Goal: Task Accomplishment & Management: Use online tool/utility

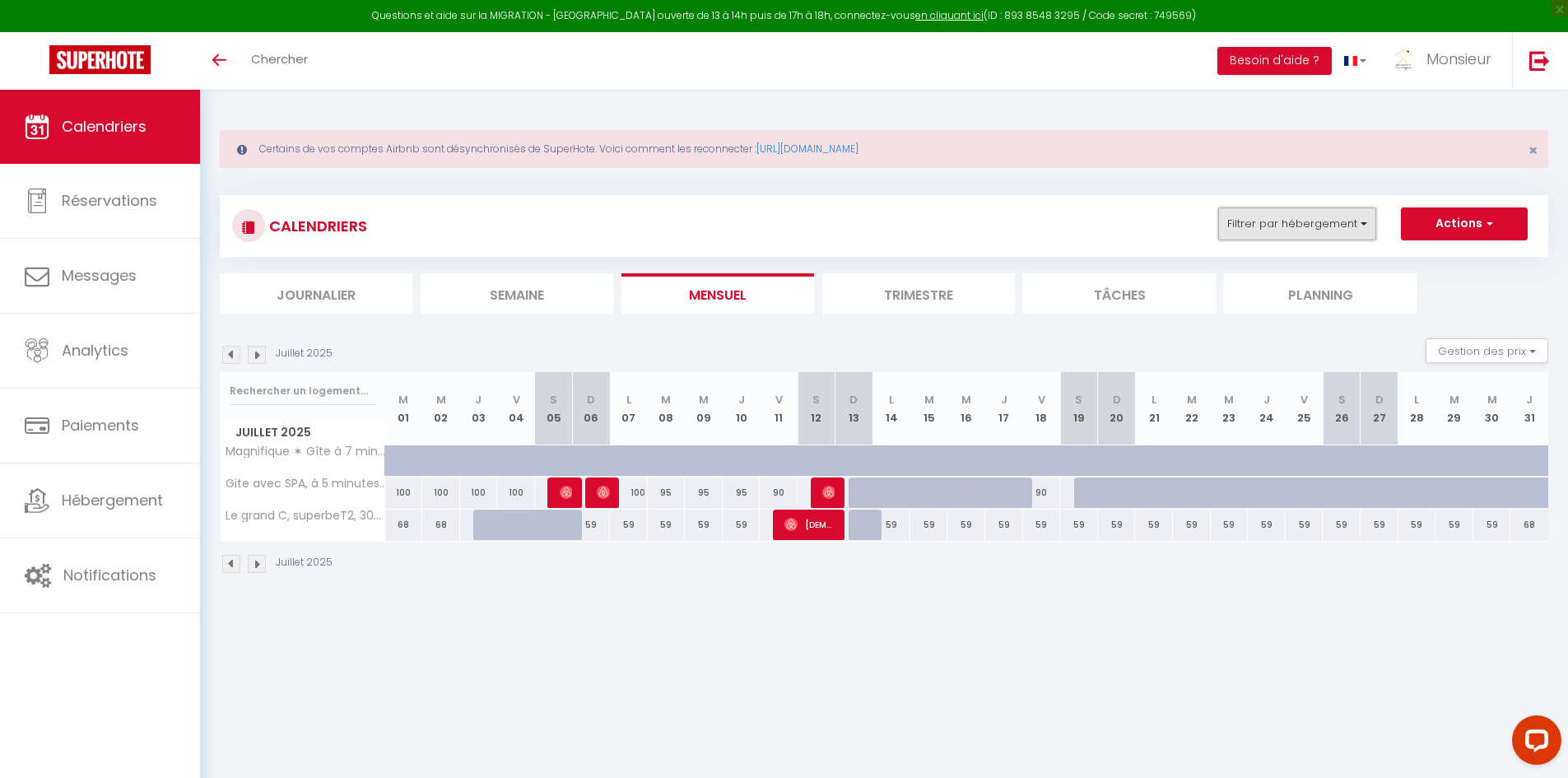
click at [1352, 223] on button "Filtrer par hébergement" at bounding box center [1297, 224] width 158 height 33
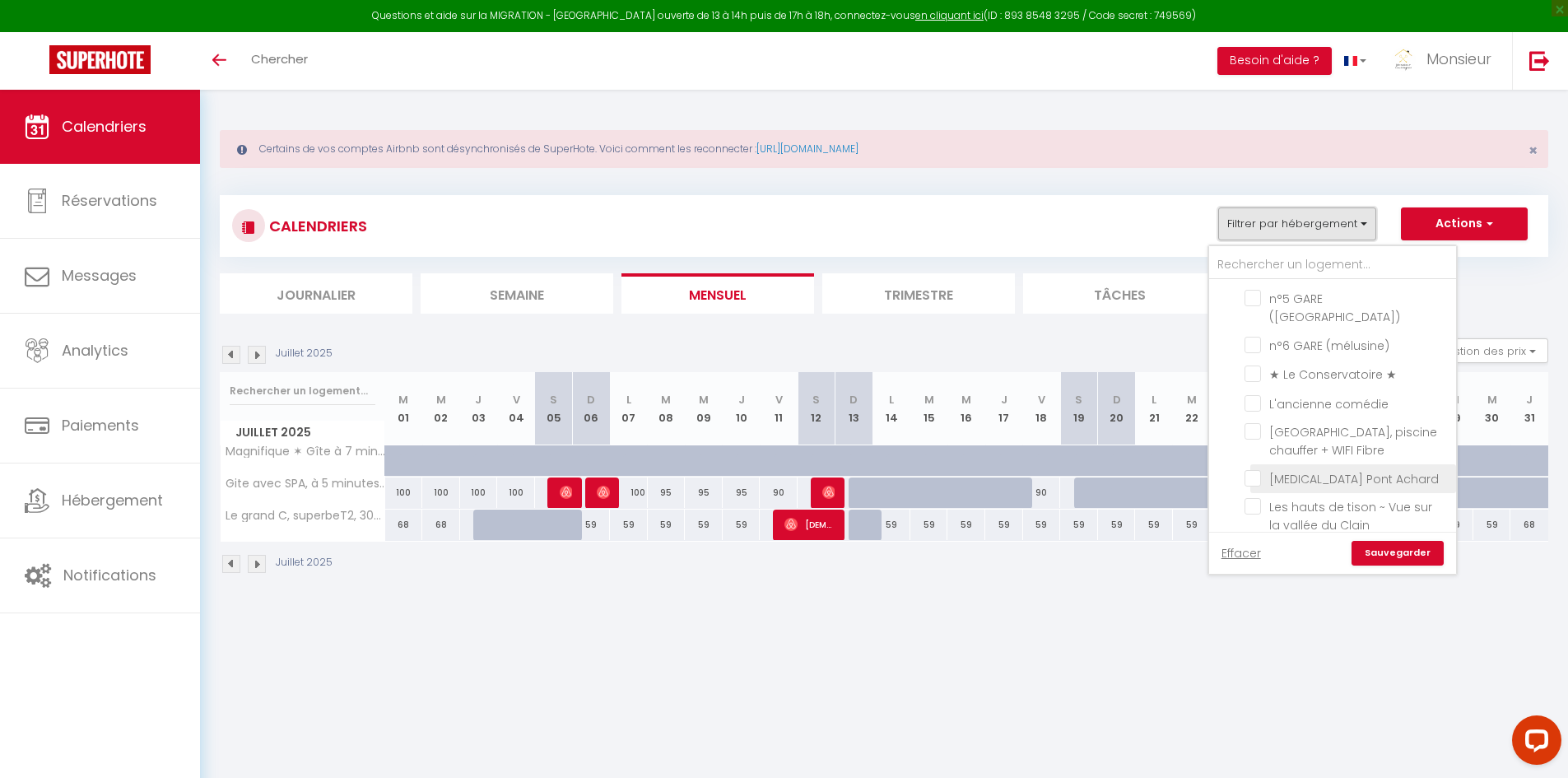
scroll to position [988, 0]
click at [1255, 435] on input "Les hauts de tison ~ Vue sur la vallée du Clain" at bounding box center [1347, 443] width 206 height 16
checkbox input "true"
checkbox input "false"
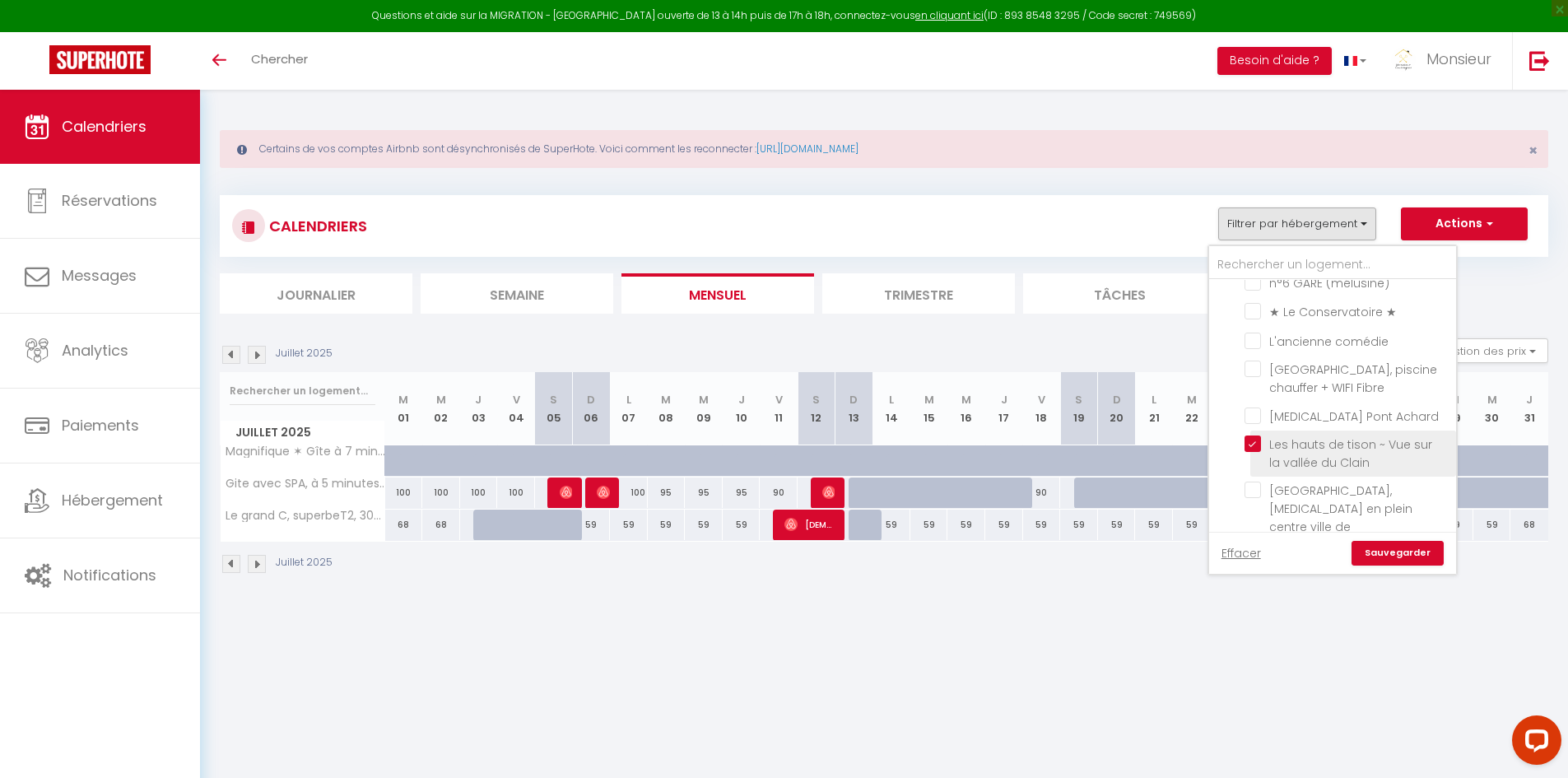
checkbox input "false"
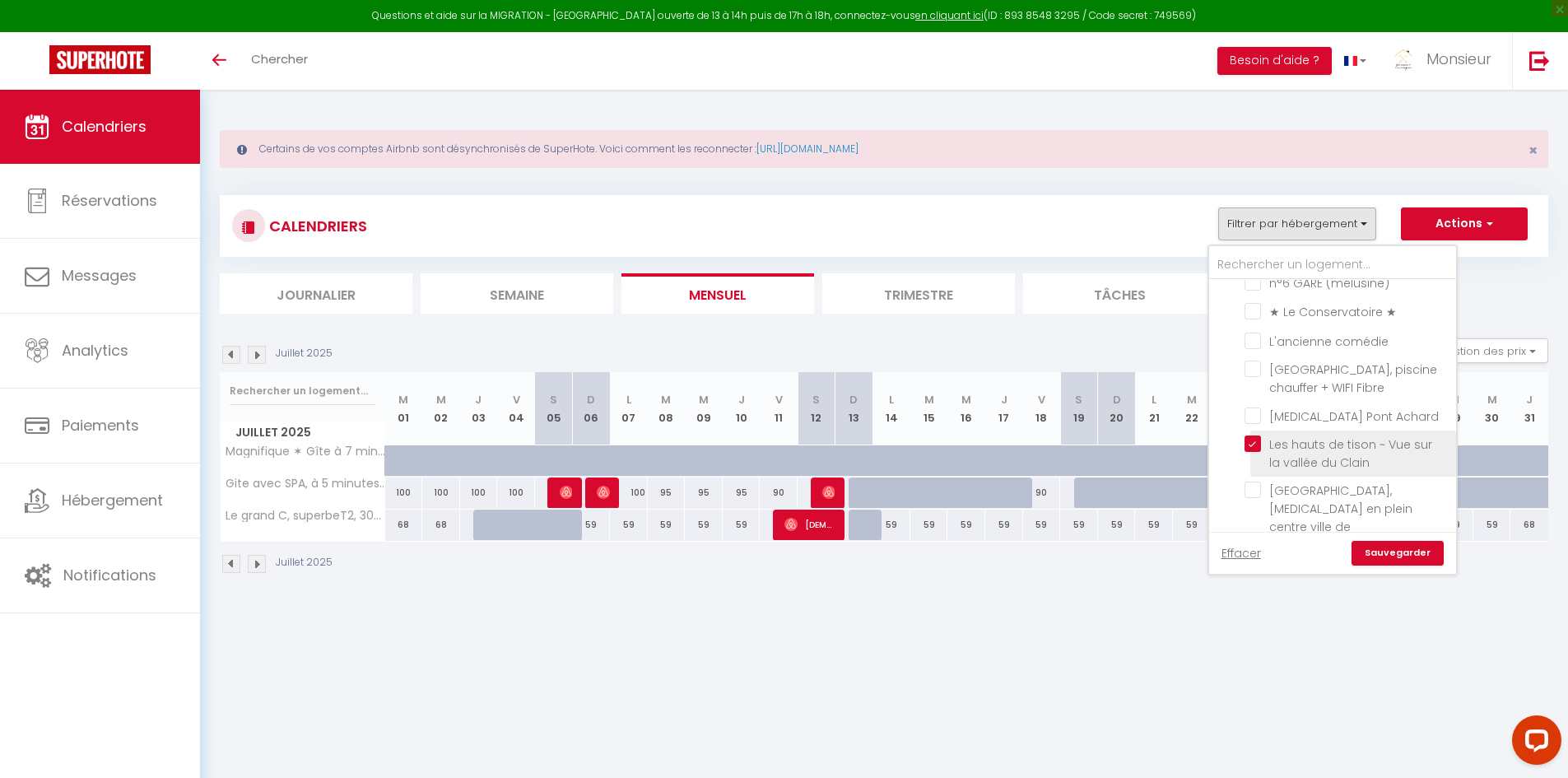
checkbox input "false"
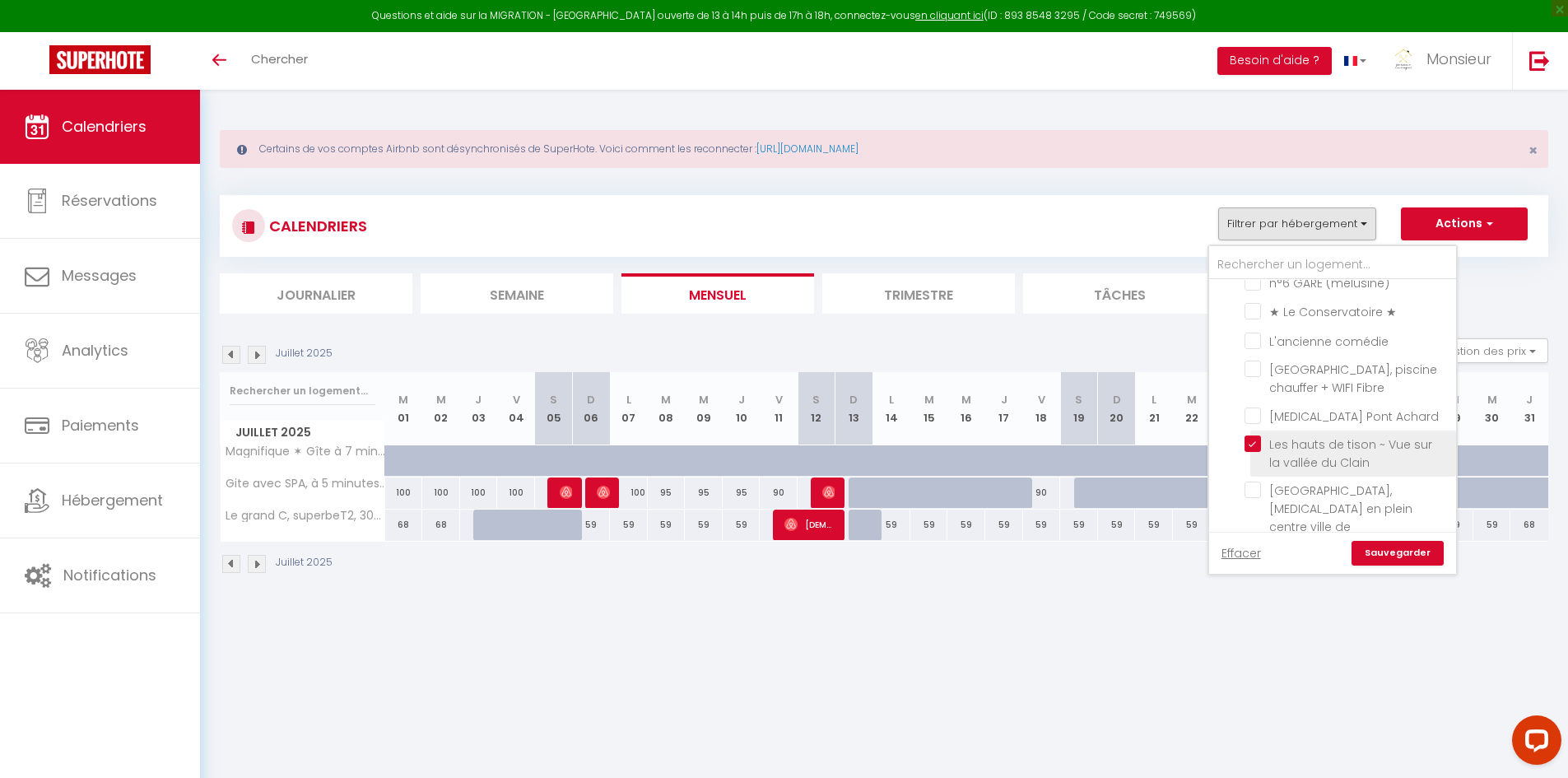
checkbox input "false"
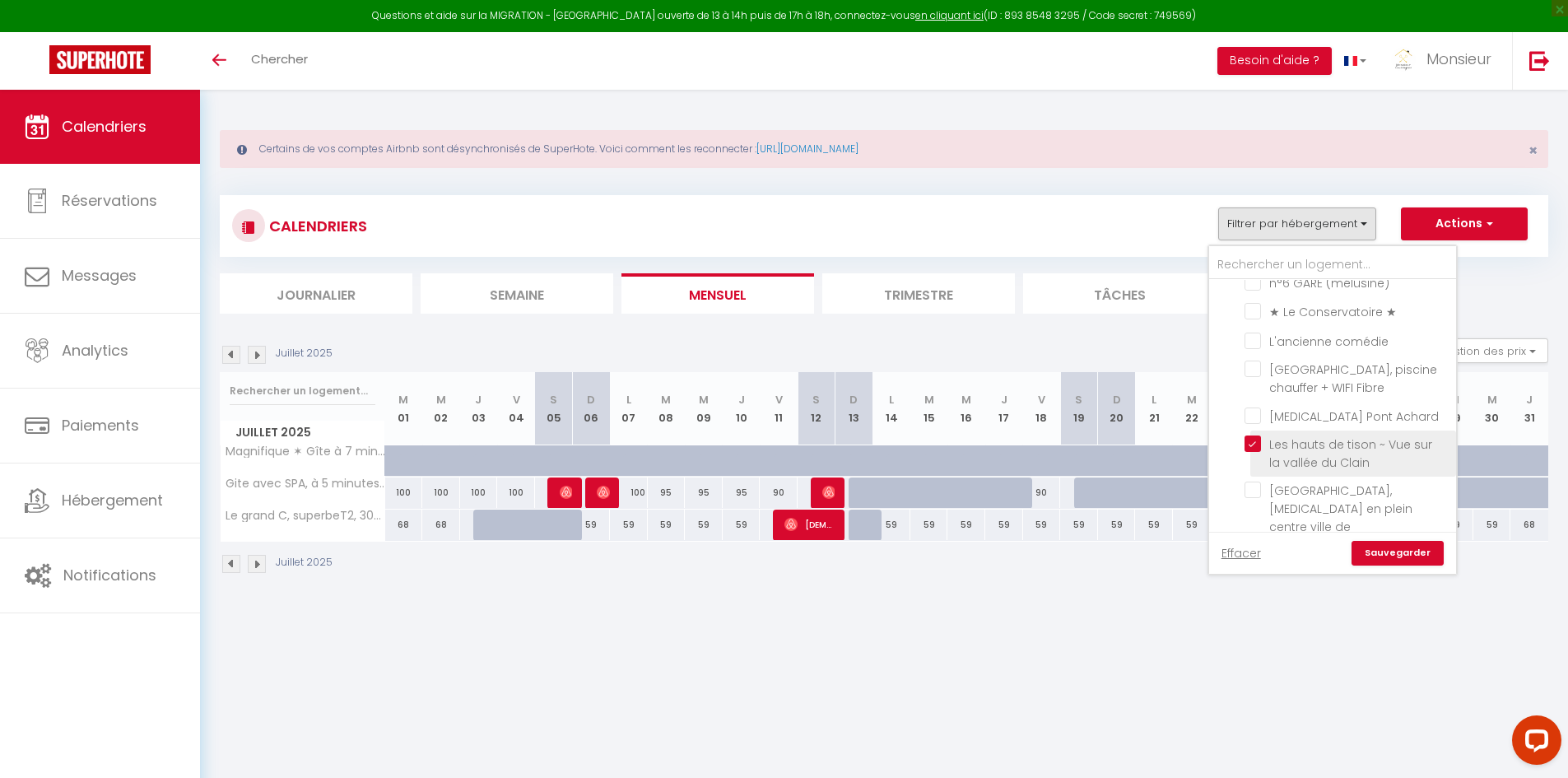
checkbox input "false"
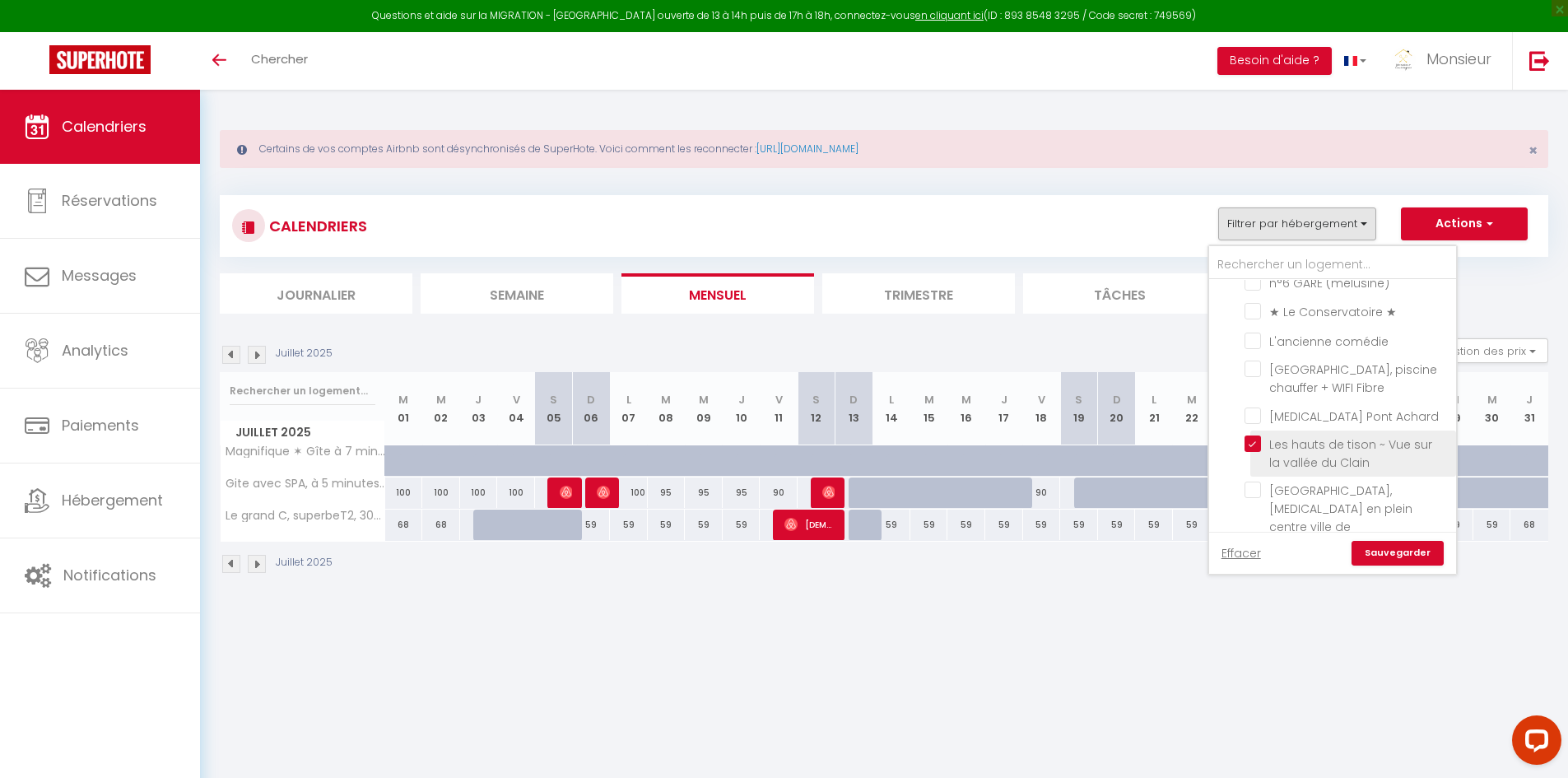
checkbox input "false"
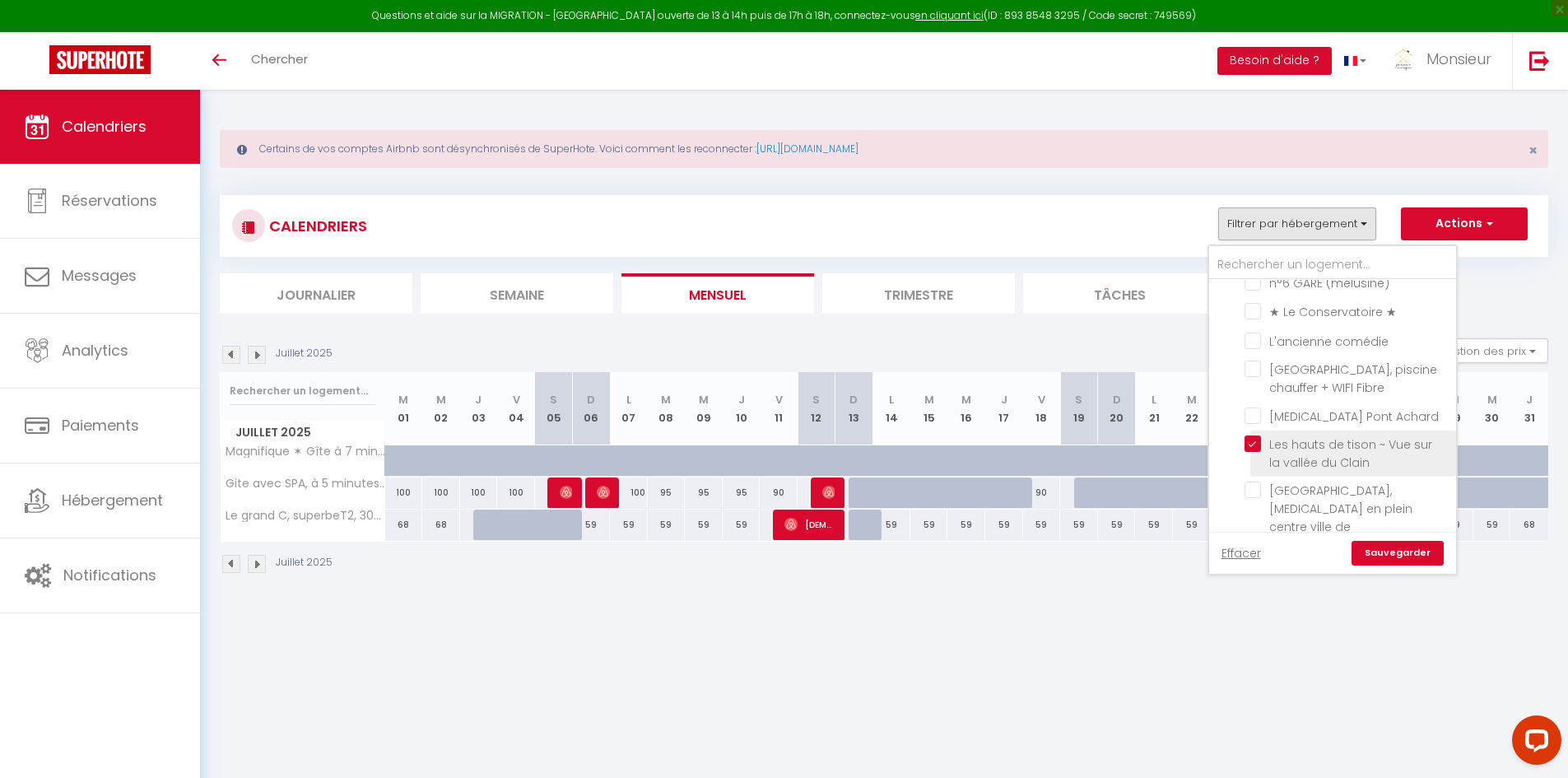
checkbox input "false"
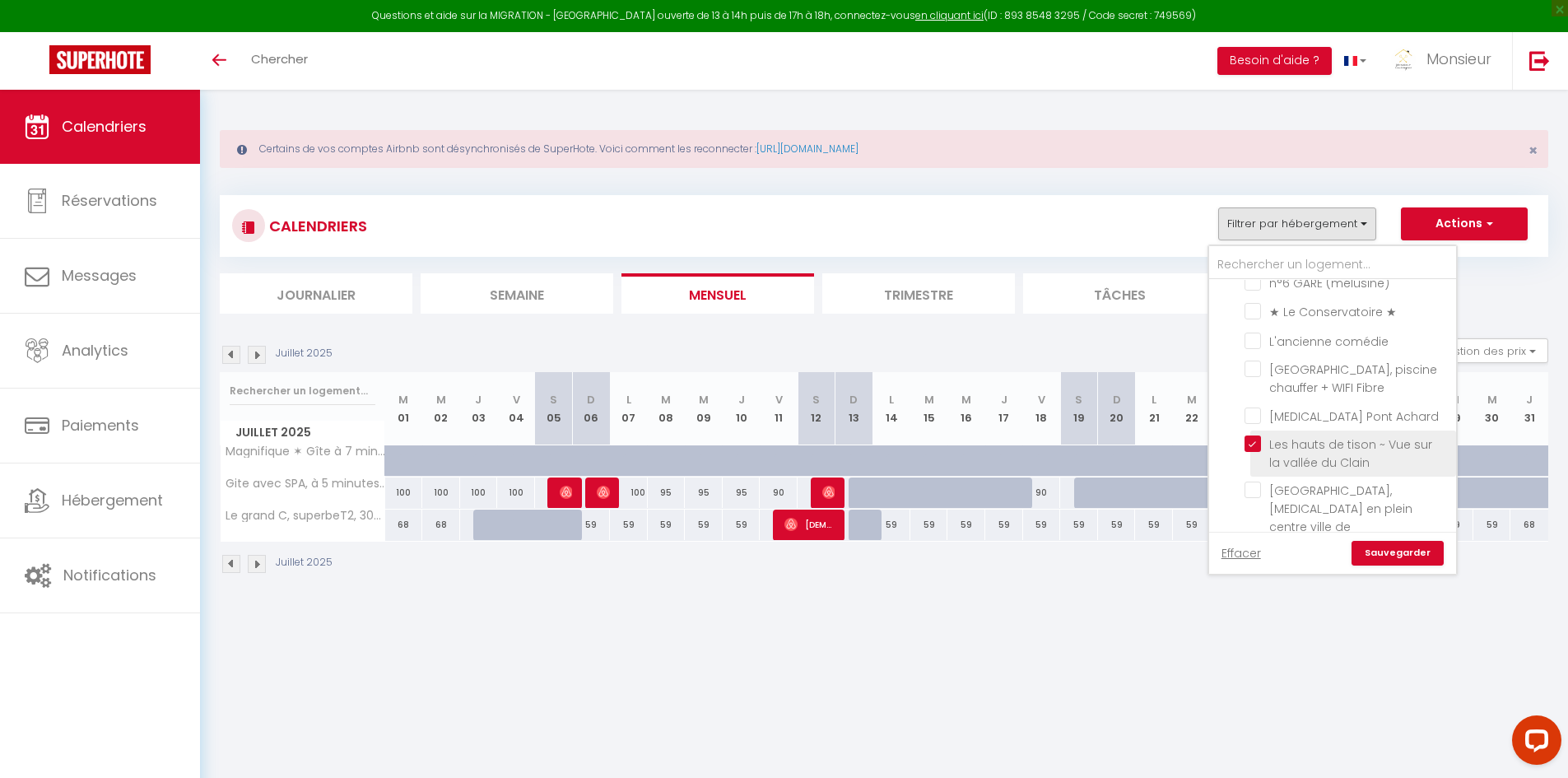
checkbox input "false"
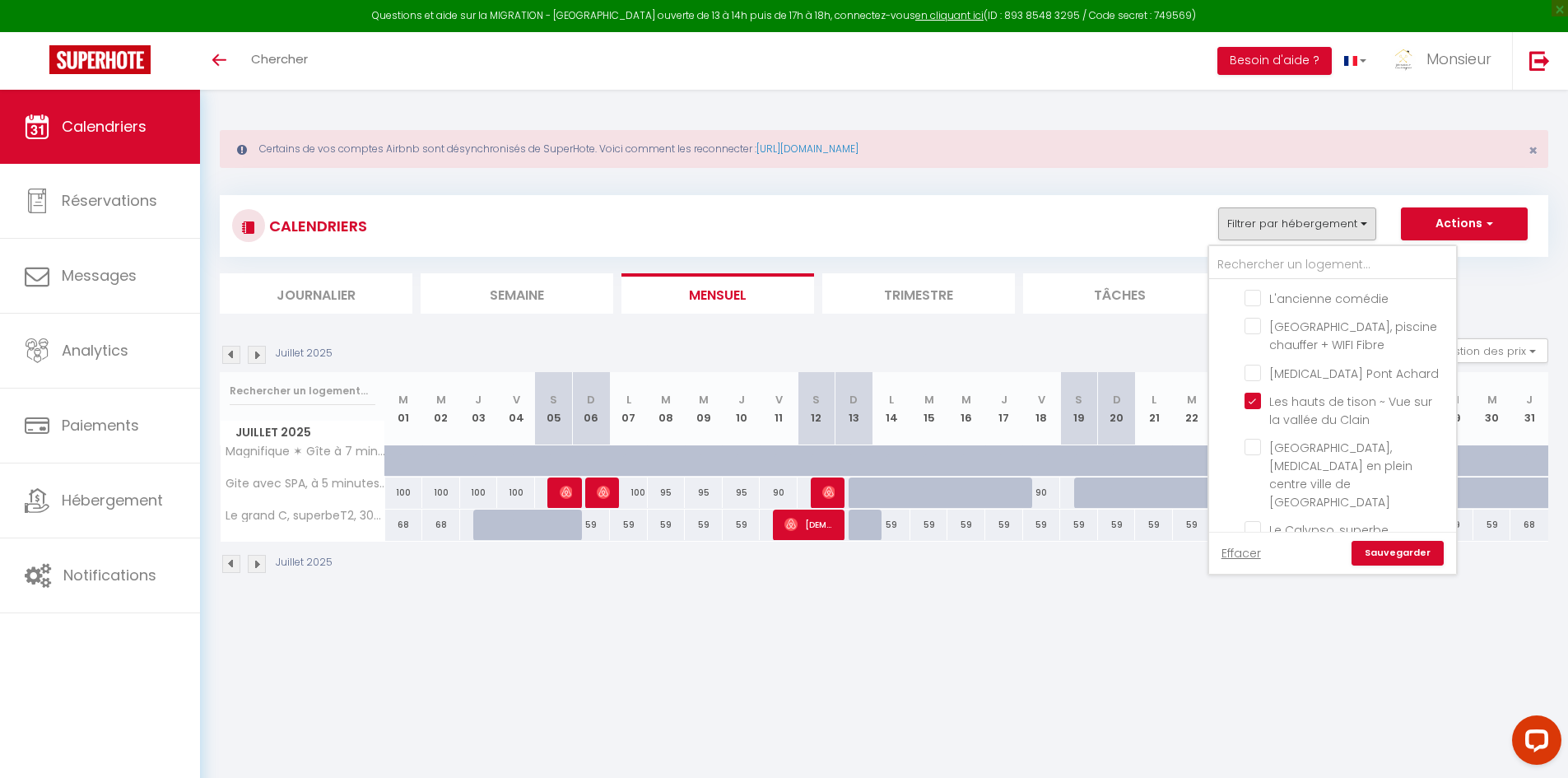
scroll to position [1070, 0]
click at [1256, 482] on input "Le Calypso, superbe [MEDICAL_DATA]+Parking proche du centre" at bounding box center [1347, 490] width 206 height 16
checkbox input "true"
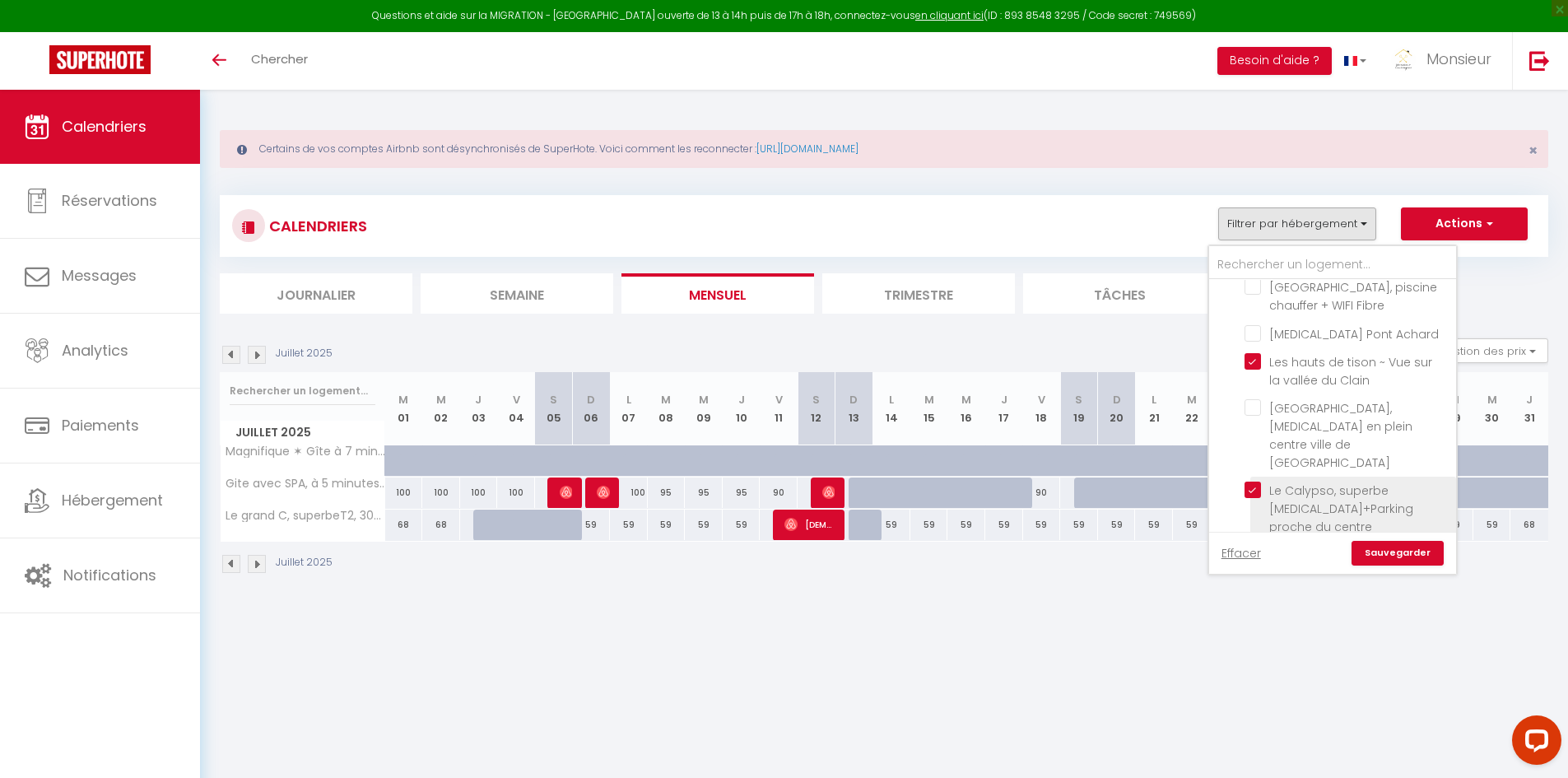
checkbox input "false"
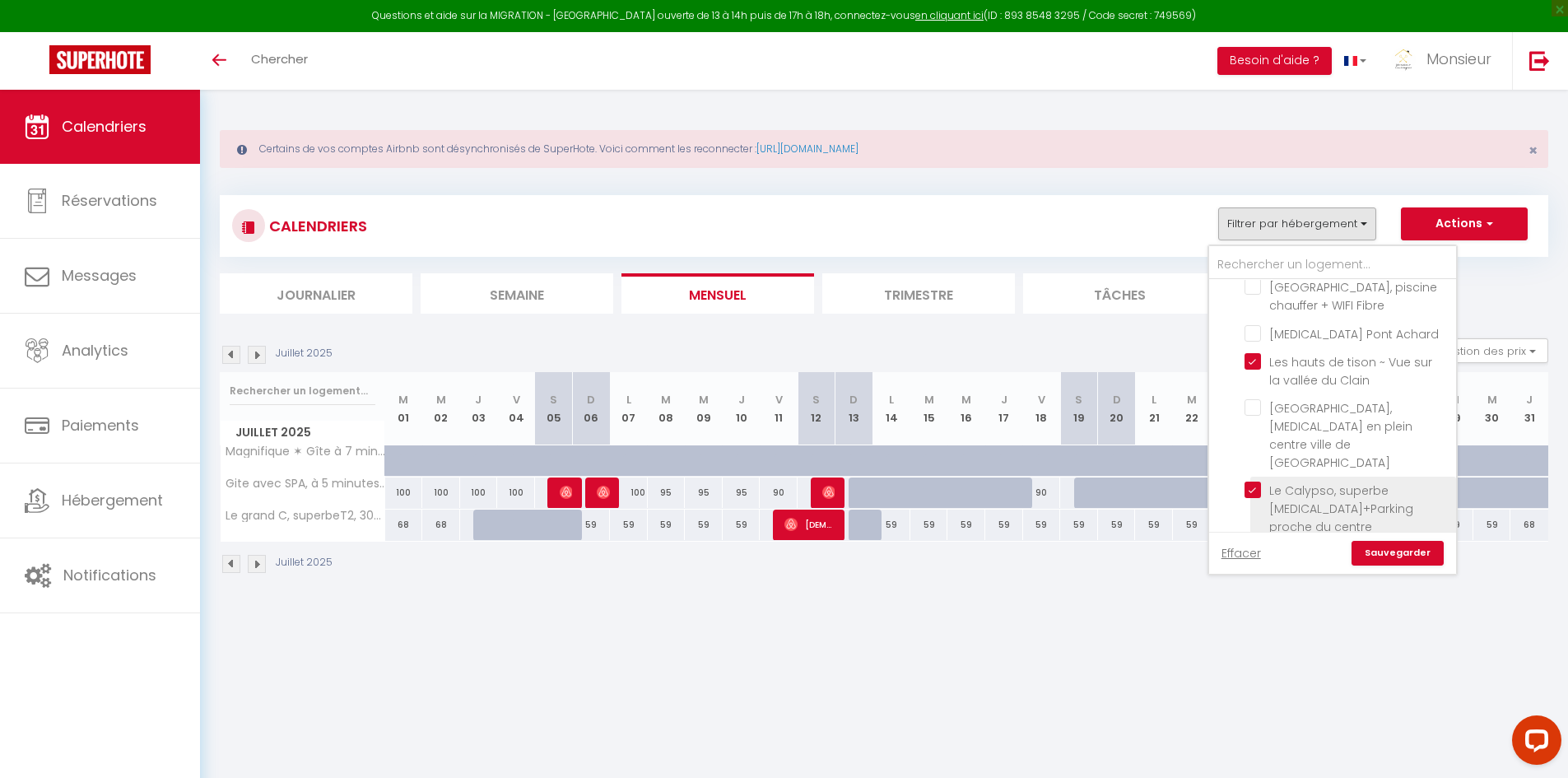
checkbox input "false"
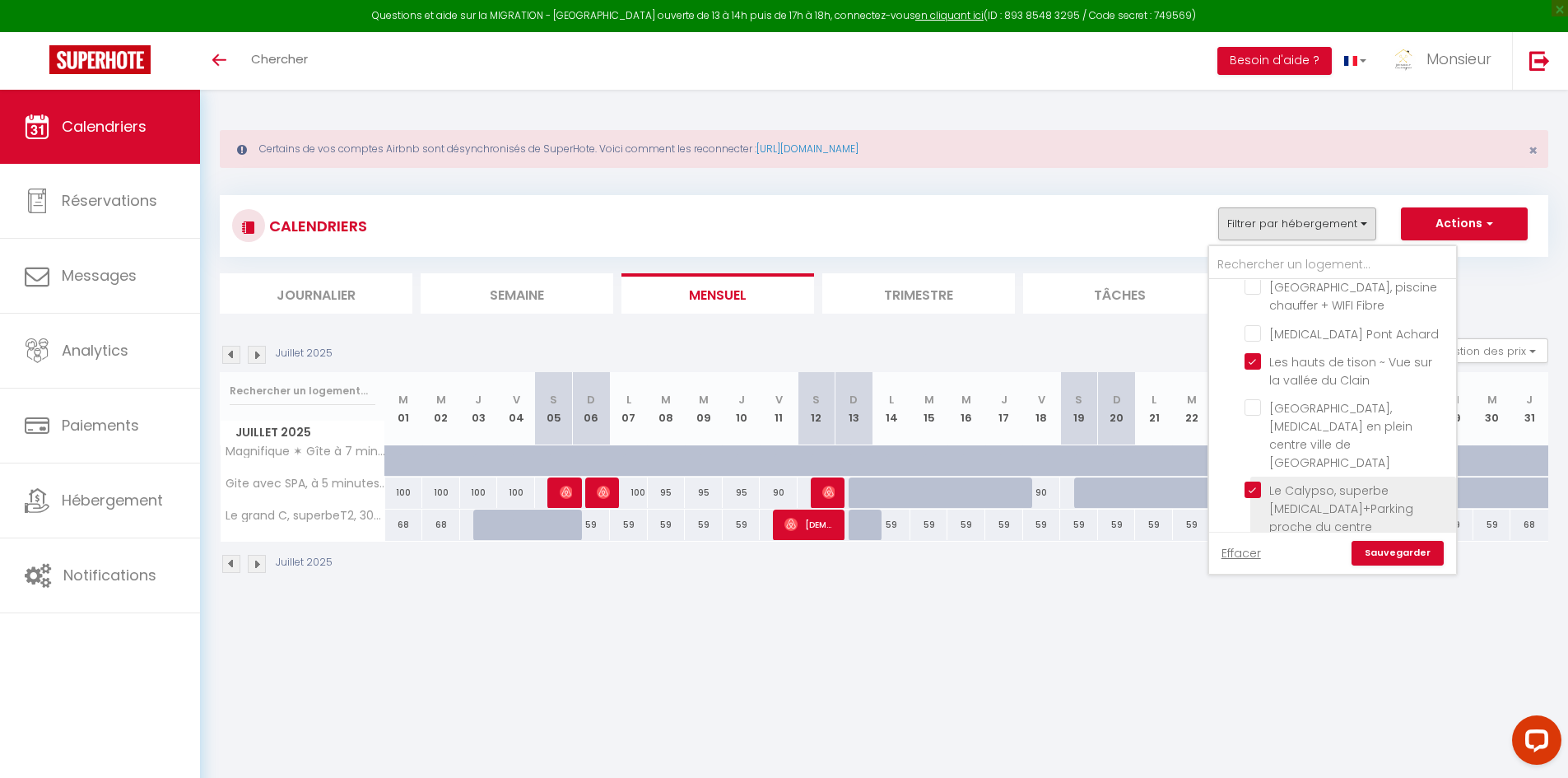
checkbox input "false"
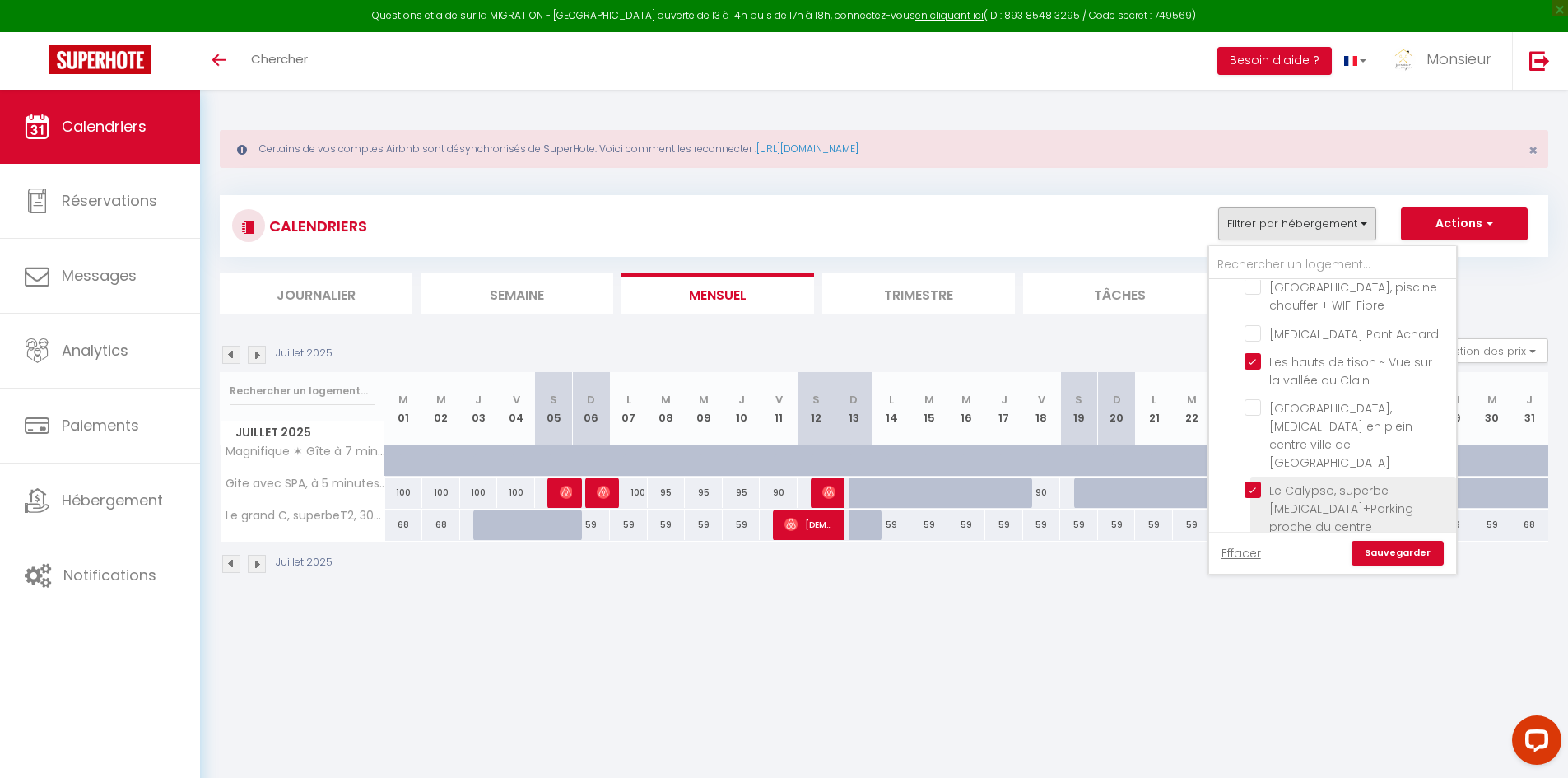
checkbox input "false"
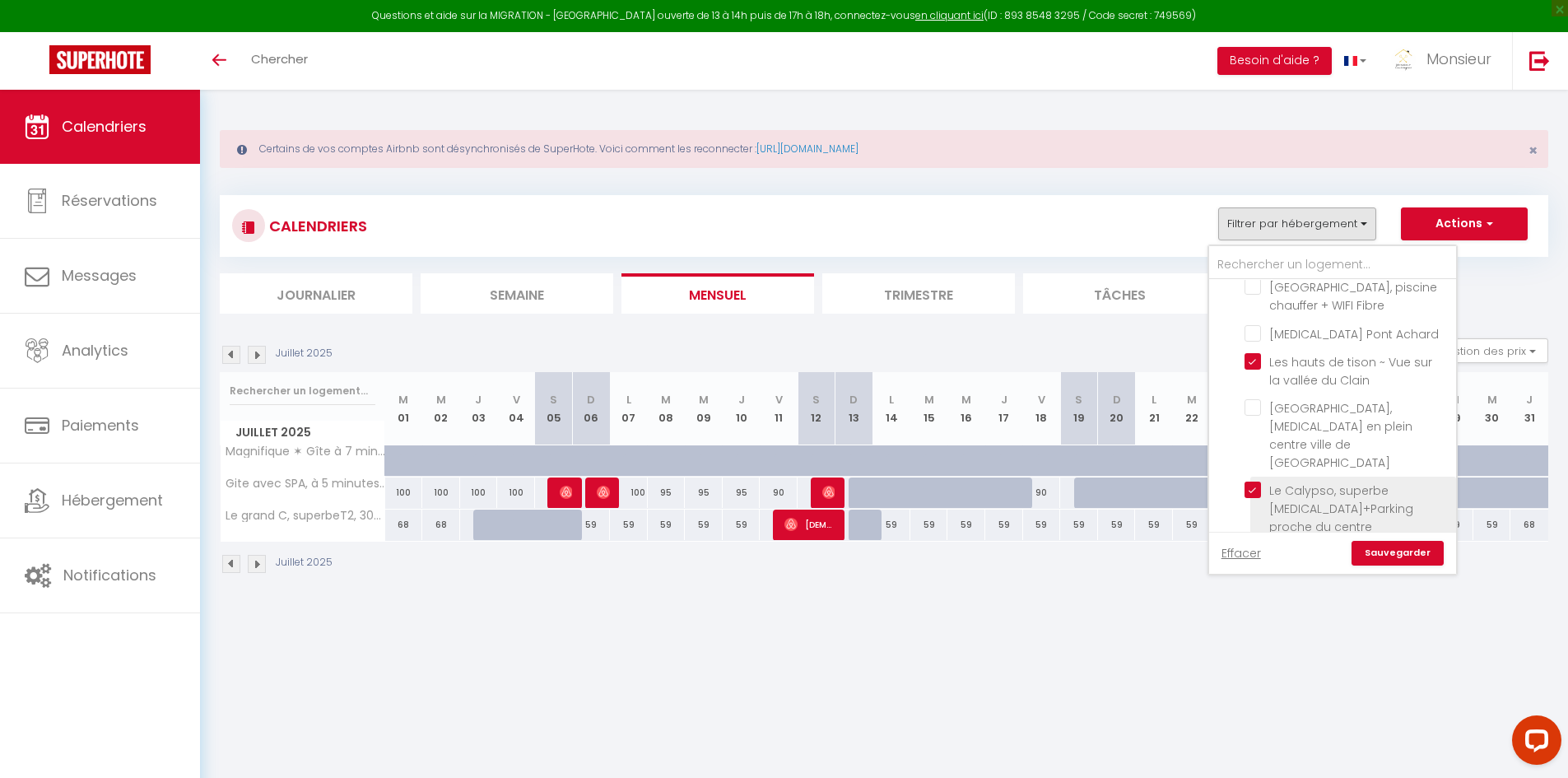
checkbox input "false"
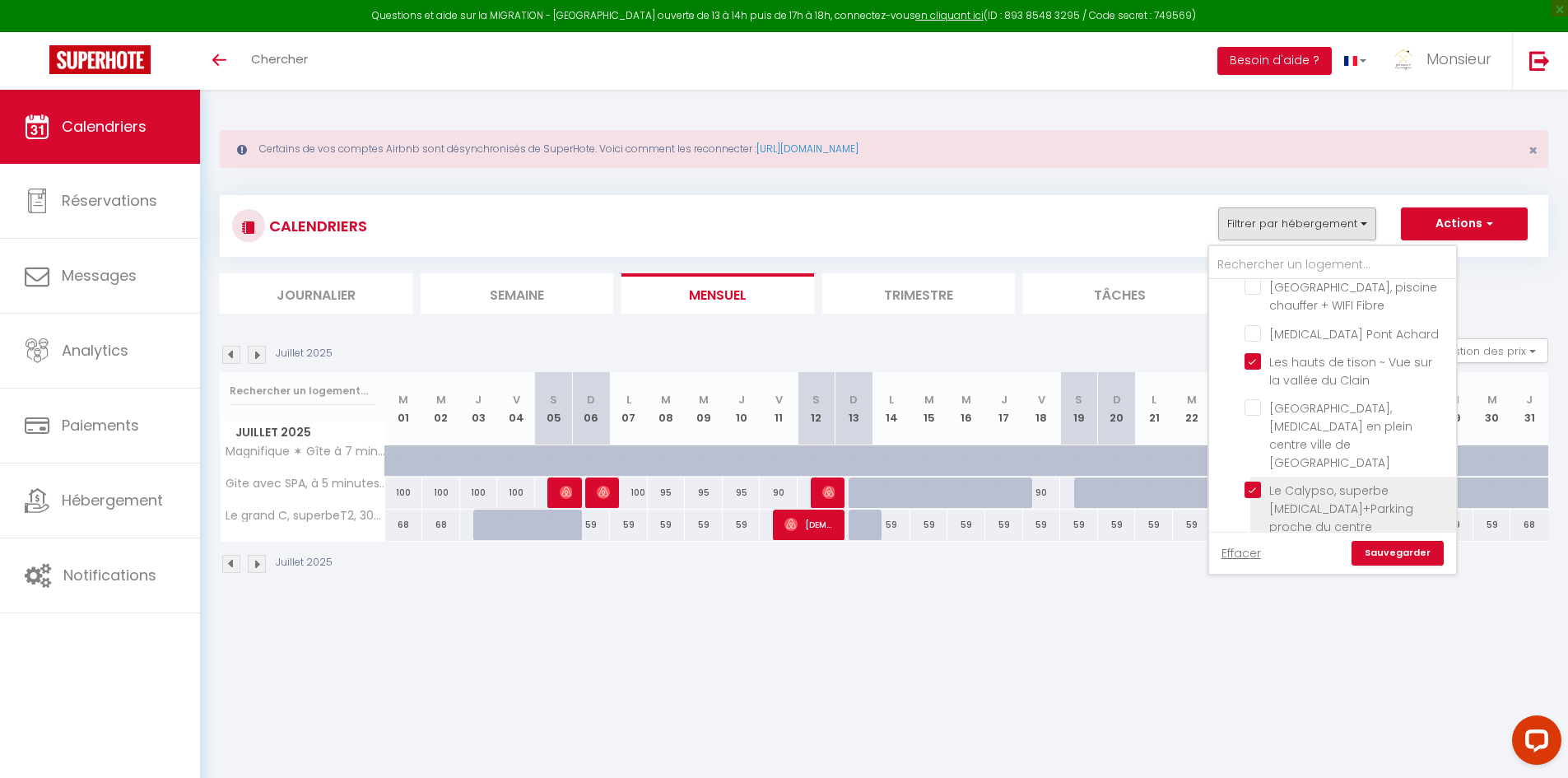
checkbox input "false"
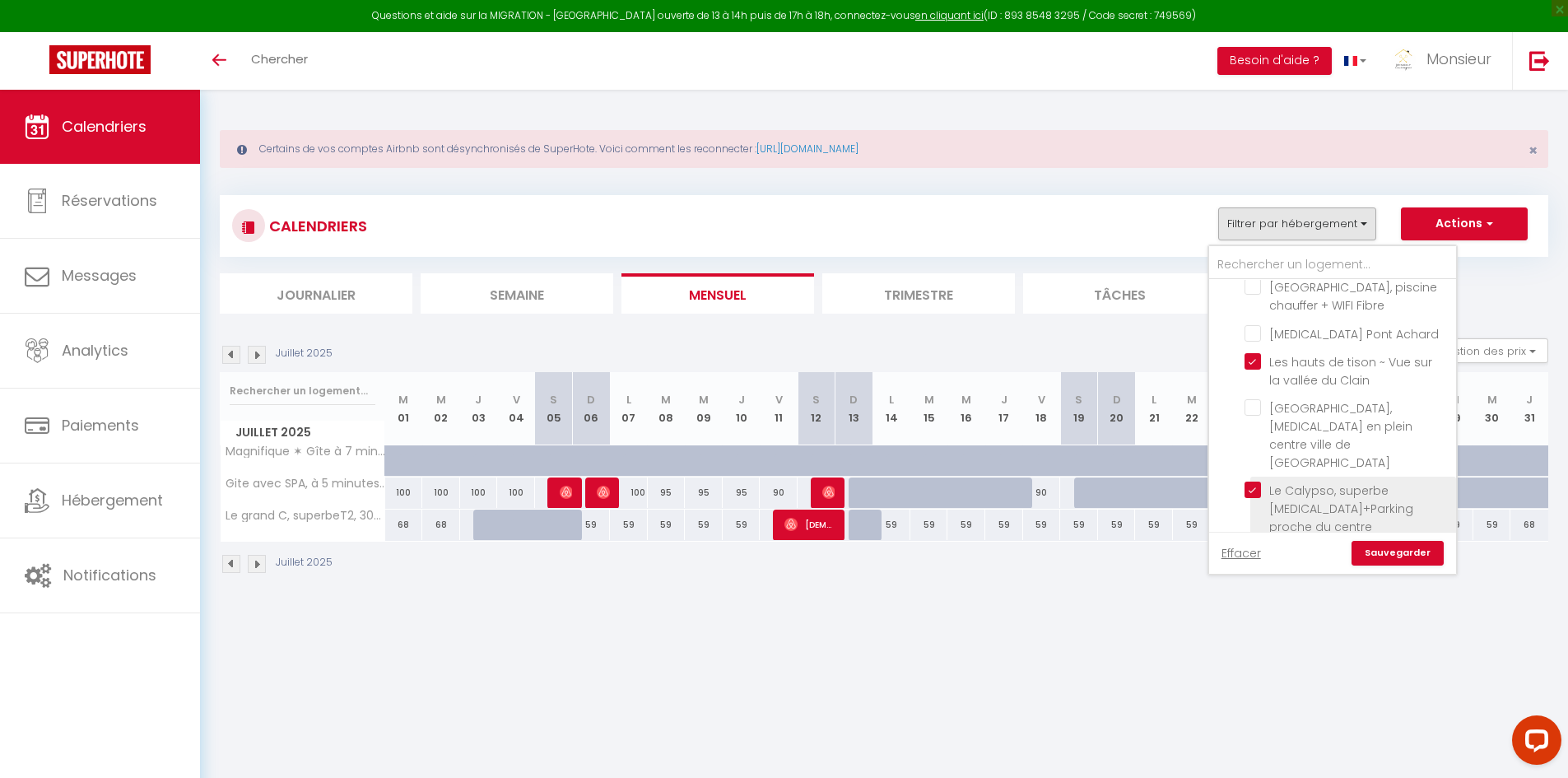
checkbox input "false"
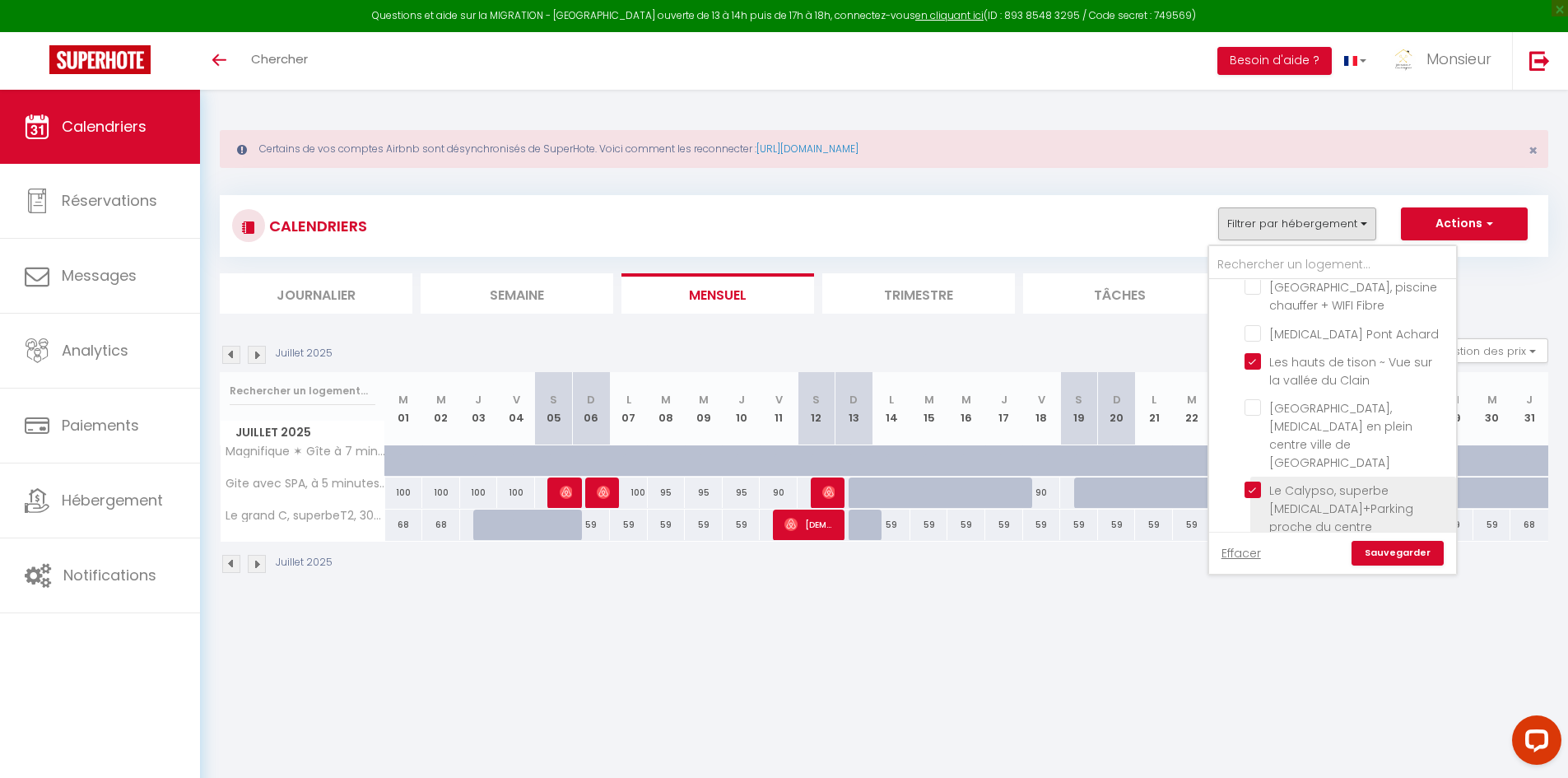
checkbox input "false"
click at [1254, 546] on input "Le Cassiopée ~ [MEDICAL_DATA] avec parking proche centre ville" at bounding box center [1347, 554] width 206 height 16
checkbox input "true"
checkbox input "false"
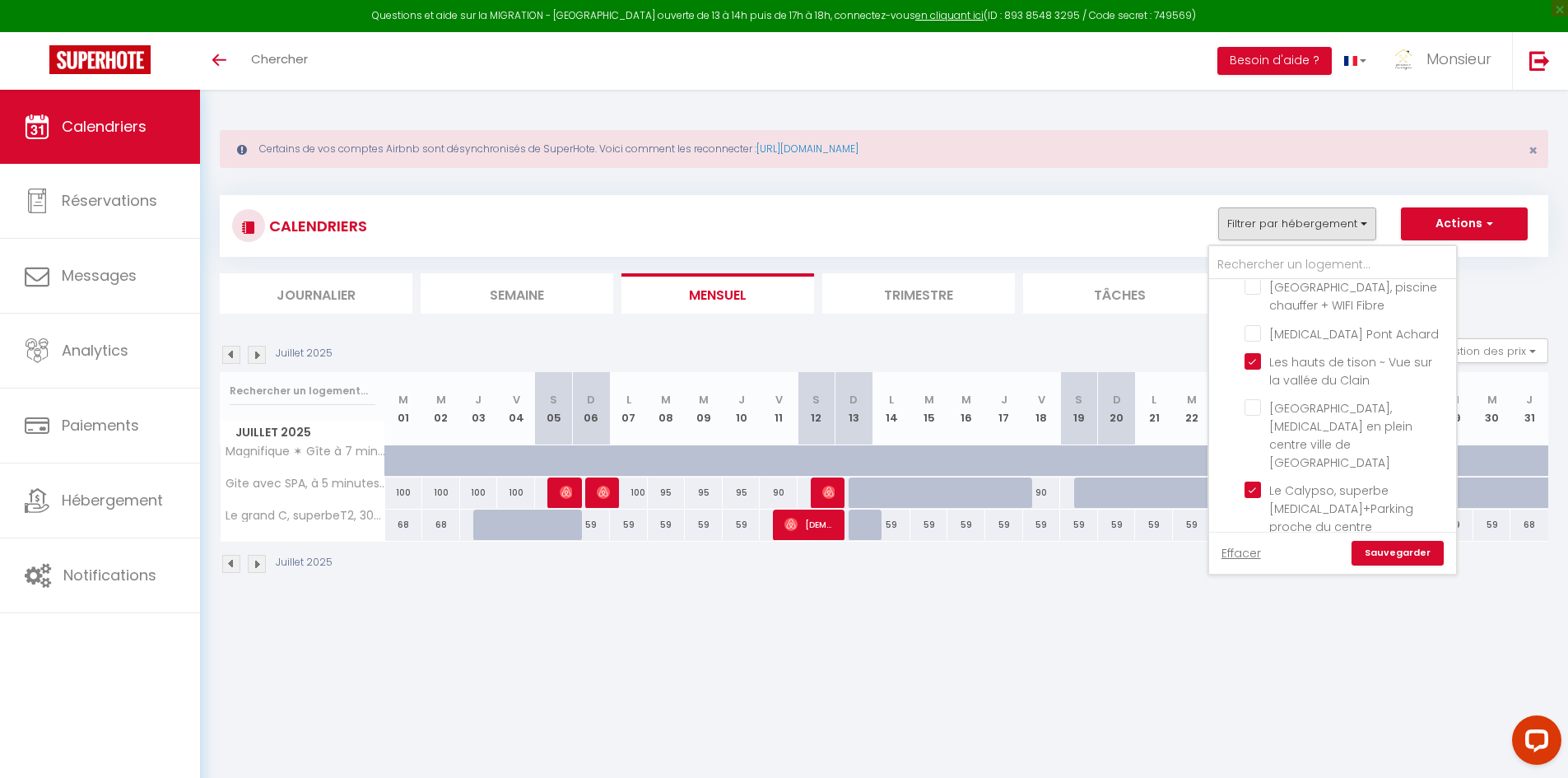
checkbox input "false"
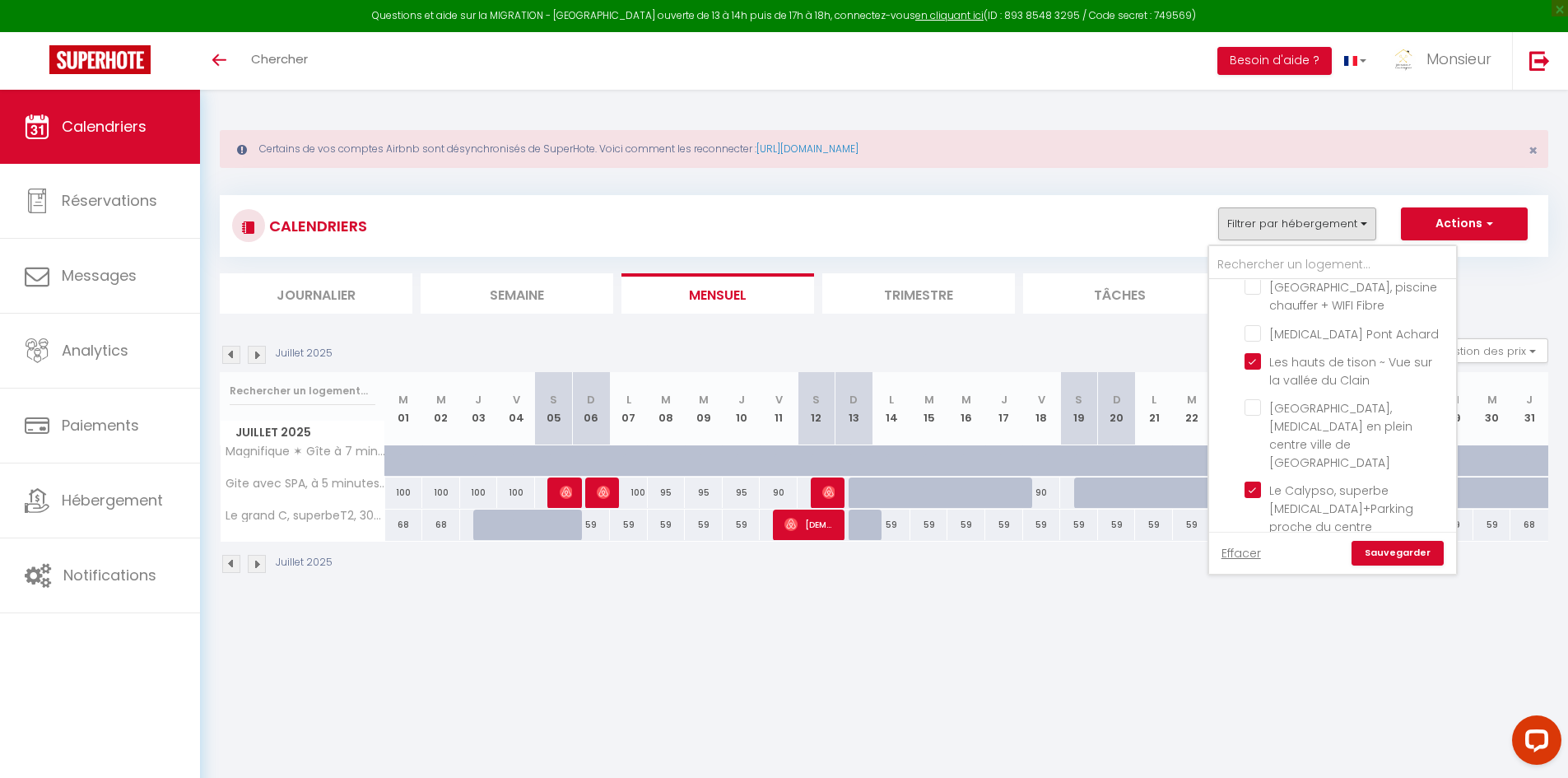
checkbox input "false"
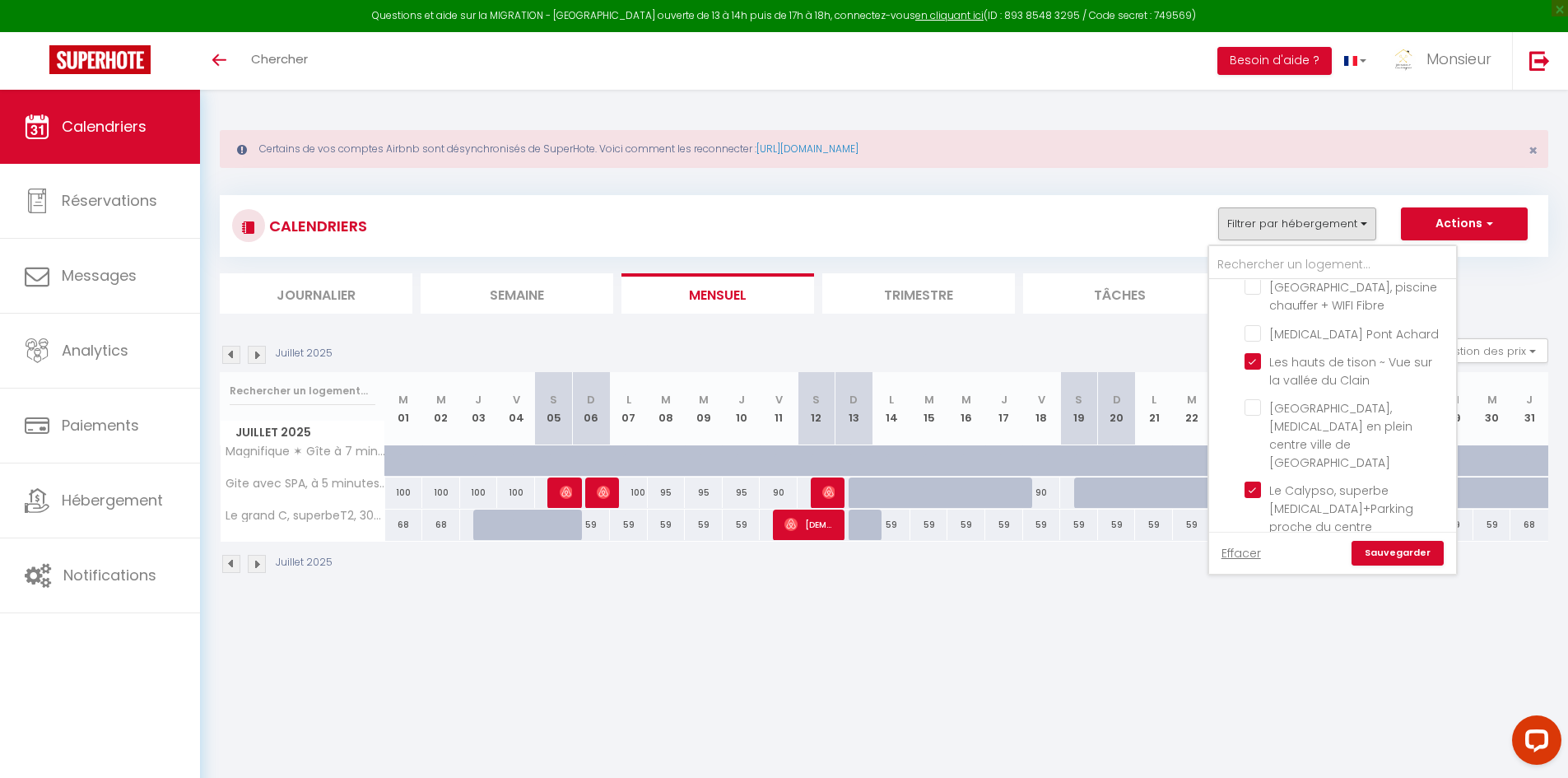
checkbox input "false"
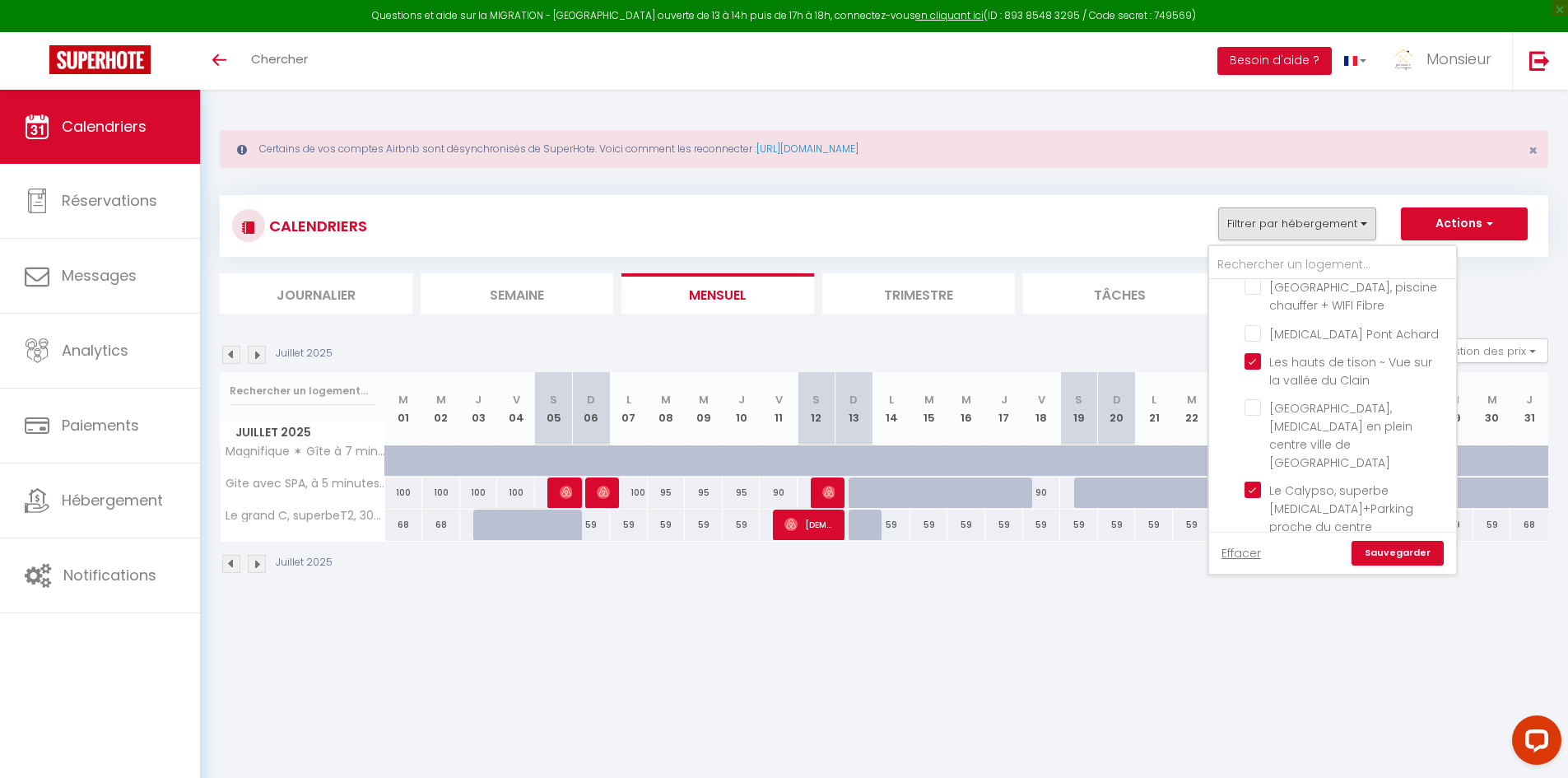
checkbox input "false"
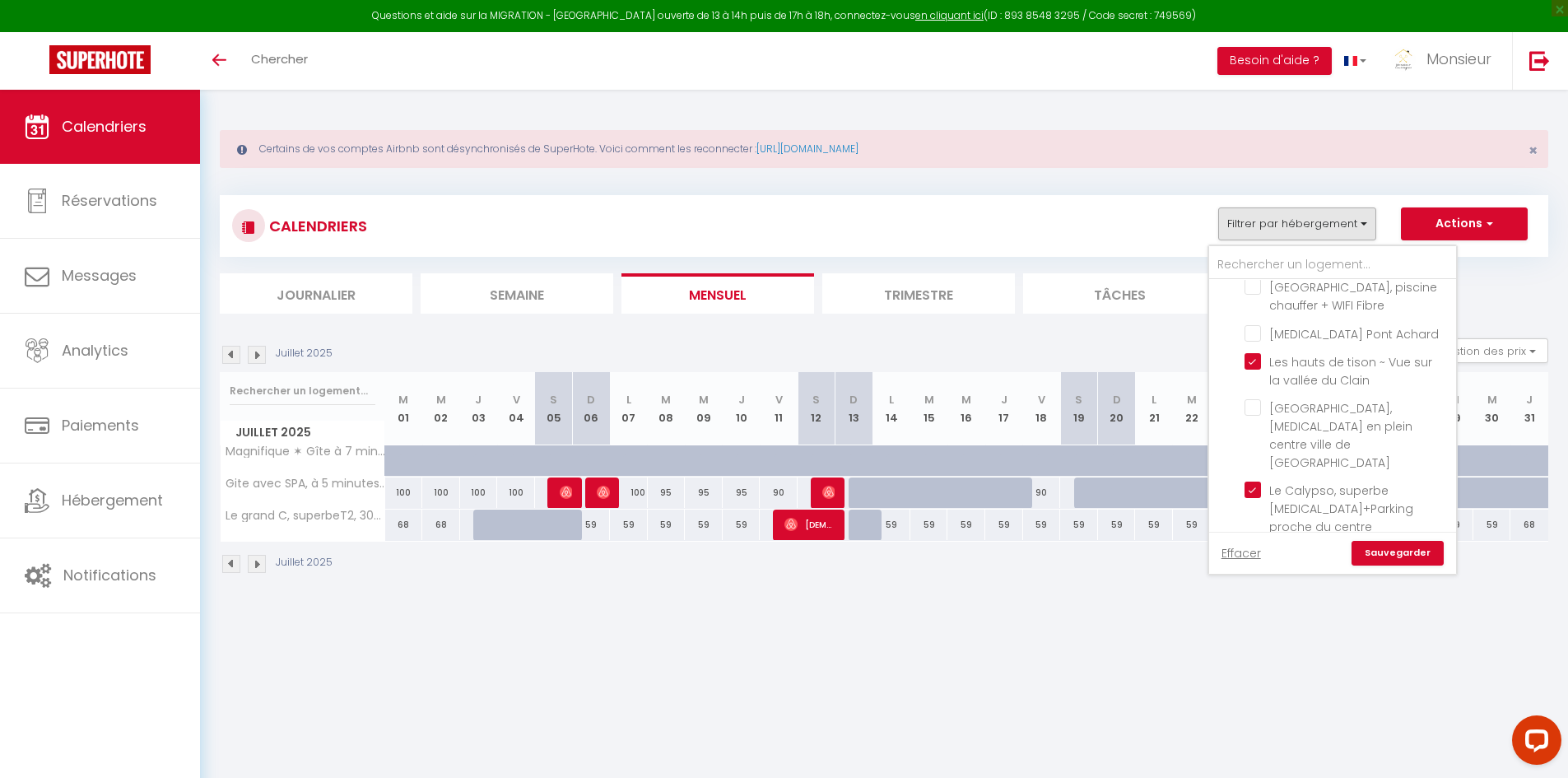
checkbox input "false"
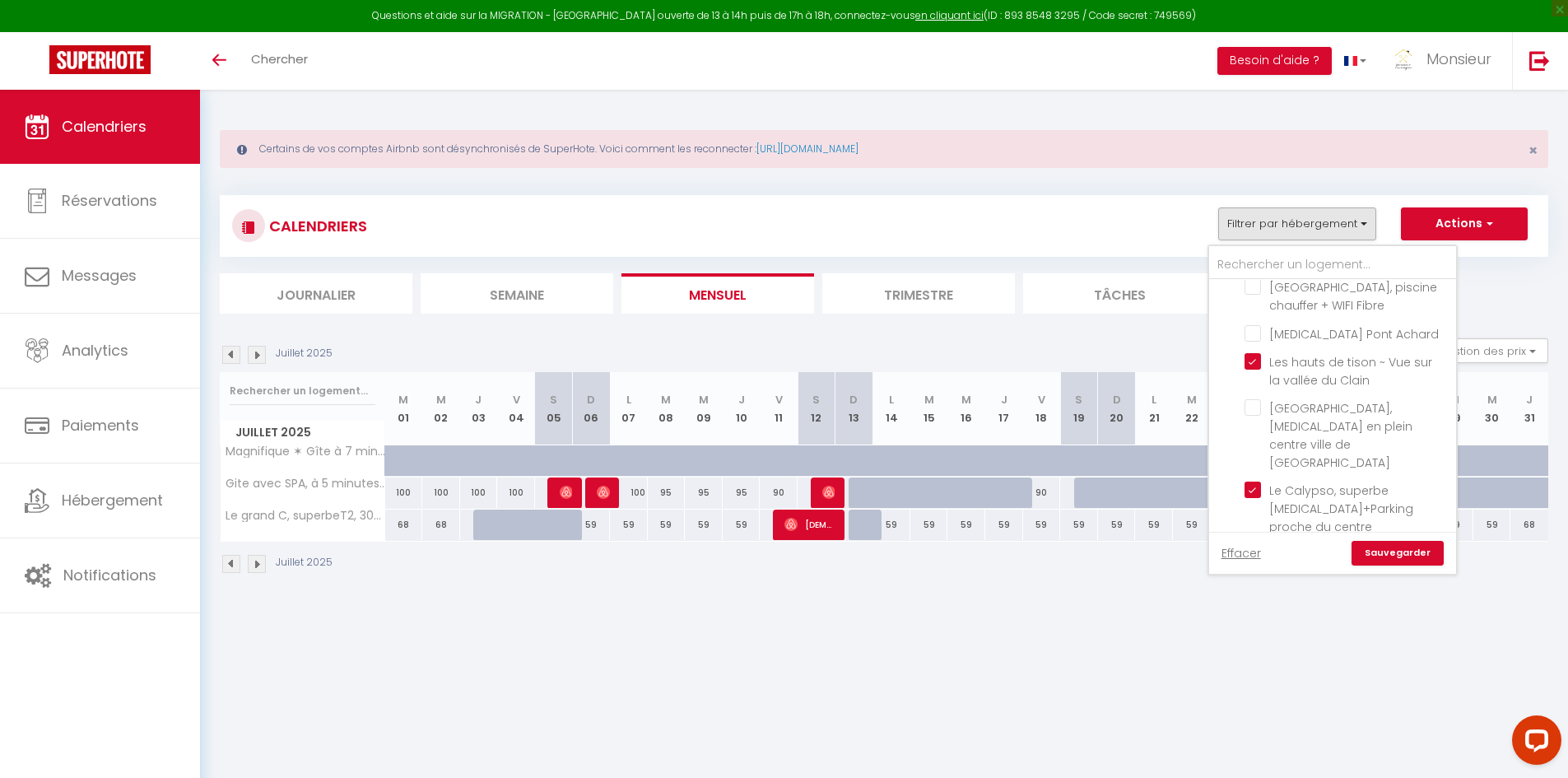
checkbox input "false"
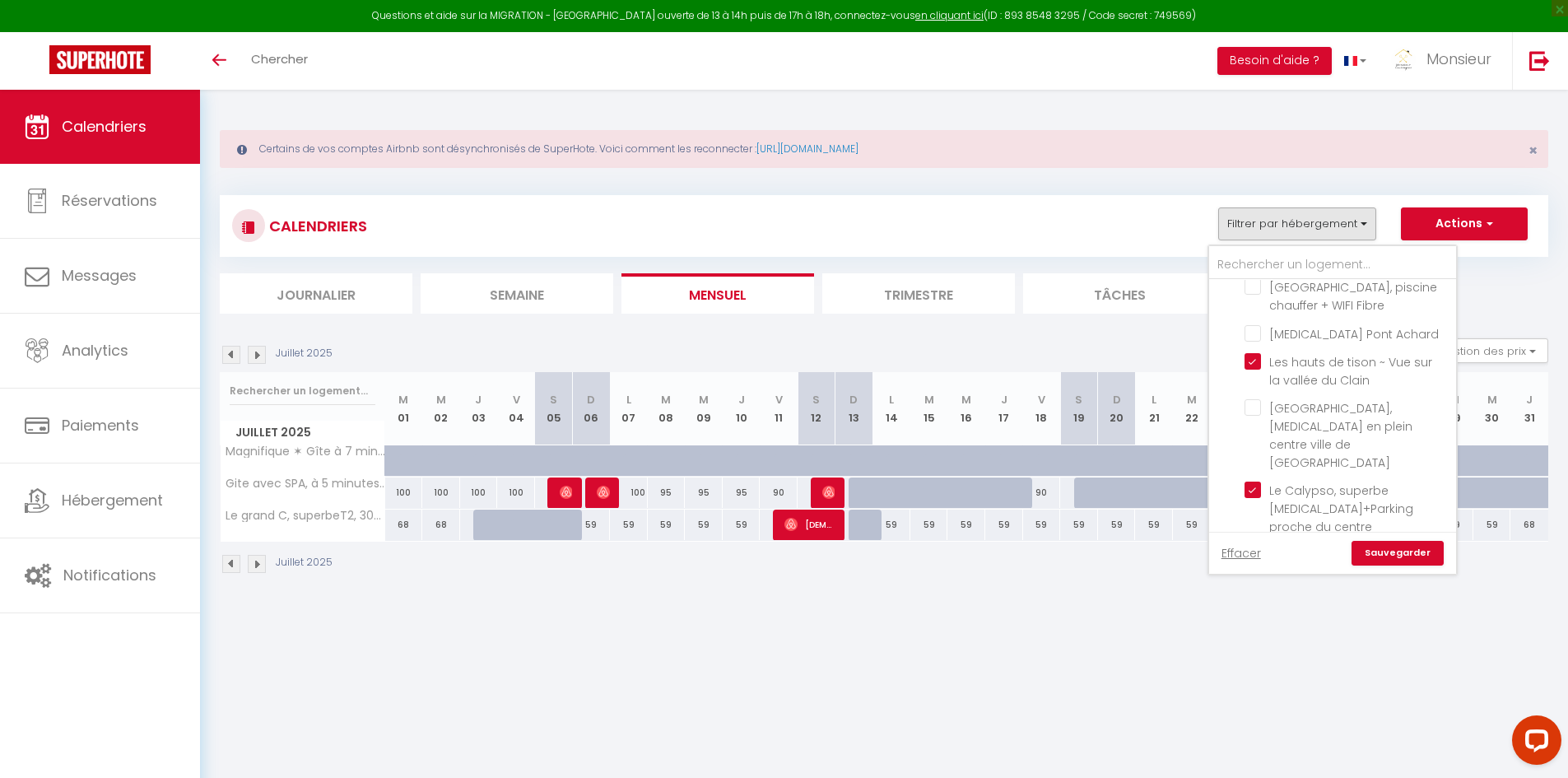
checkbox input "false"
click at [1262, 610] on input "Le Calliope ~ [MEDICAL_DATA] avec parking proche centre ville" at bounding box center [1347, 617] width 206 height 16
checkbox input "true"
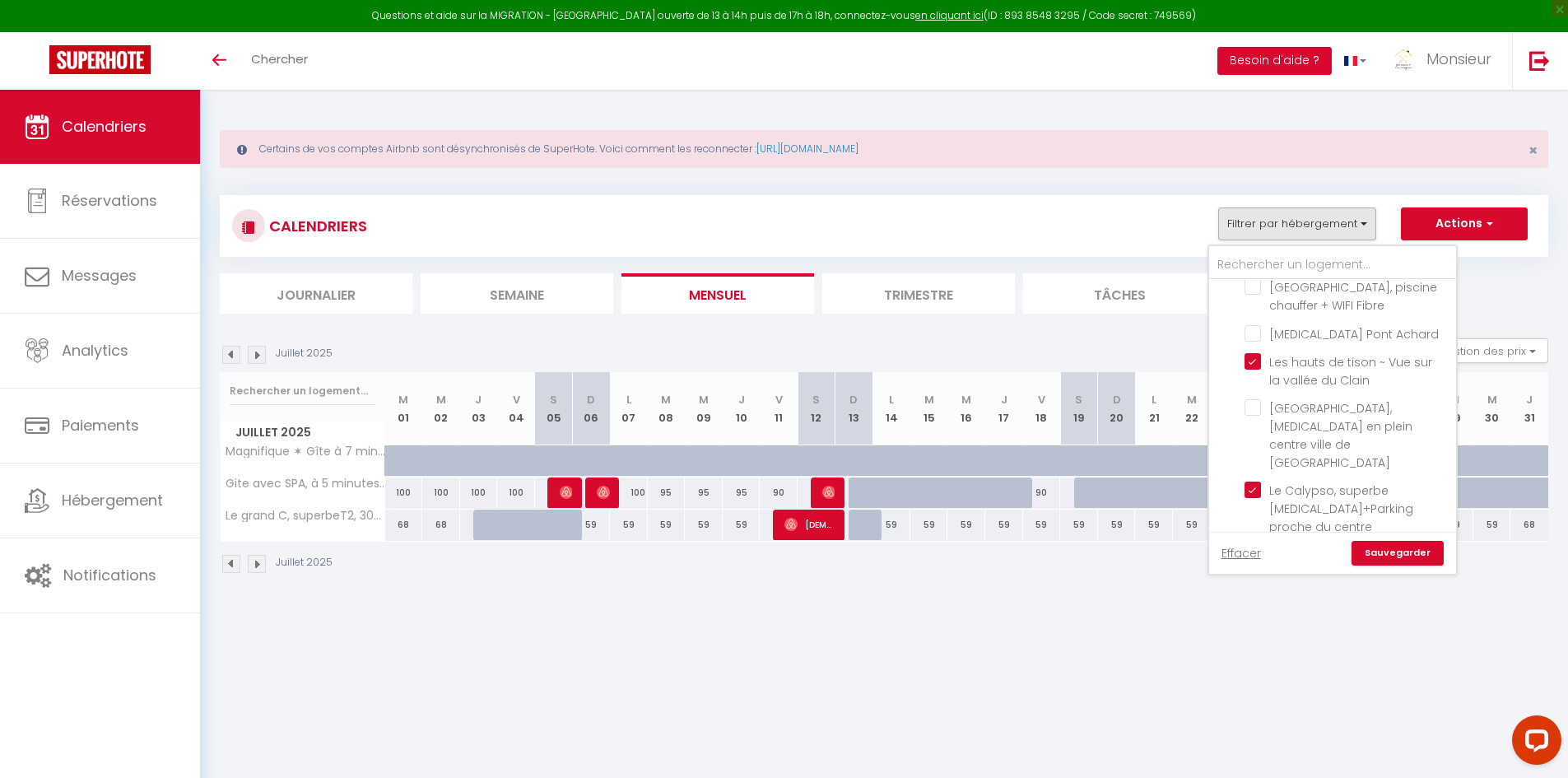
checkbox input "false"
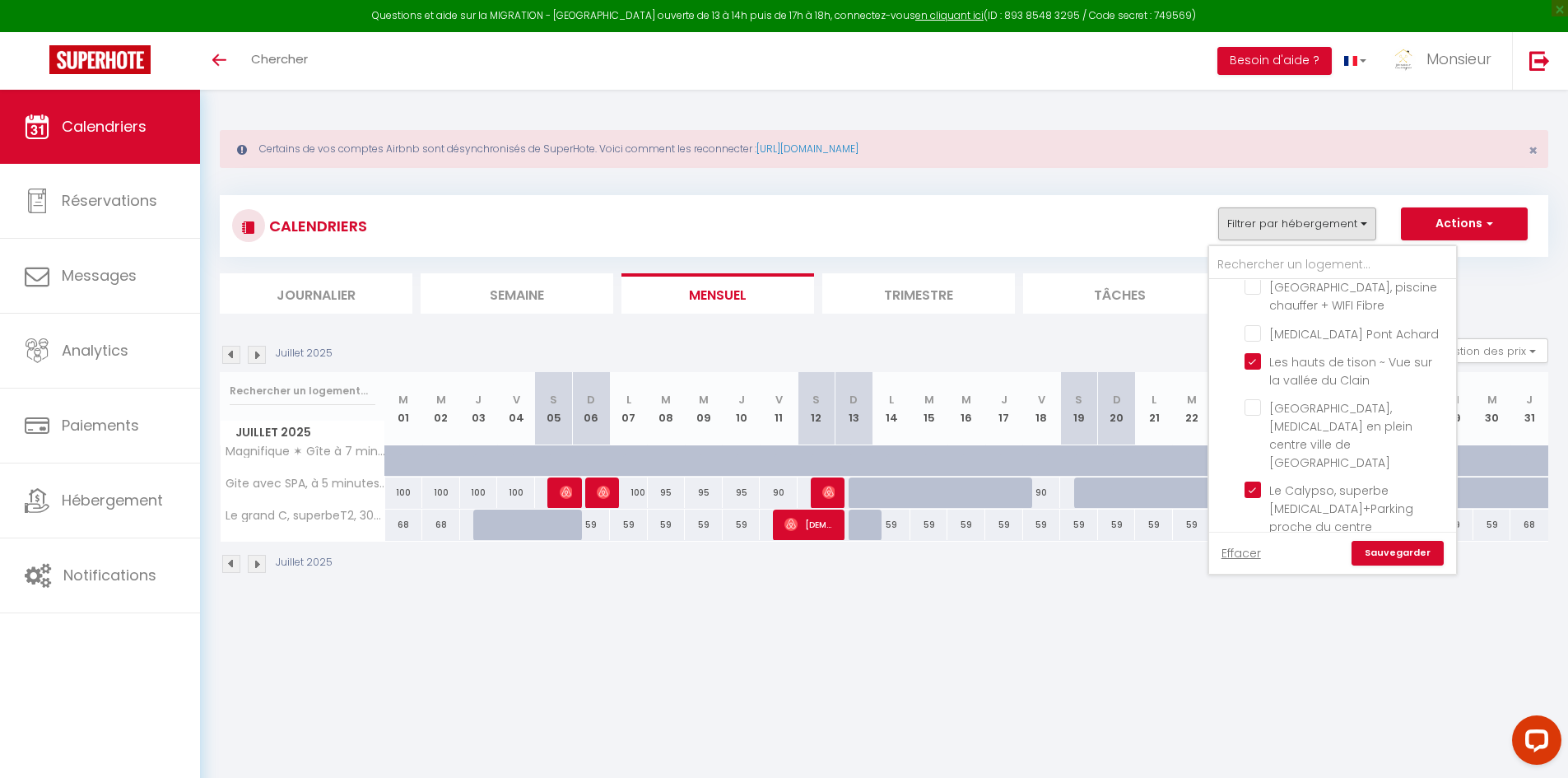
checkbox input "false"
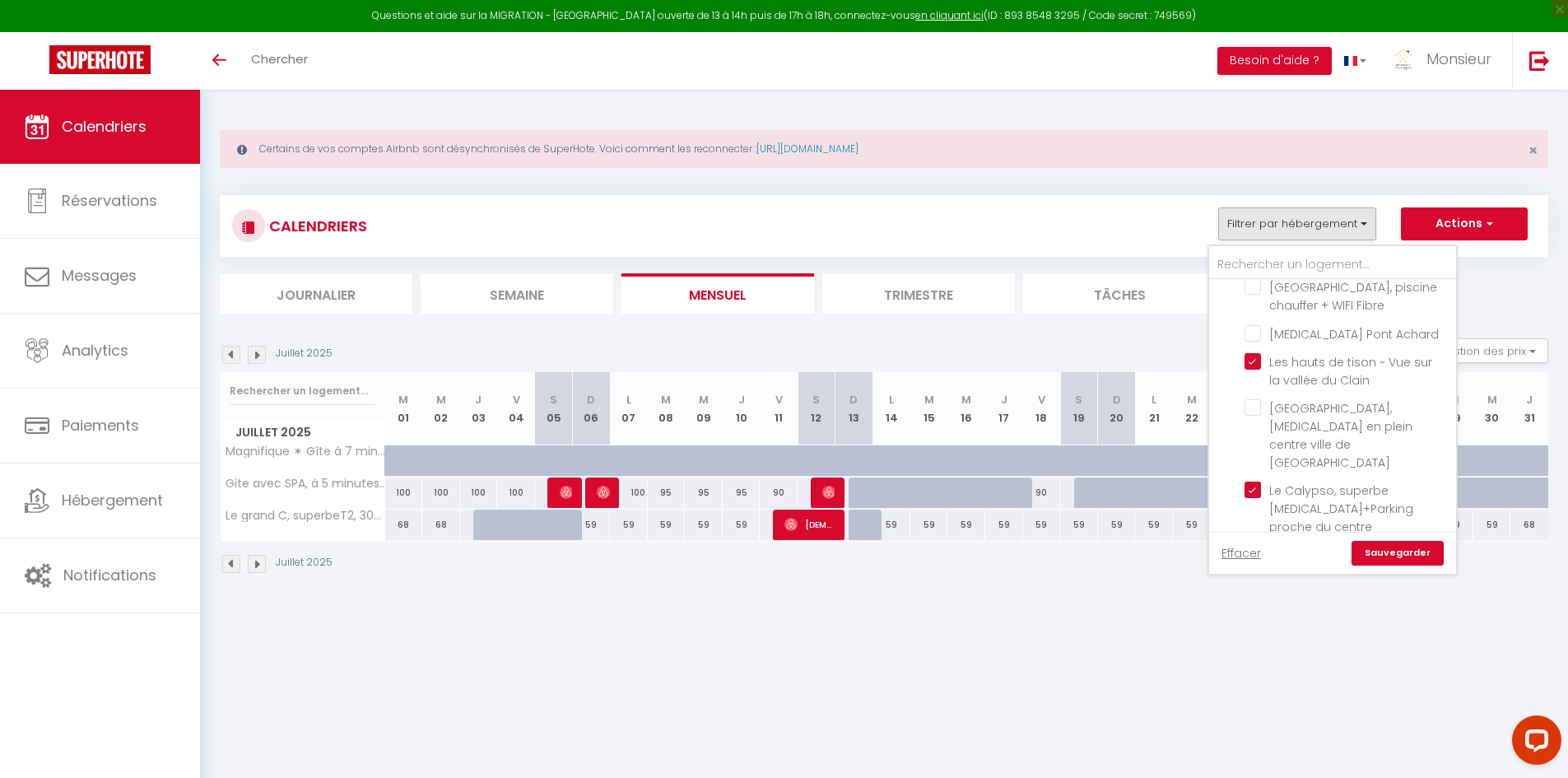
checkbox input "false"
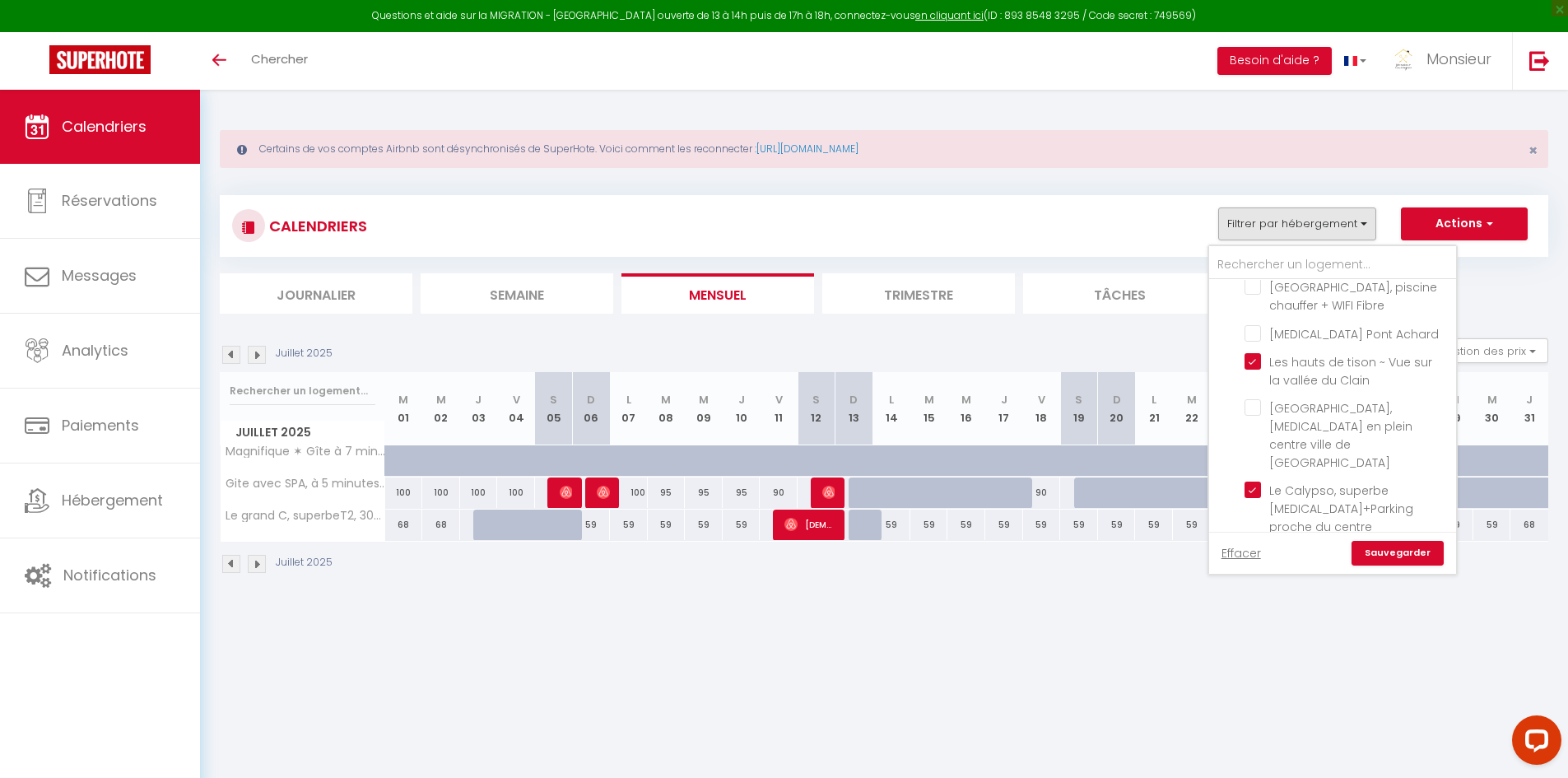
checkbox input "false"
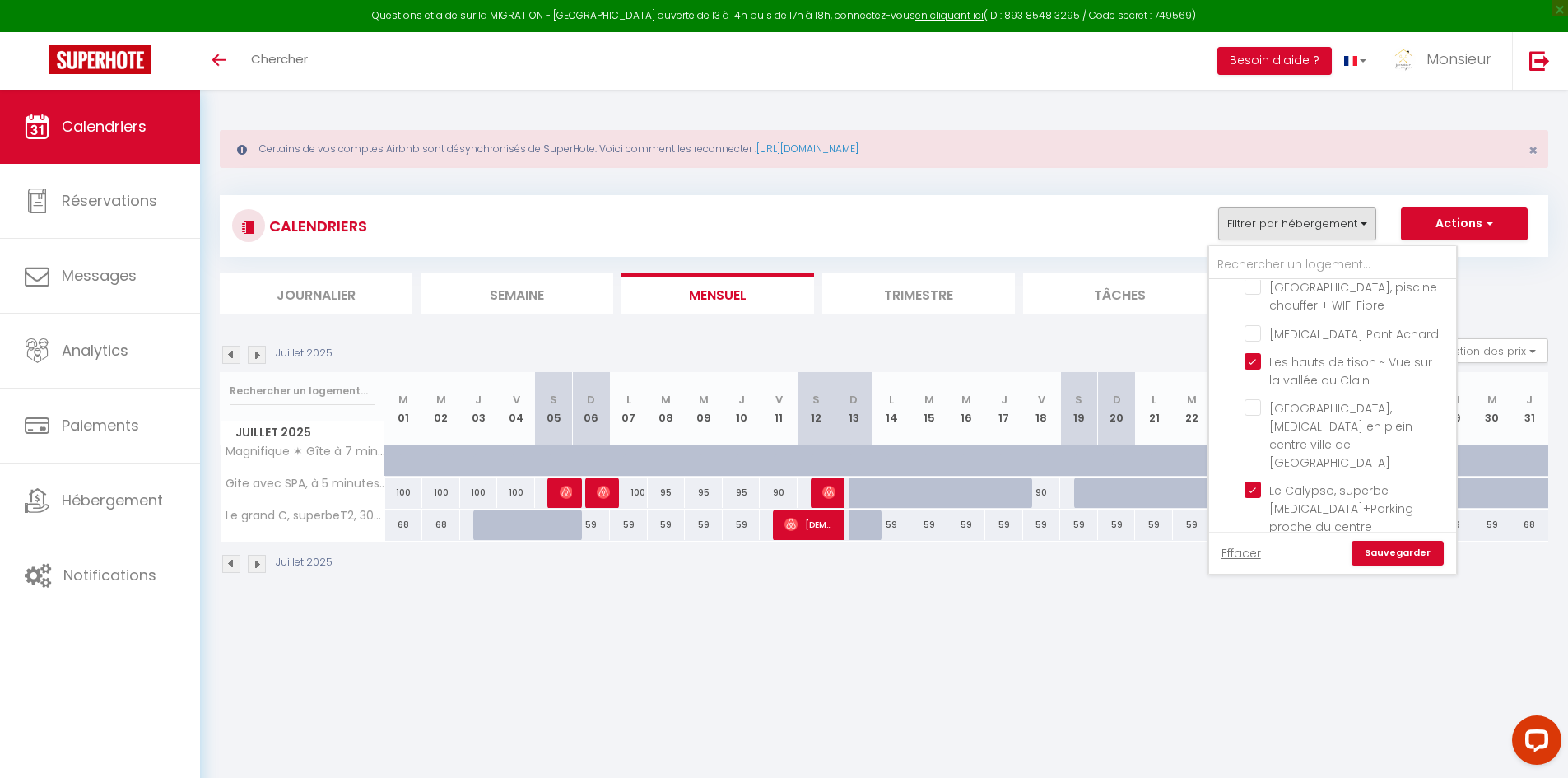
checkbox input "false"
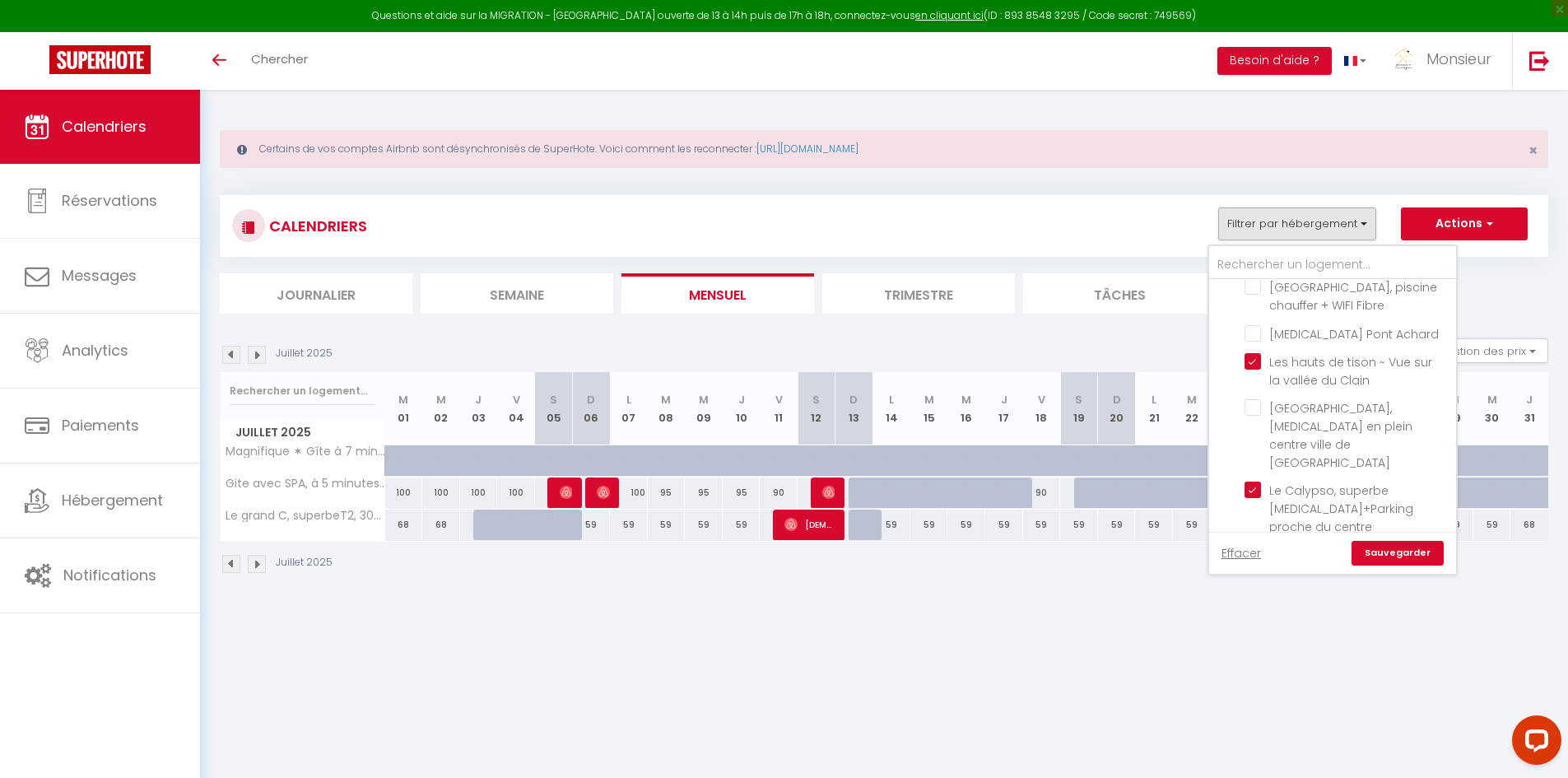
checkbox input "false"
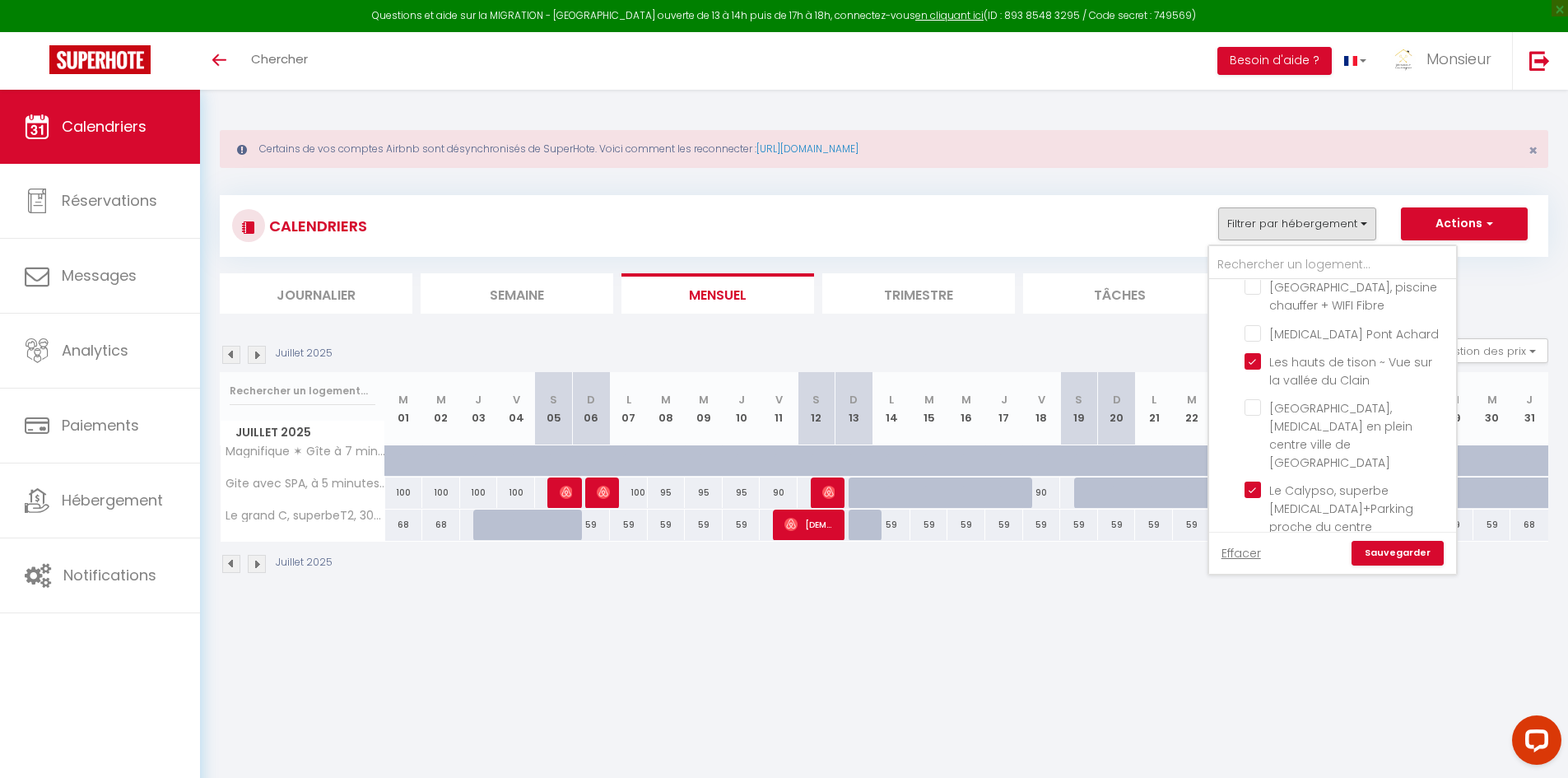
checkbox input "false"
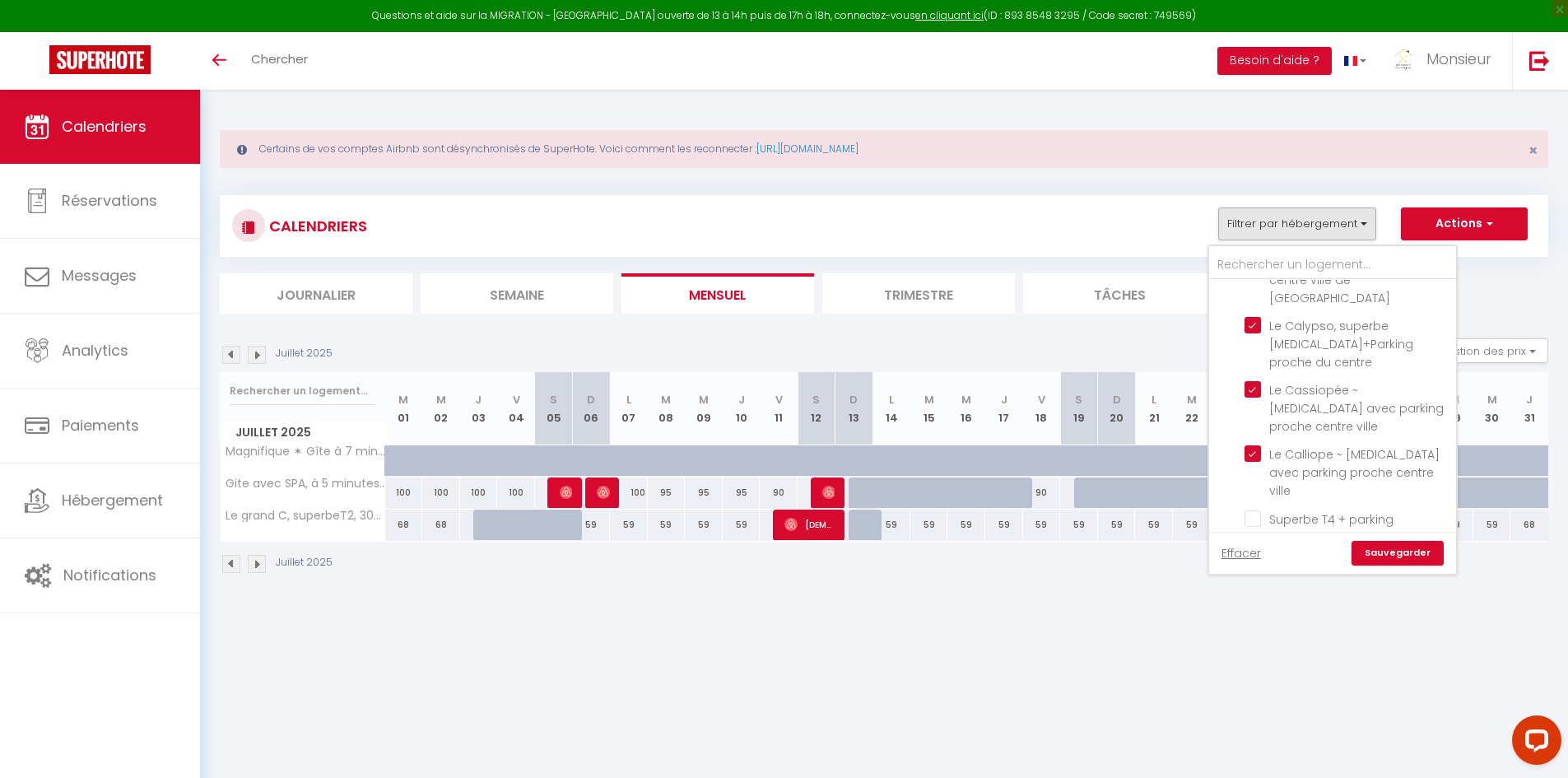
click at [1249, 538] on input "Le grand A, superbeT2, 300m de la [GEOGRAPHIC_DATA]" at bounding box center [1347, 546] width 206 height 16
checkbox input "false"
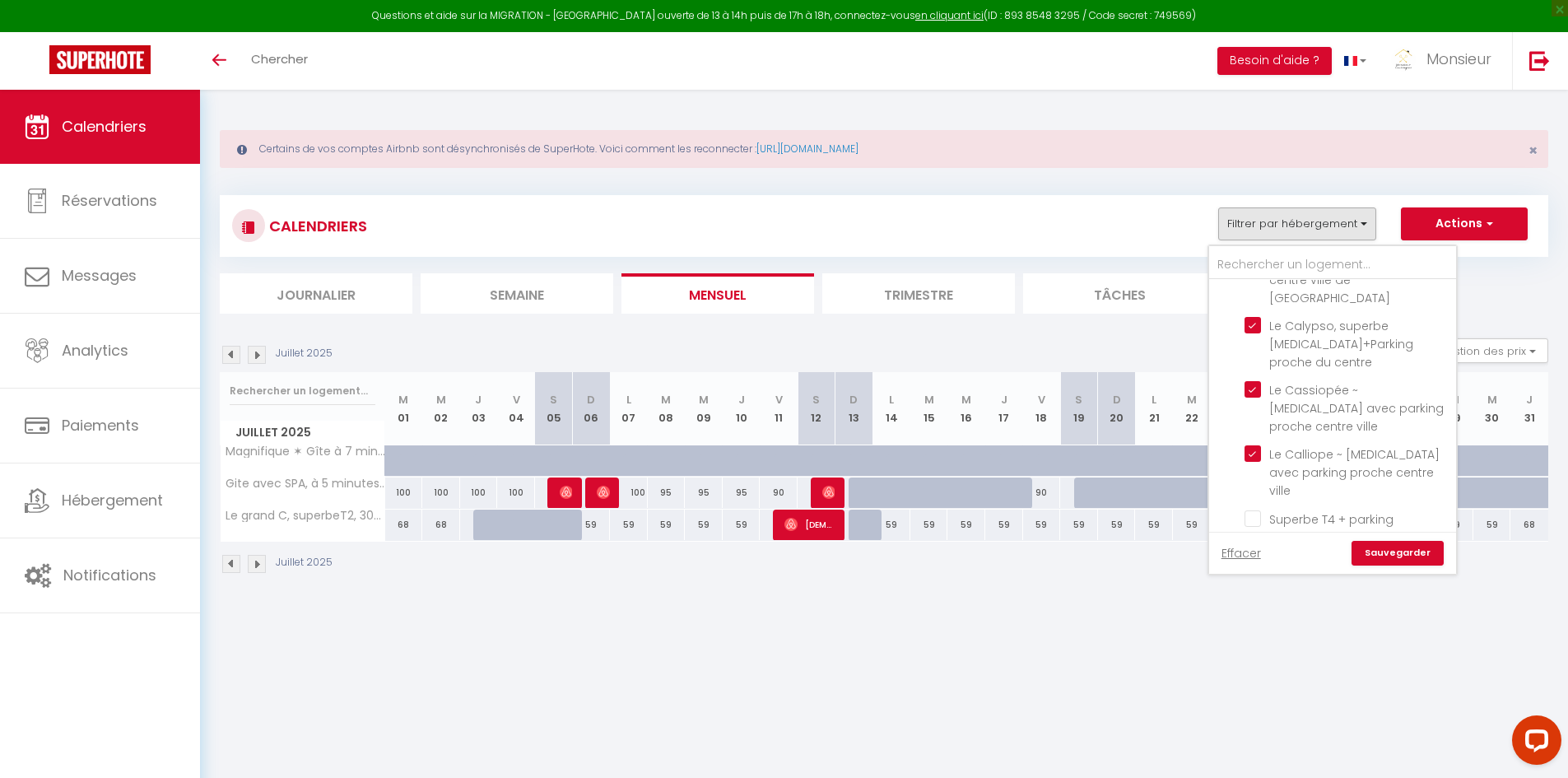
checkbox input "false"
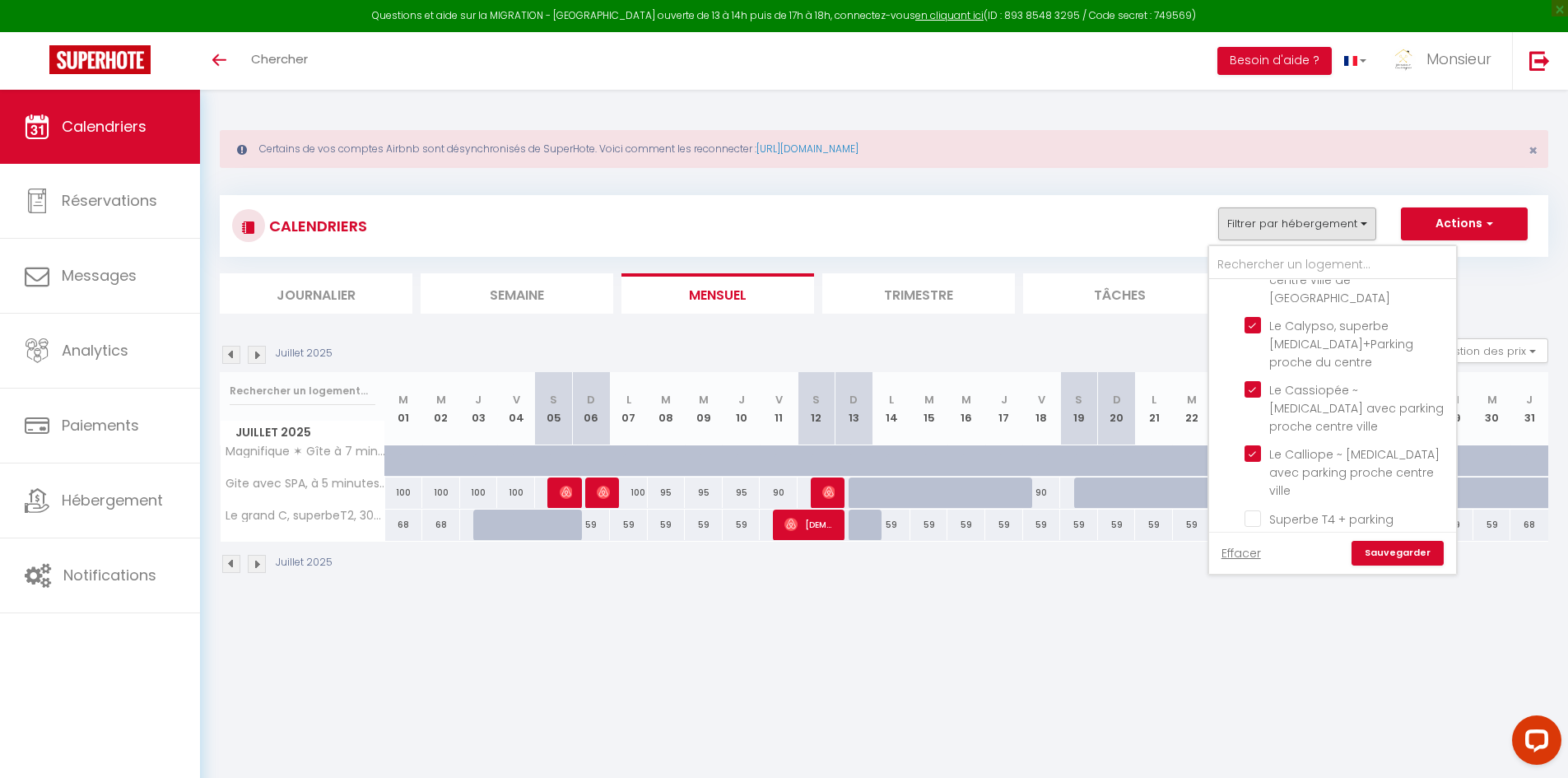
checkbox input "false"
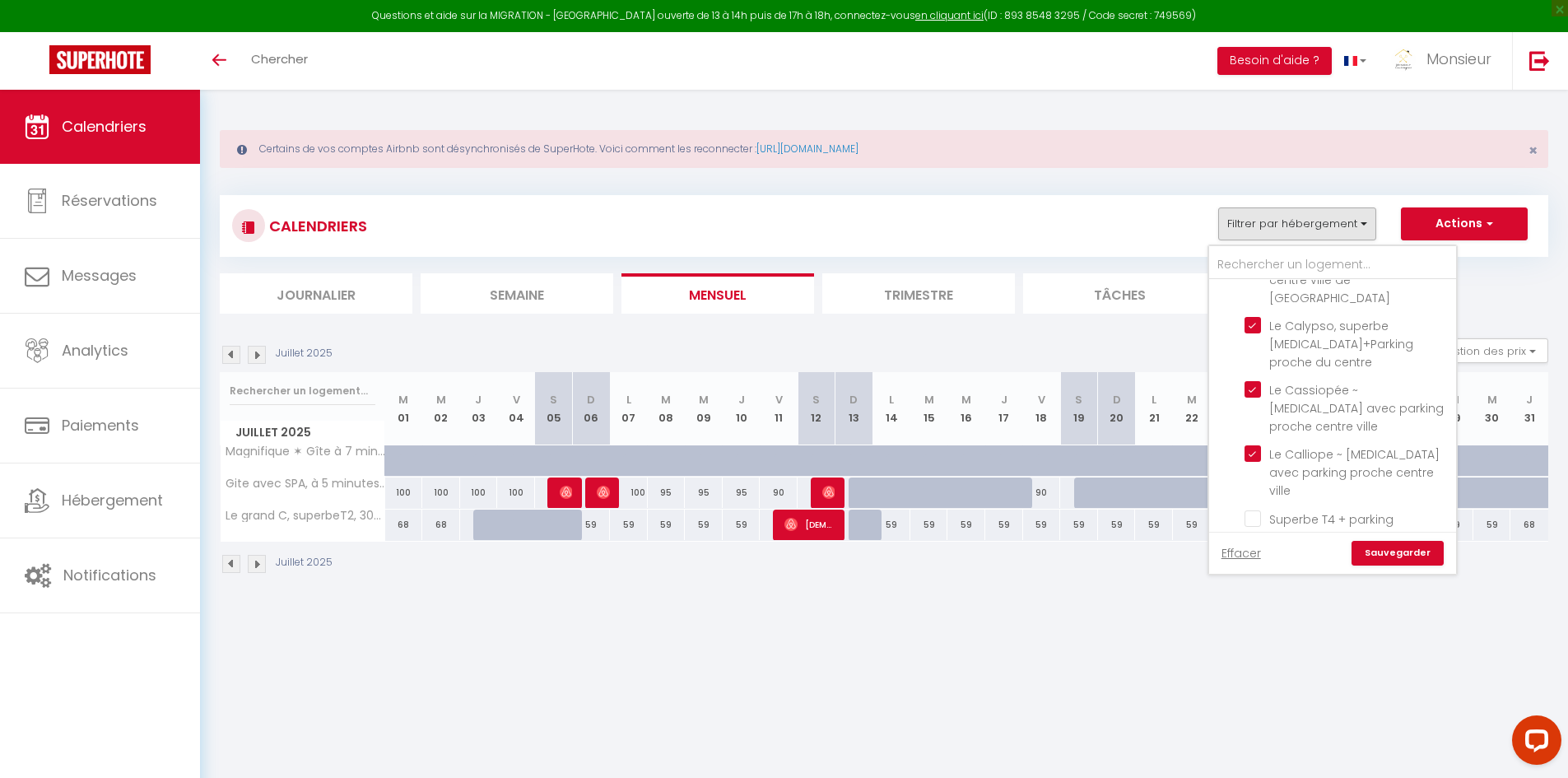
checkbox input "false"
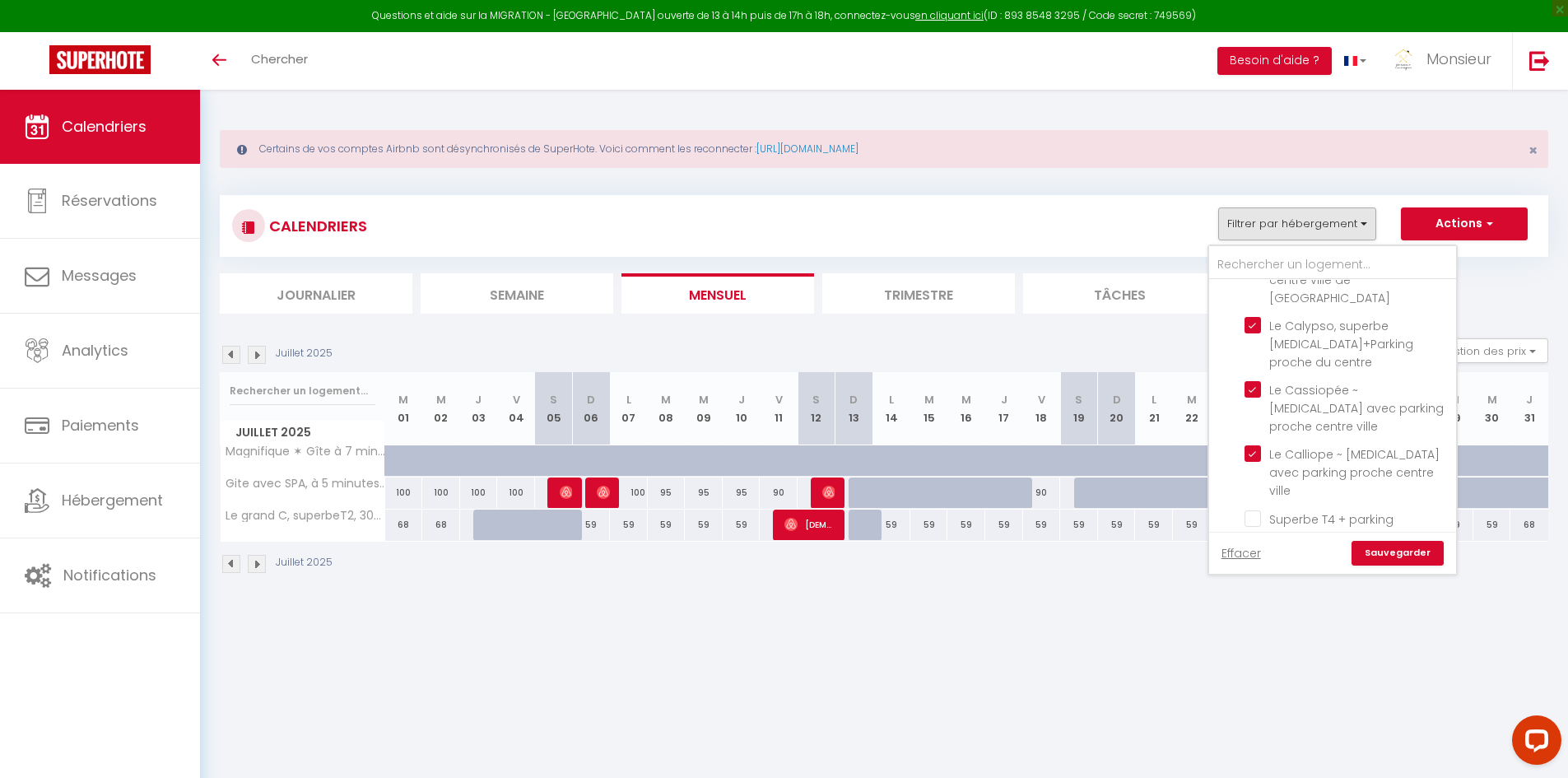
checkbox input "false"
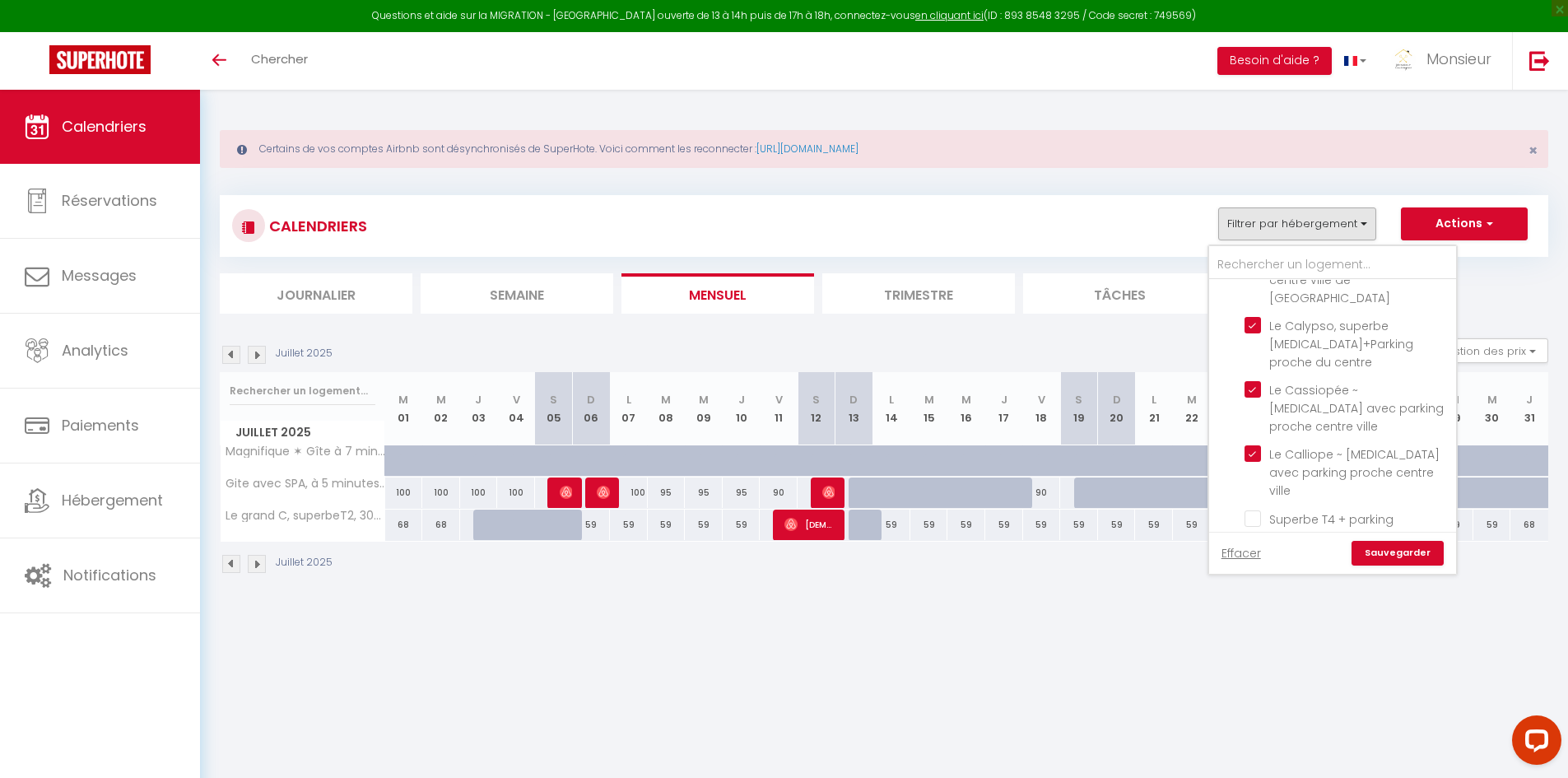
checkbox input "false"
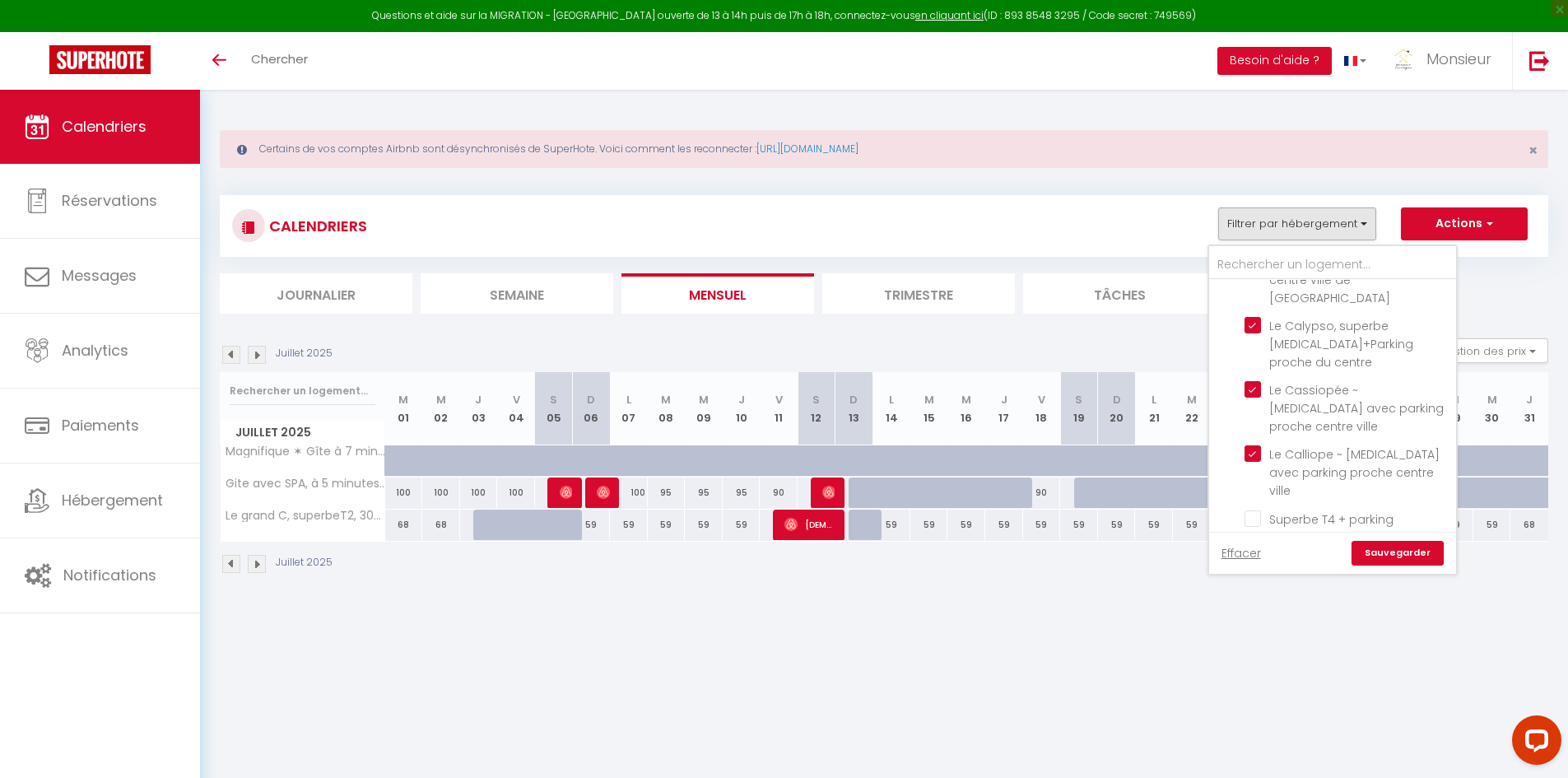
checkbox input "false"
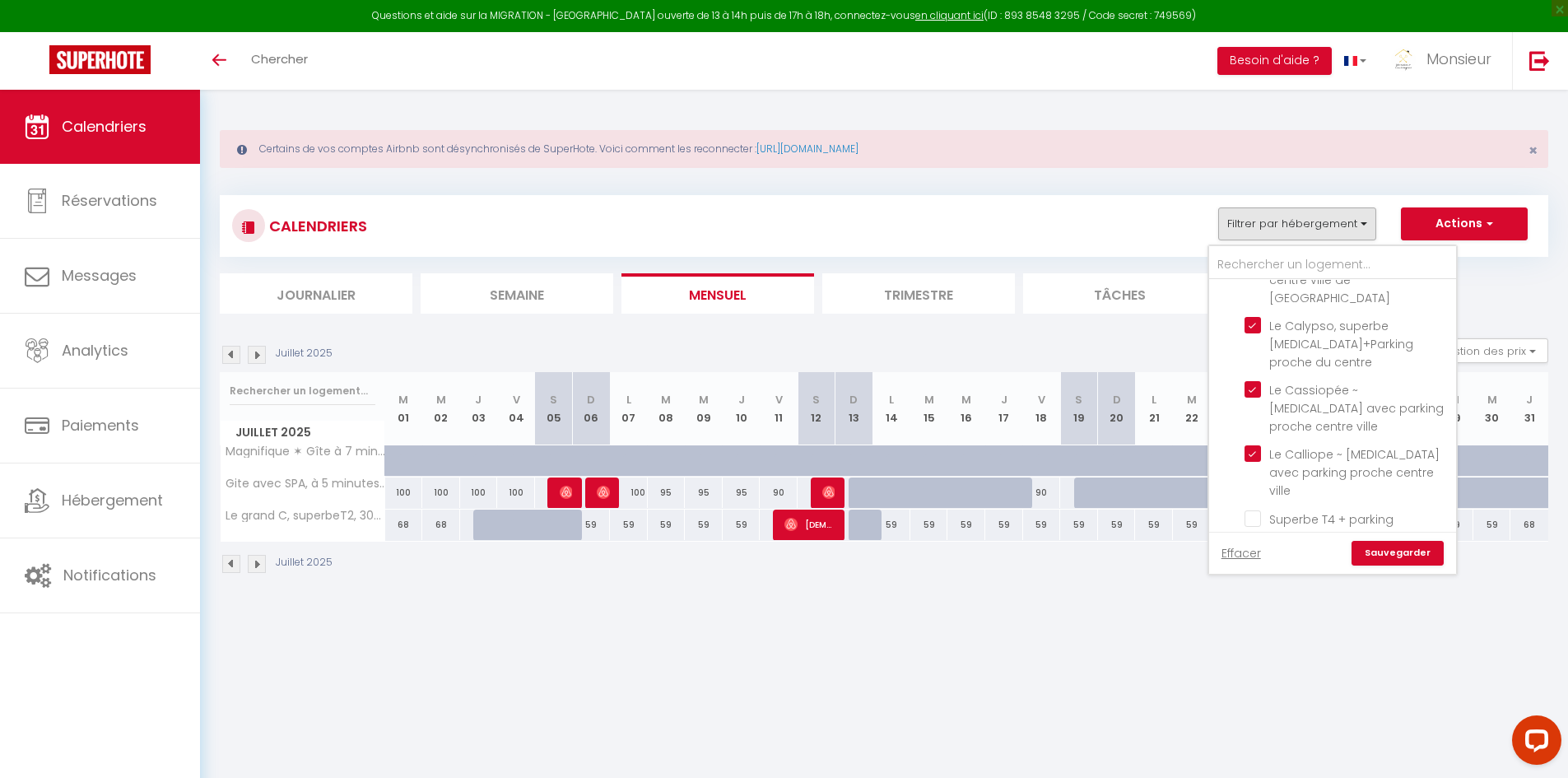
checkbox input "false"
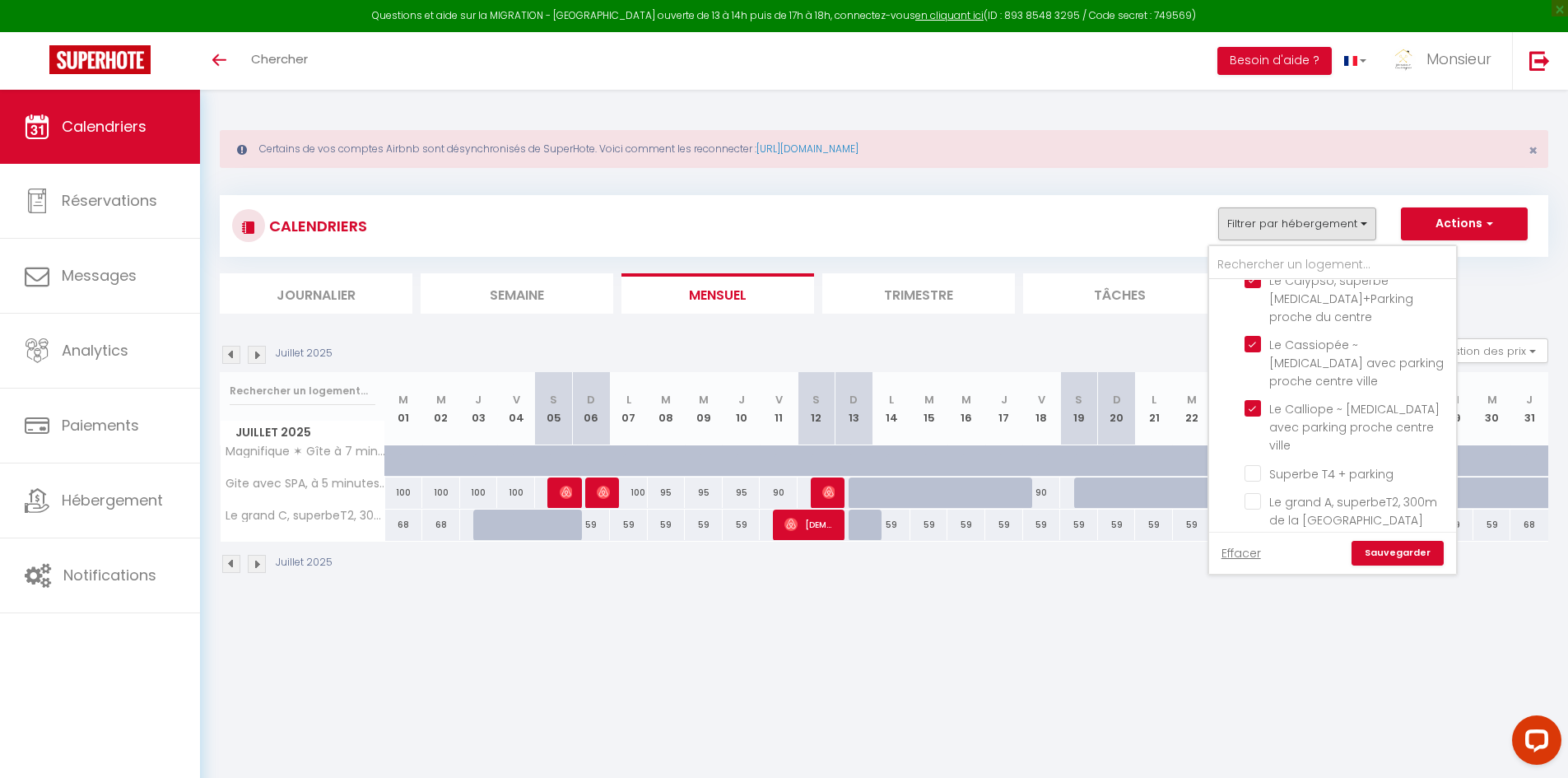
scroll to position [1317, 0]
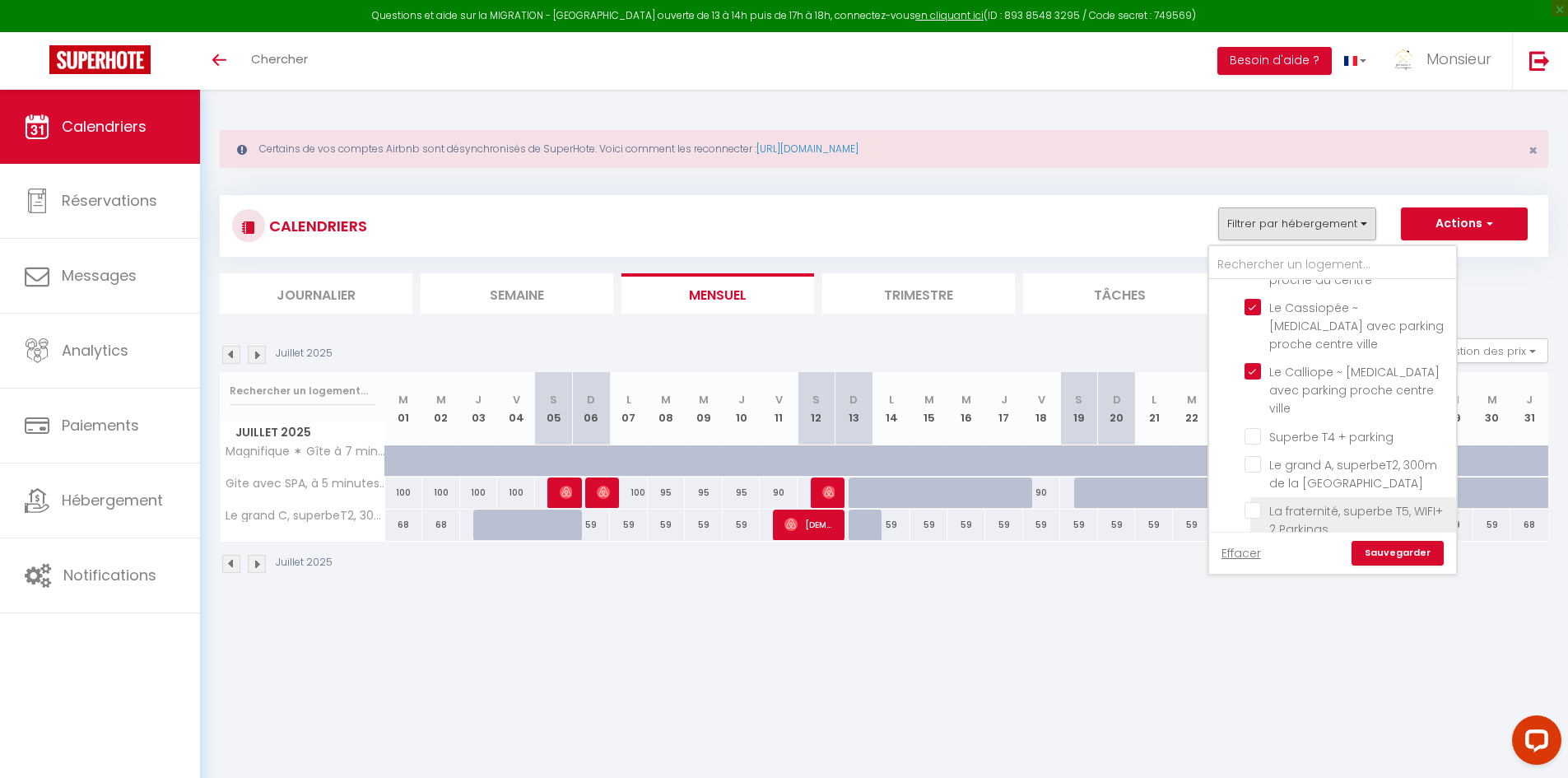
click at [1250, 594] on input "Le grand C, superbeT2, 300m de la [GEOGRAPHIC_DATA]" at bounding box center [1347, 602] width 206 height 16
checkbox input "false"
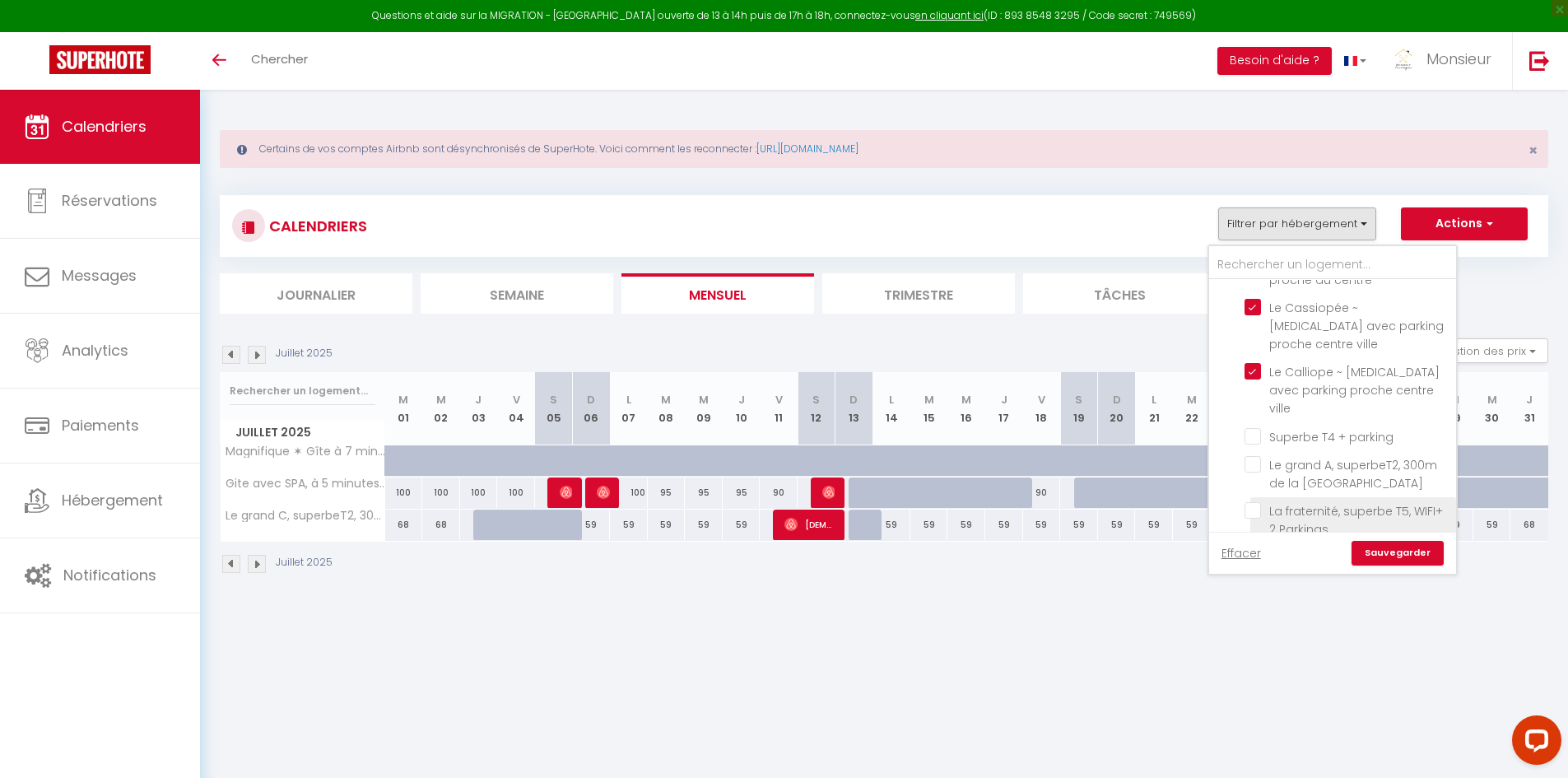
checkbox input "false"
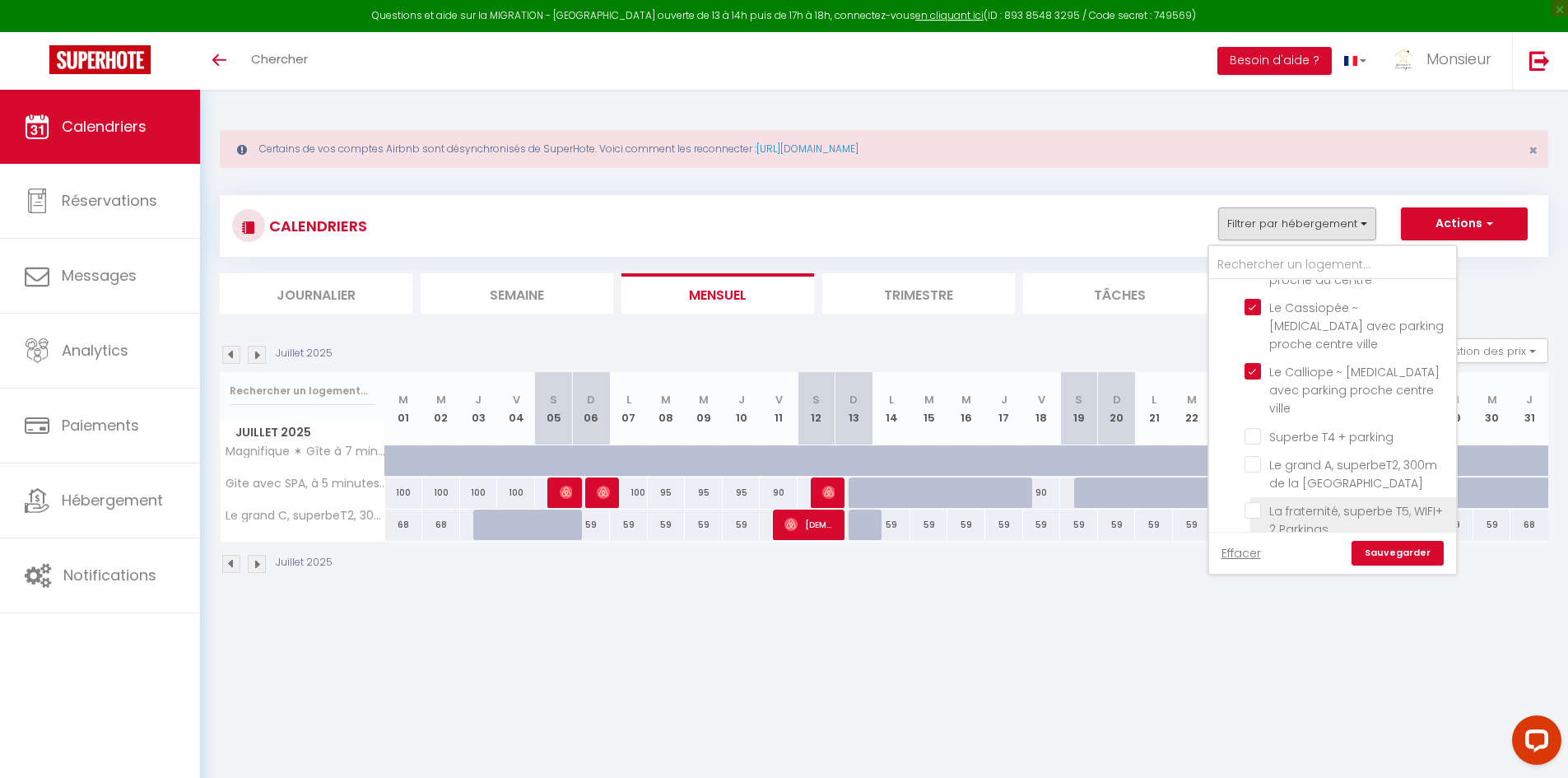
checkbox input "false"
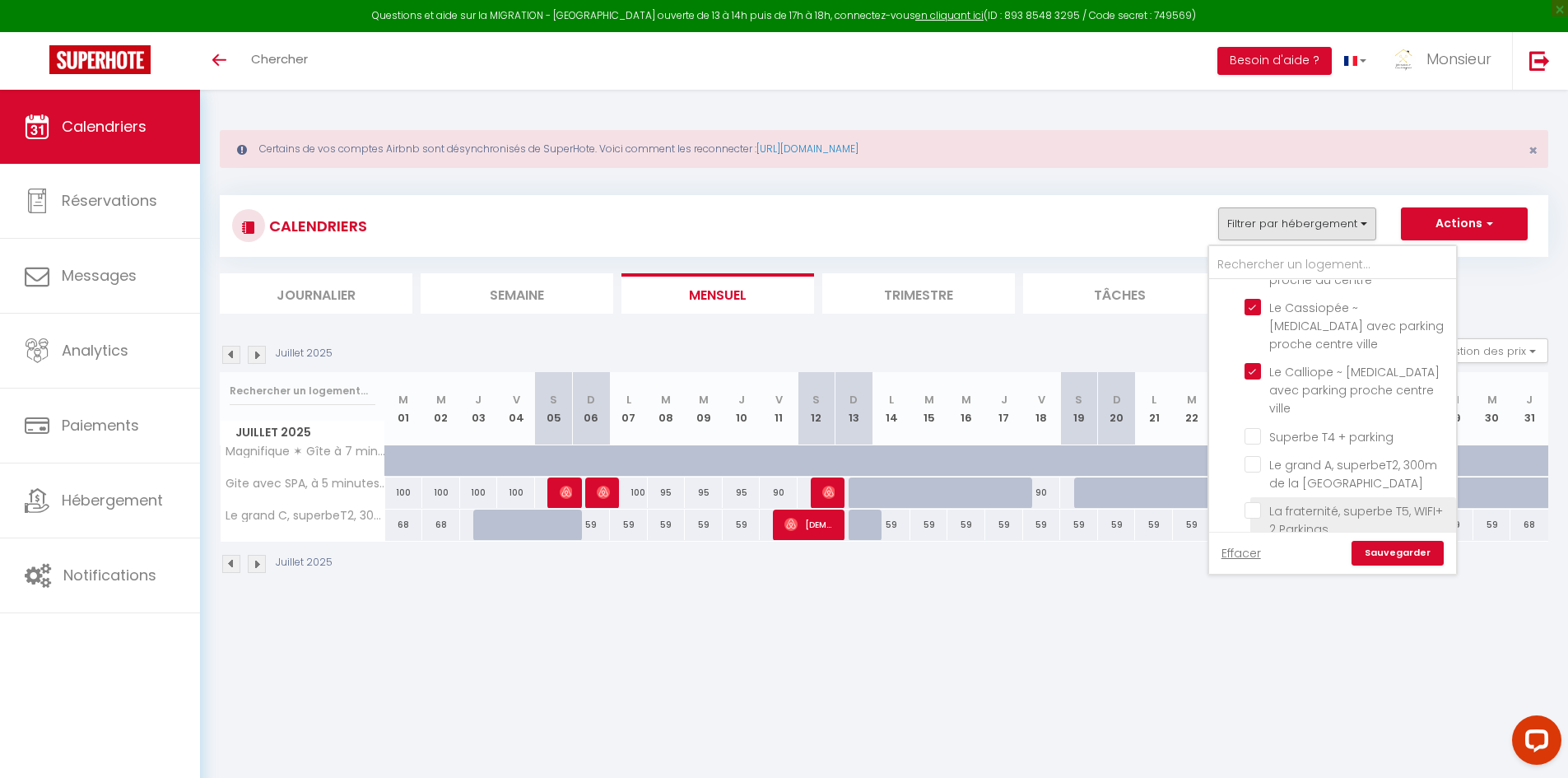
checkbox input "false"
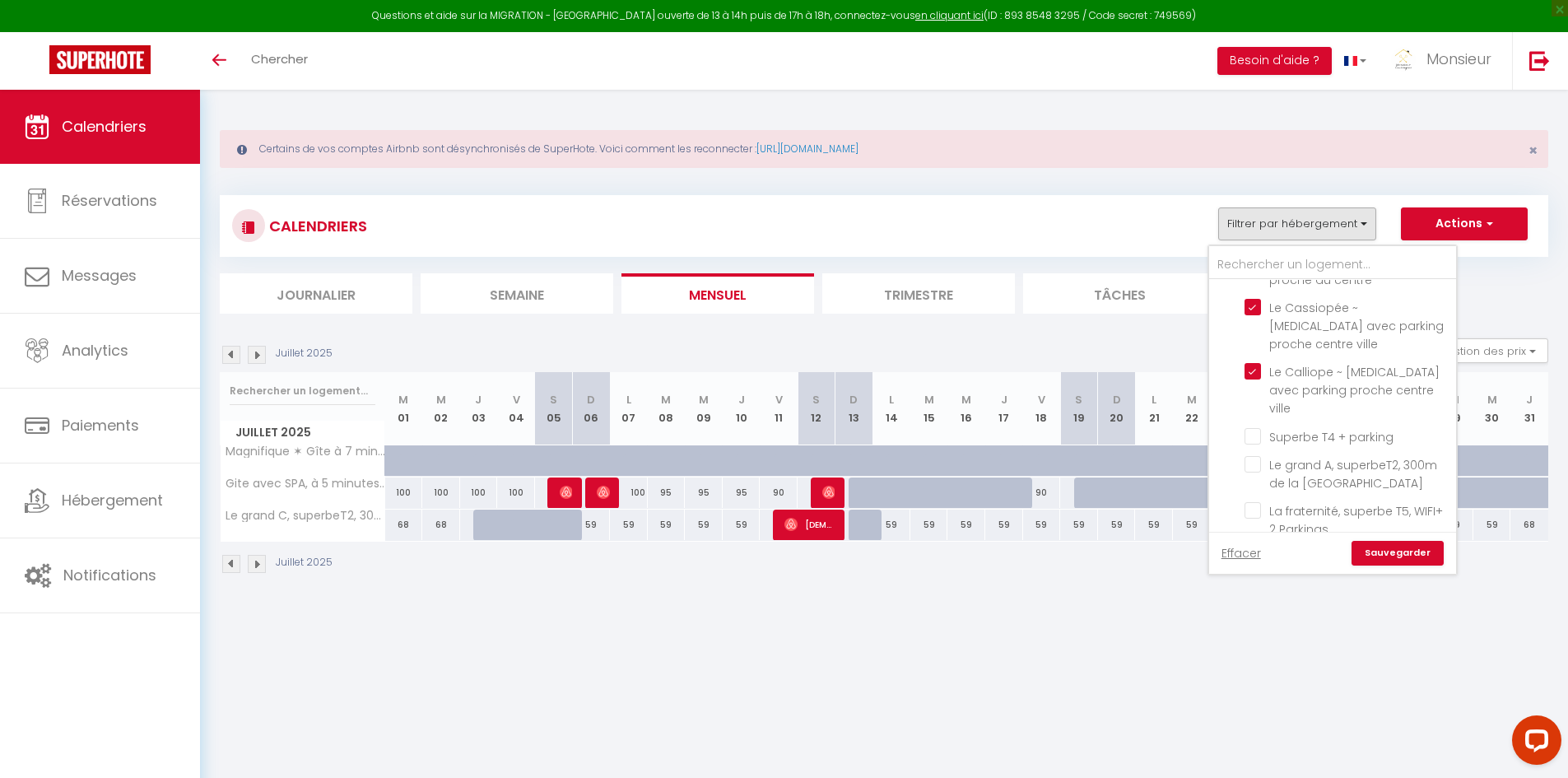
click at [1251, 548] on input "La Chaume, magnifique T2 à 5 min de la gare" at bounding box center [1347, 555] width 206 height 16
click at [1253, 641] on input "Le B, Studio cosy à 300m de la [GEOGRAPHIC_DATA]" at bounding box center [1347, 648] width 206 height 16
click at [1253, 568] on input "Splendide appartement Troglodyte à 5 min du centre" at bounding box center [1347, 576] width 206 height 16
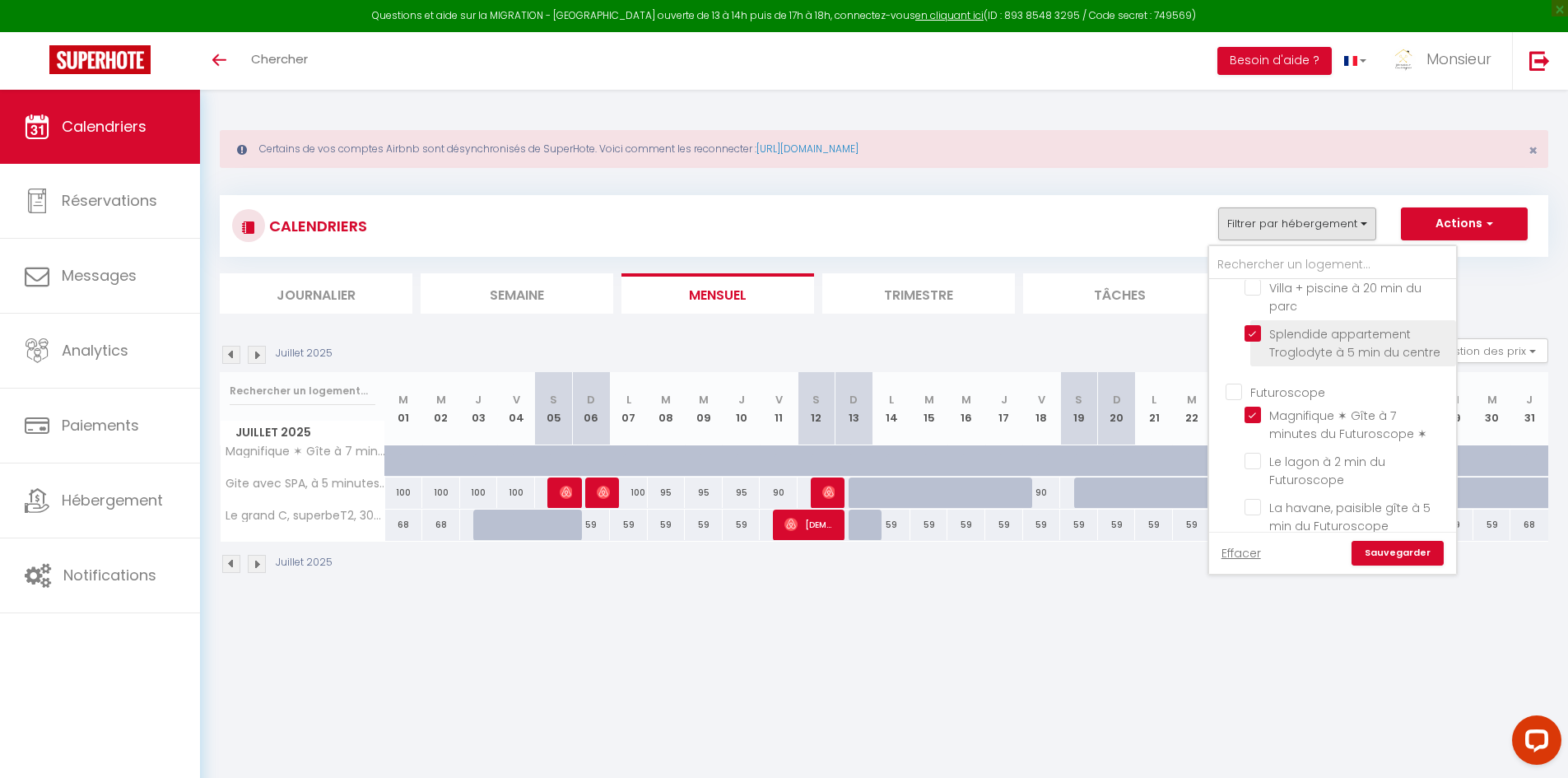
scroll to position [1728, 0]
click at [1253, 403] on input "Magnifique ✶ Gîte à 7 minutes du Futuroscope ✶" at bounding box center [1347, 410] width 206 height 16
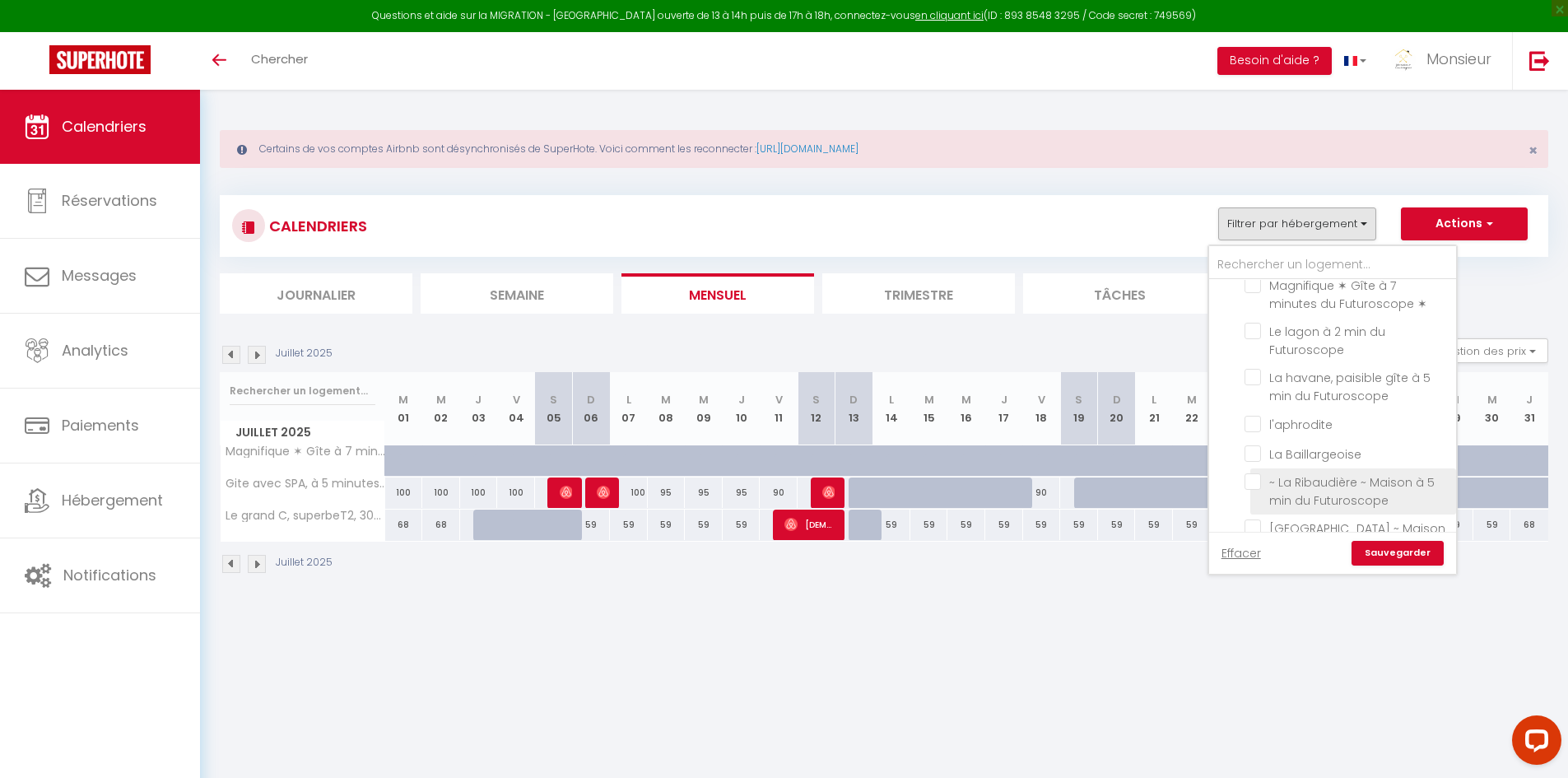
scroll to position [1975, 0]
click at [1258, 601] on input "Gite avec SPA, à 5 minutes du Futuroscope" at bounding box center [1347, 609] width 206 height 16
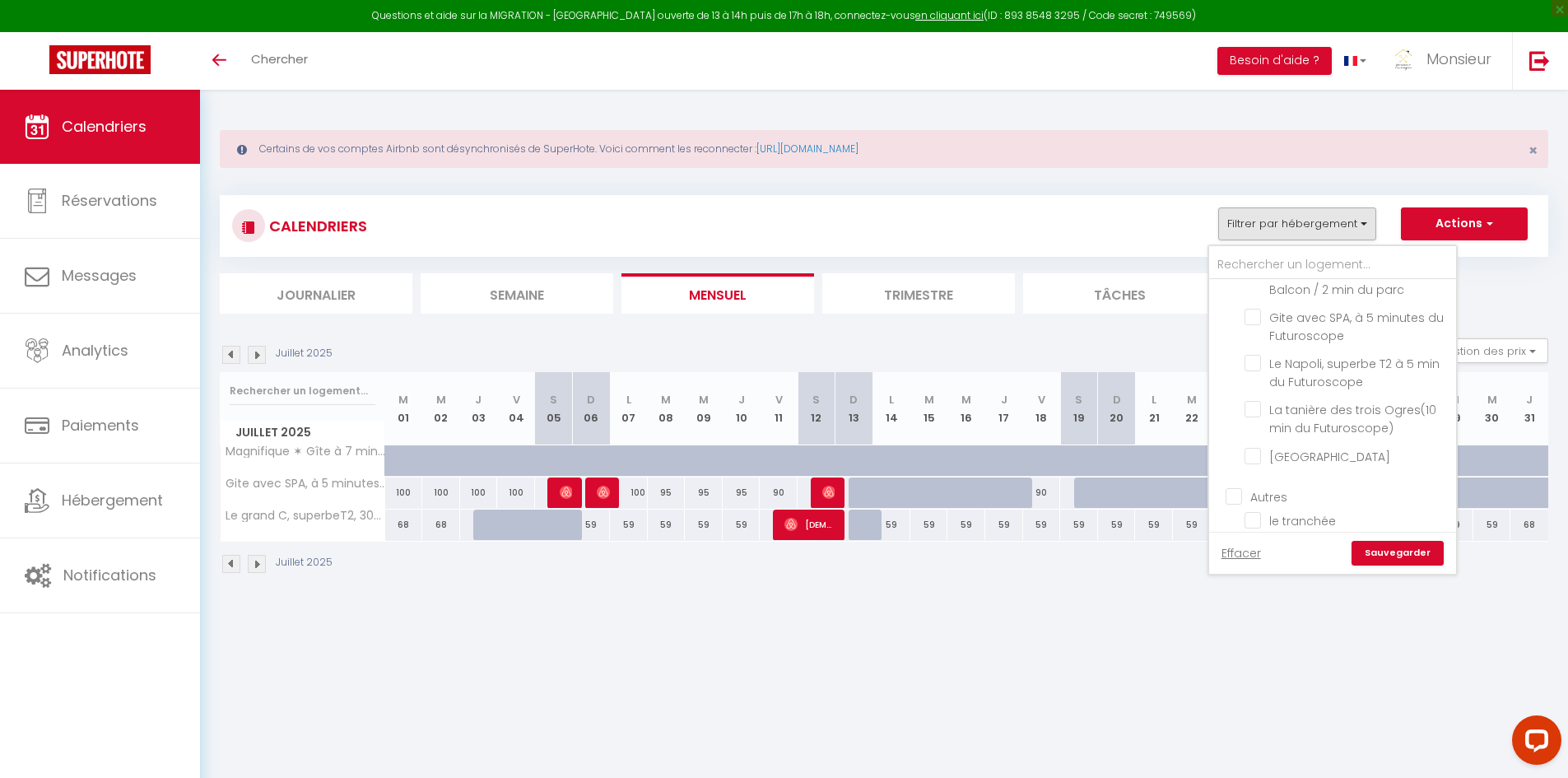
scroll to position [2292, 0]
click at [1253, 487] on input "le tranchée" at bounding box center [1347, 494] width 206 height 16
click at [1396, 563] on link "Sauvegarder" at bounding box center [1398, 554] width 92 height 25
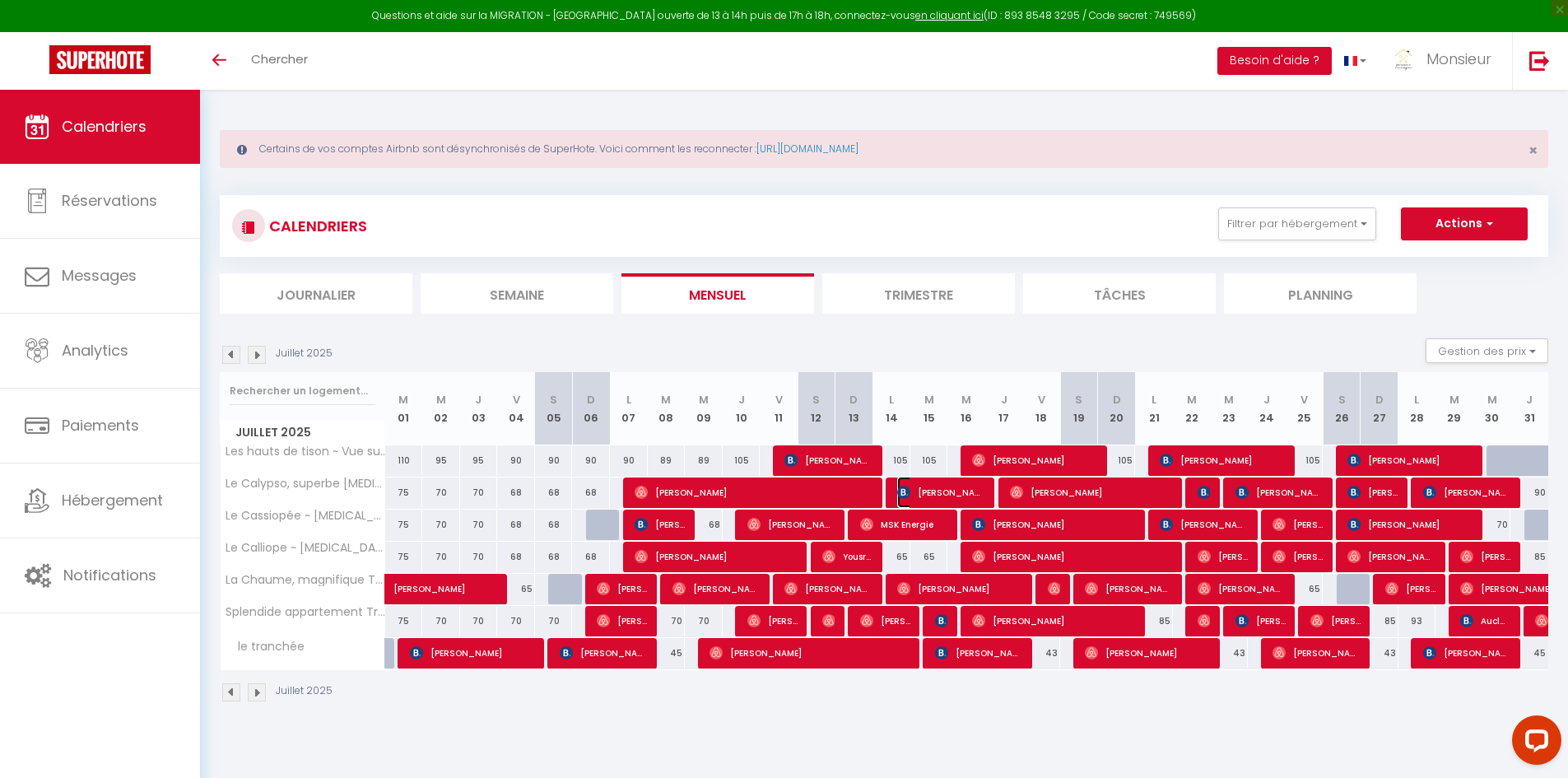
click at [905, 490] on img at bounding box center [904, 493] width 14 height 14
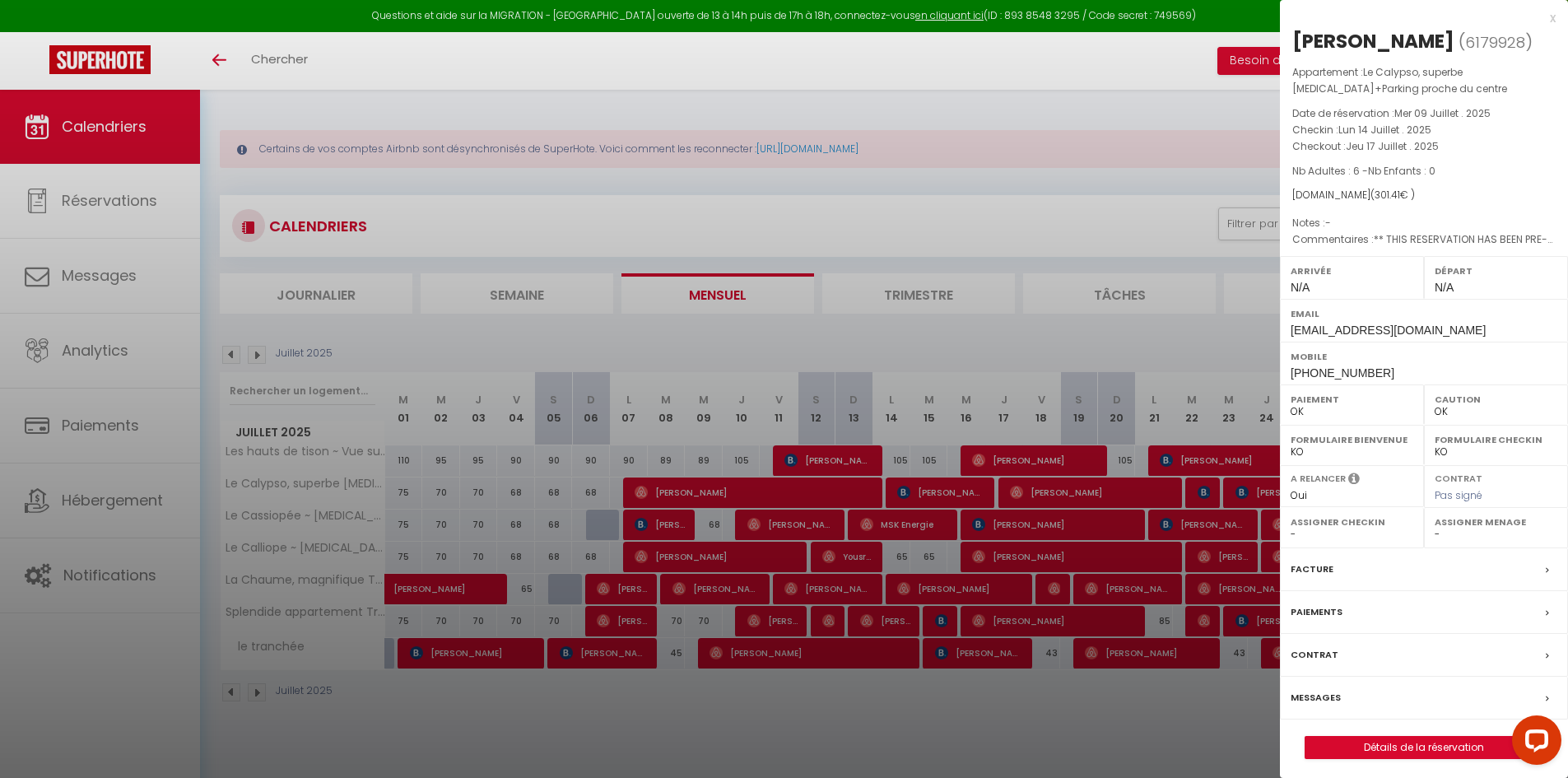
click at [902, 490] on div at bounding box center [784, 389] width 1568 height 778
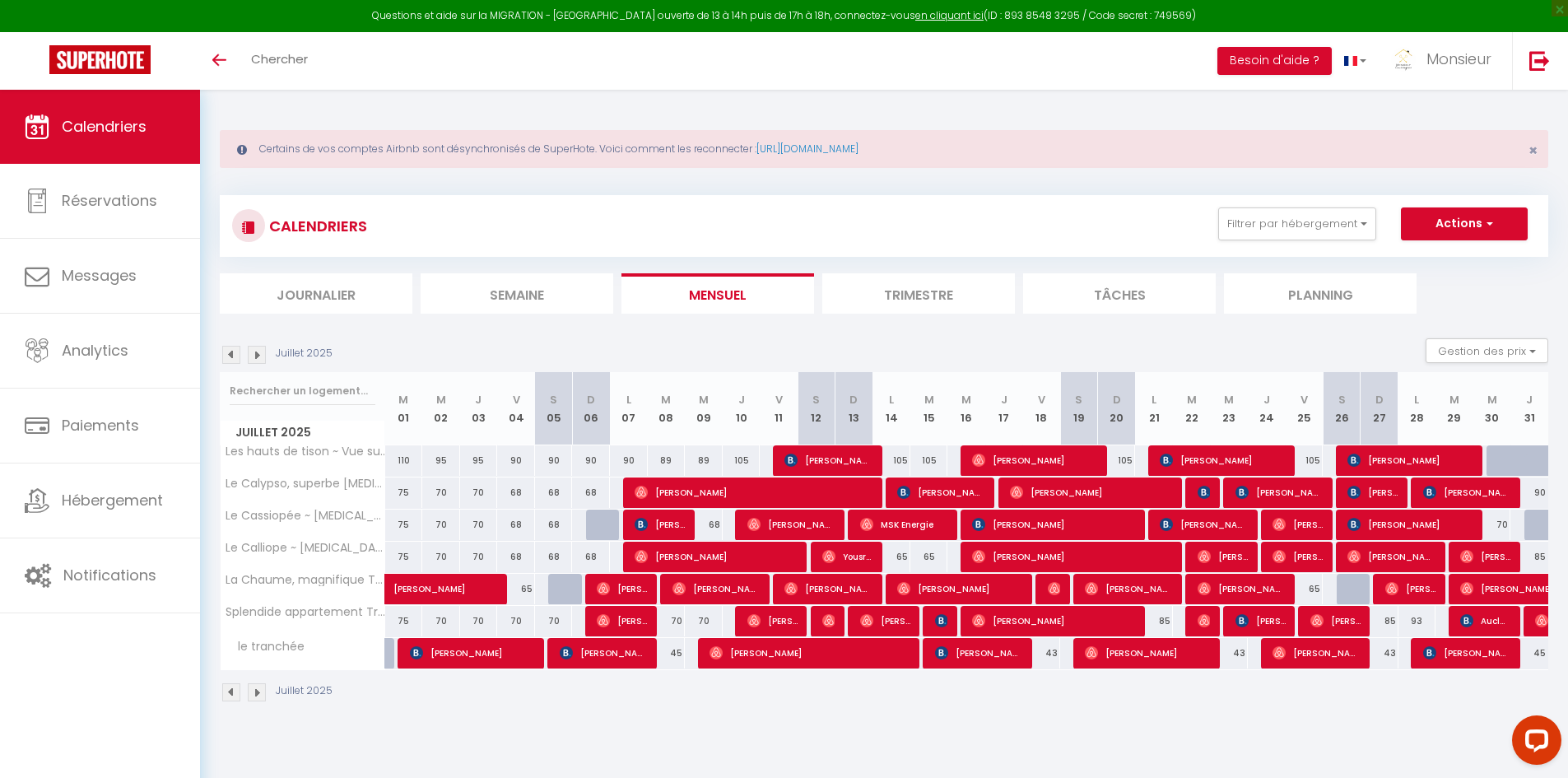
click at [1215, 494] on div at bounding box center [1200, 493] width 38 height 31
click at [1207, 497] on img at bounding box center [1205, 493] width 14 height 14
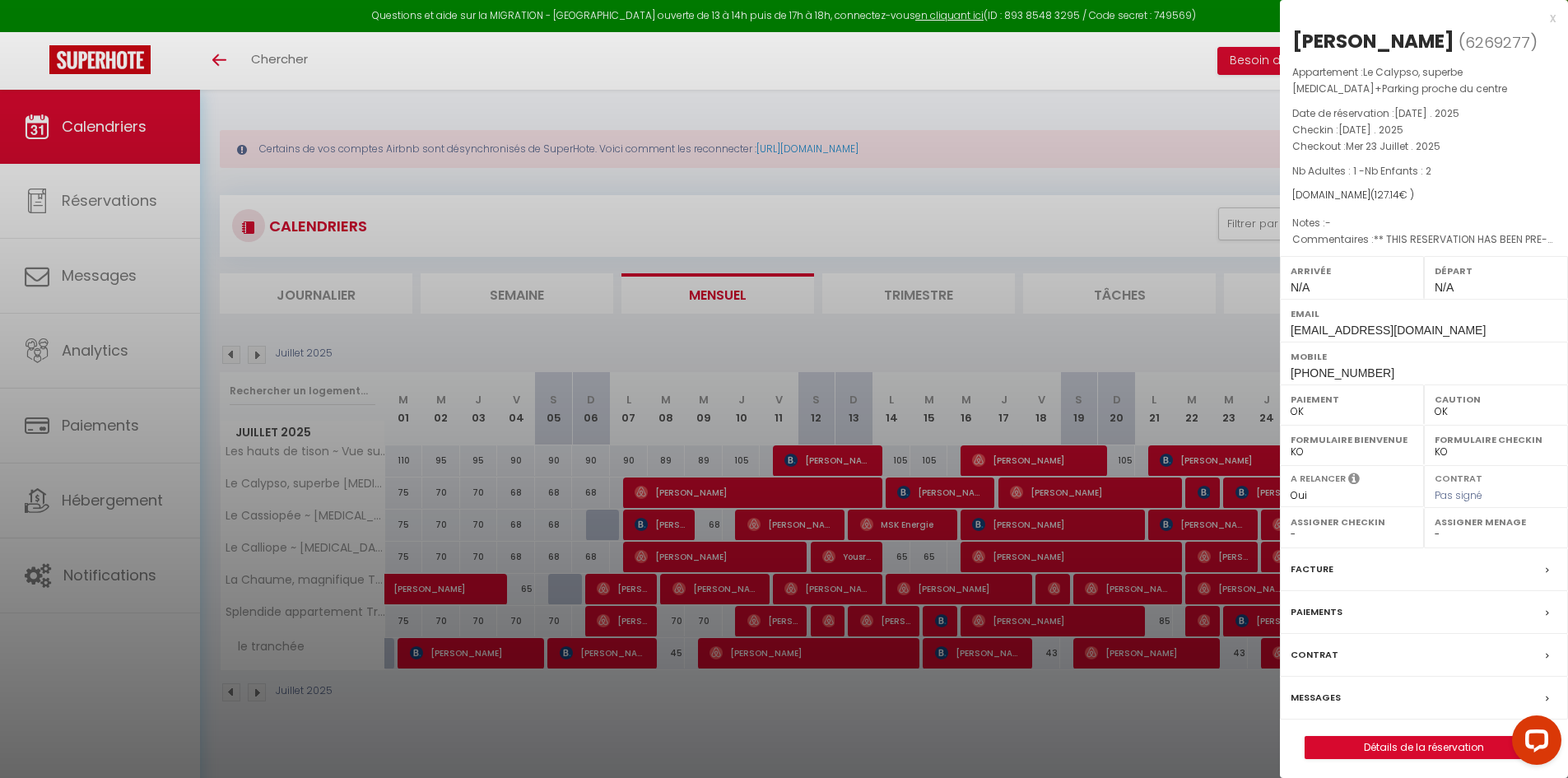
drag, startPoint x: 1207, startPoint y: 497, endPoint x: 1228, endPoint y: 493, distance: 21.4
click at [1206, 497] on div at bounding box center [784, 389] width 1568 height 778
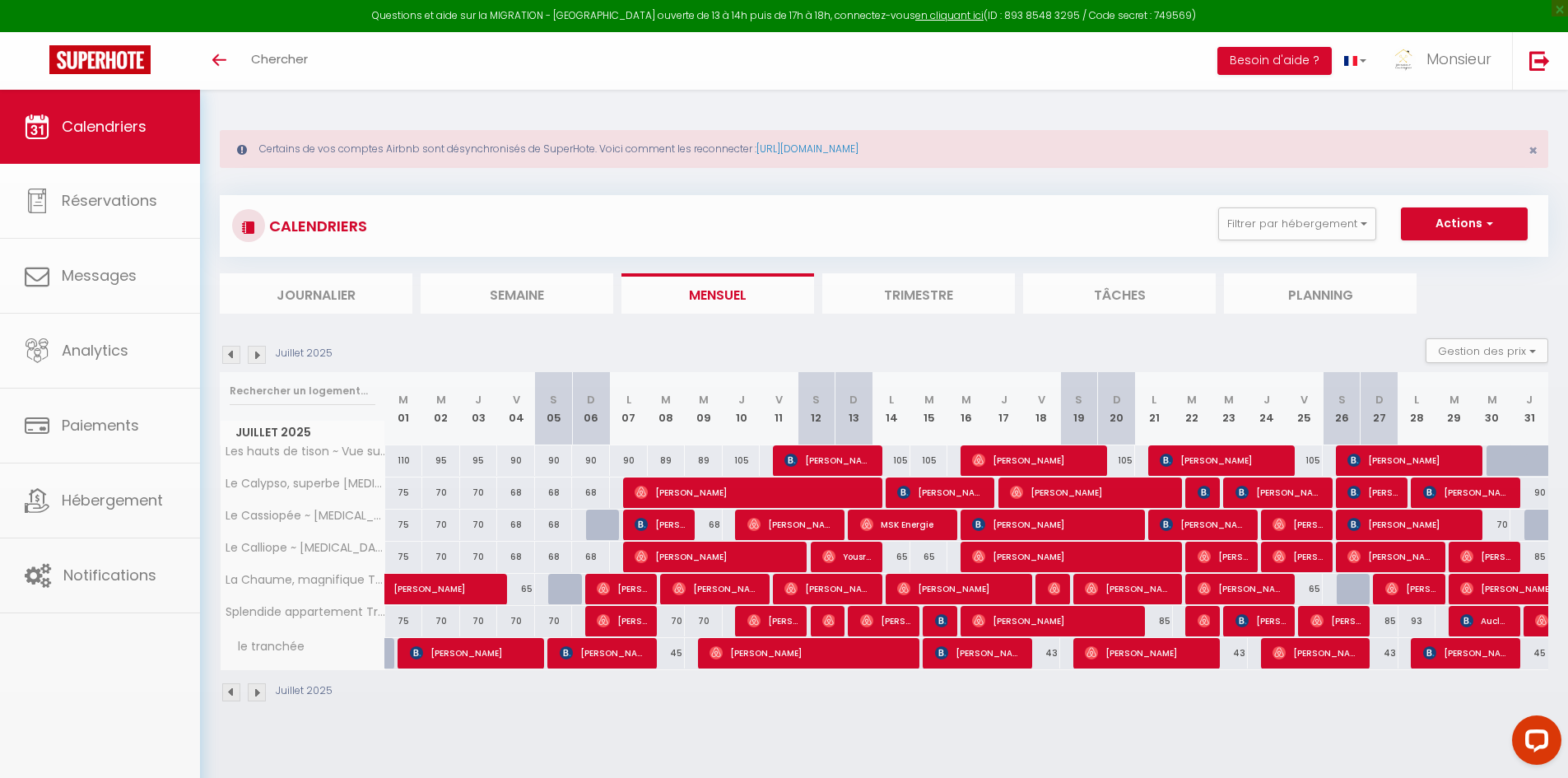
click at [1229, 493] on div at bounding box center [1242, 493] width 38 height 31
click at [1237, 494] on img at bounding box center [1243, 493] width 14 height 14
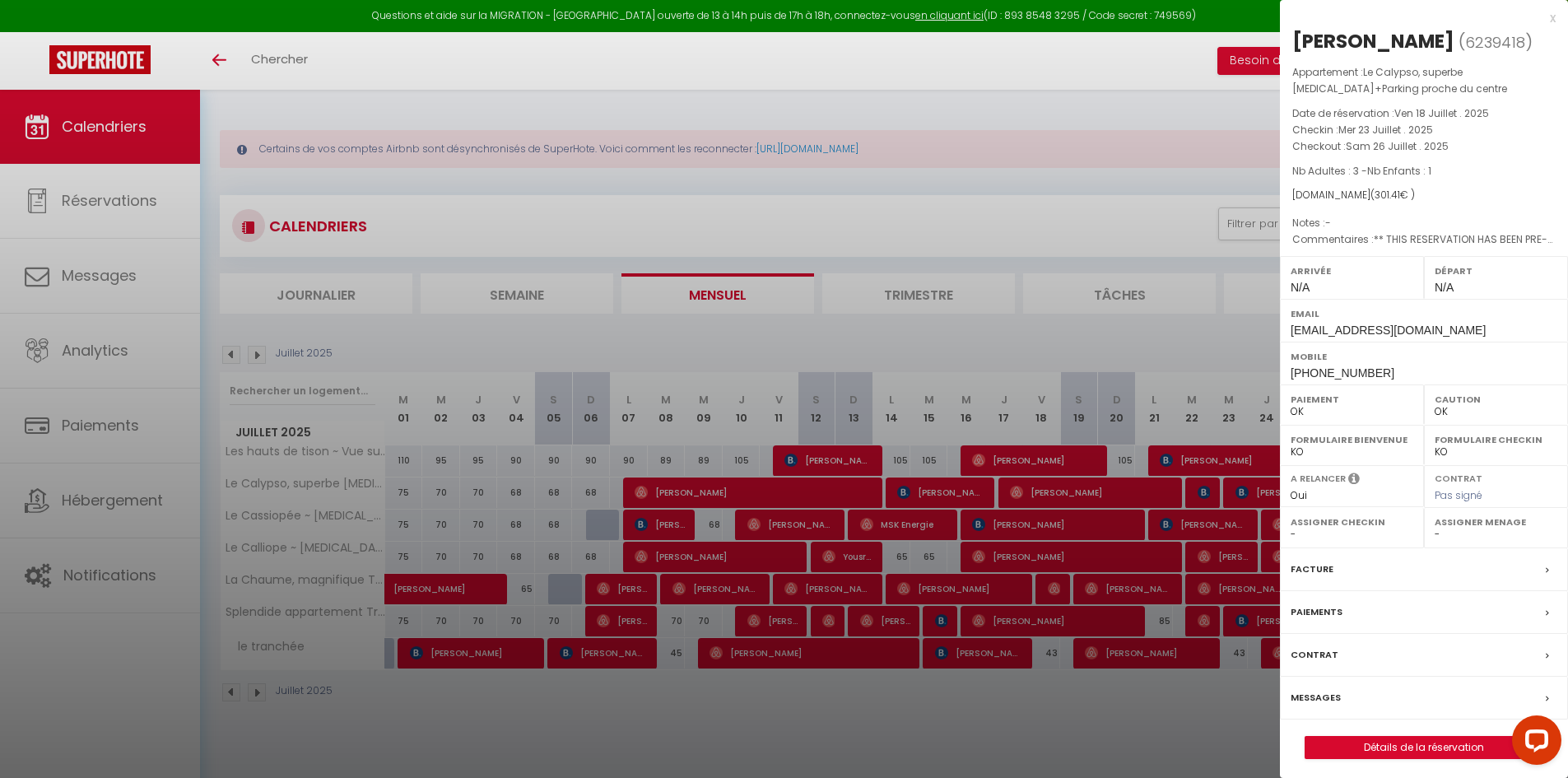
click at [1246, 496] on div at bounding box center [784, 389] width 1568 height 778
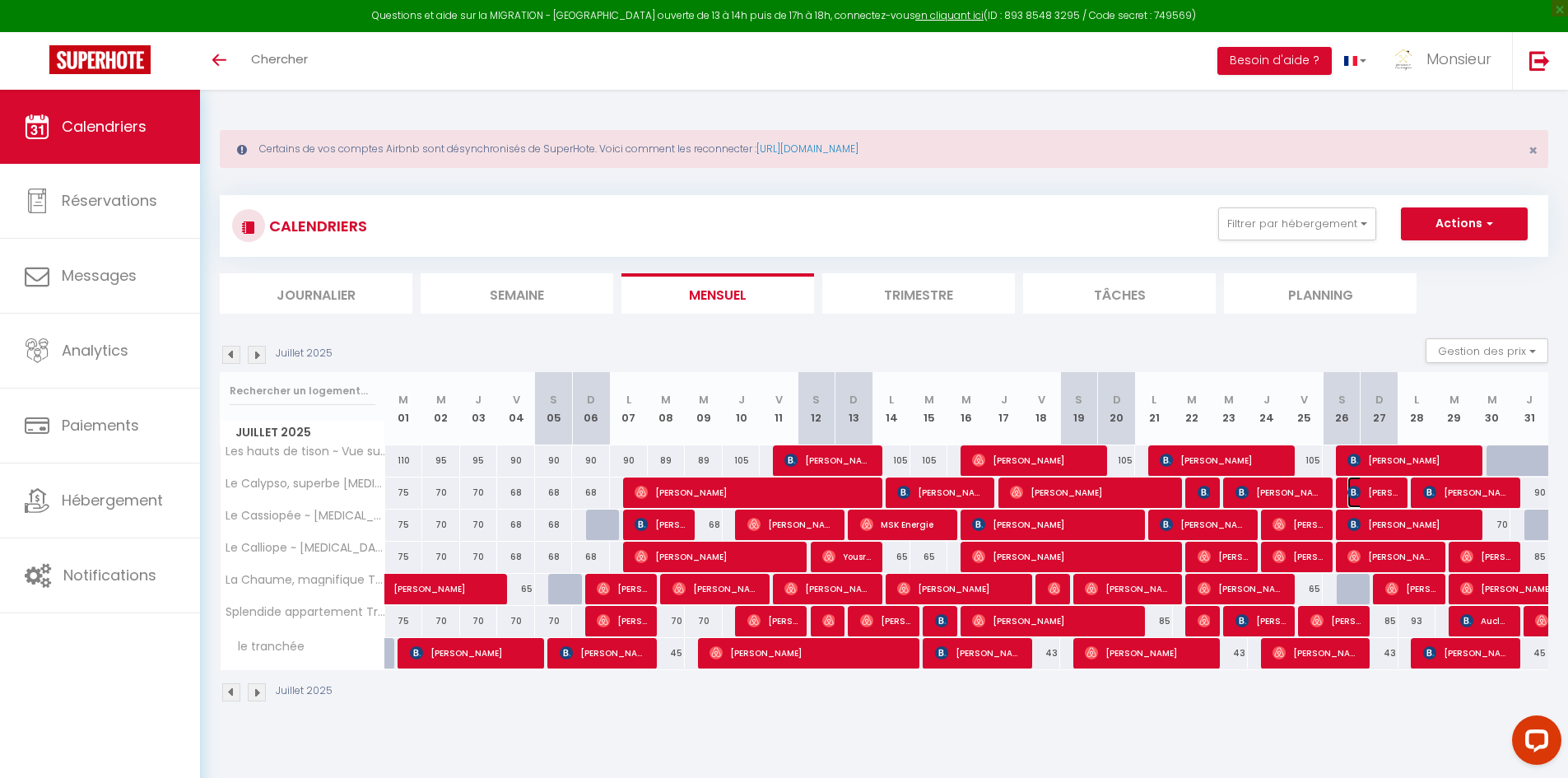
click at [1363, 494] on span "[PERSON_NAME]" at bounding box center [1372, 492] width 50 height 31
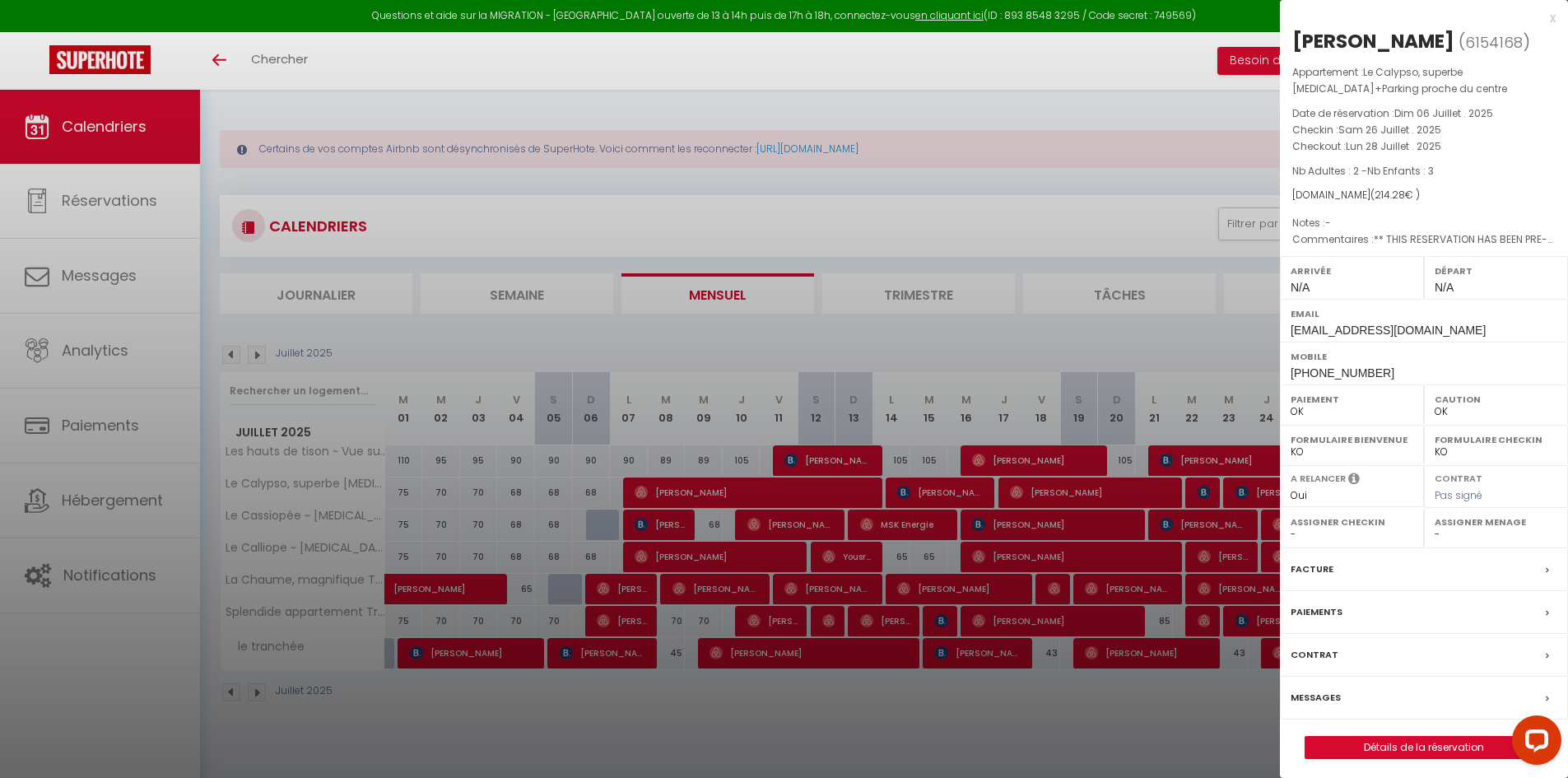
click at [1261, 493] on div at bounding box center [784, 389] width 1568 height 778
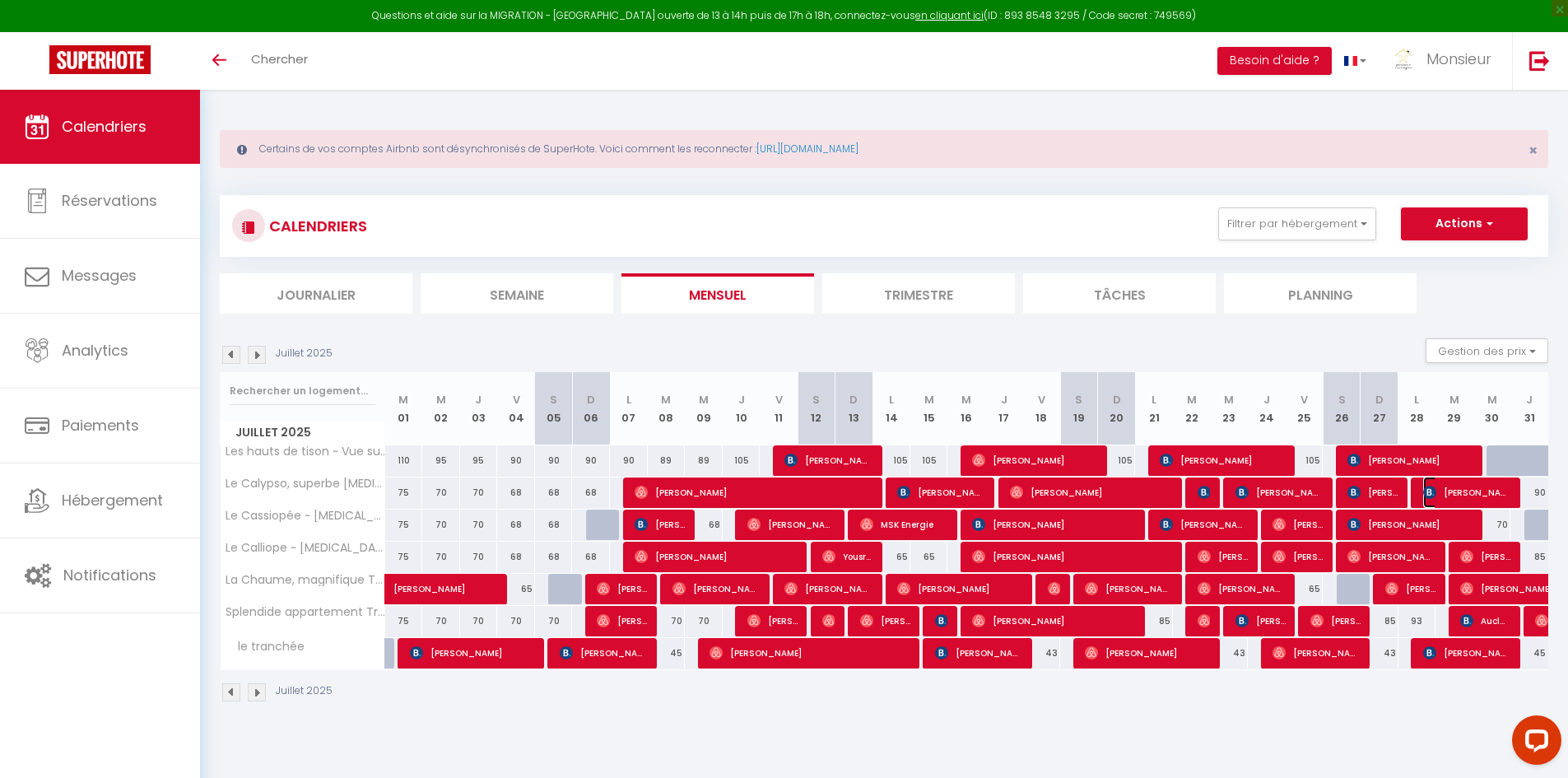
click at [1450, 493] on span "[PERSON_NAME]" at bounding box center [1467, 492] width 88 height 31
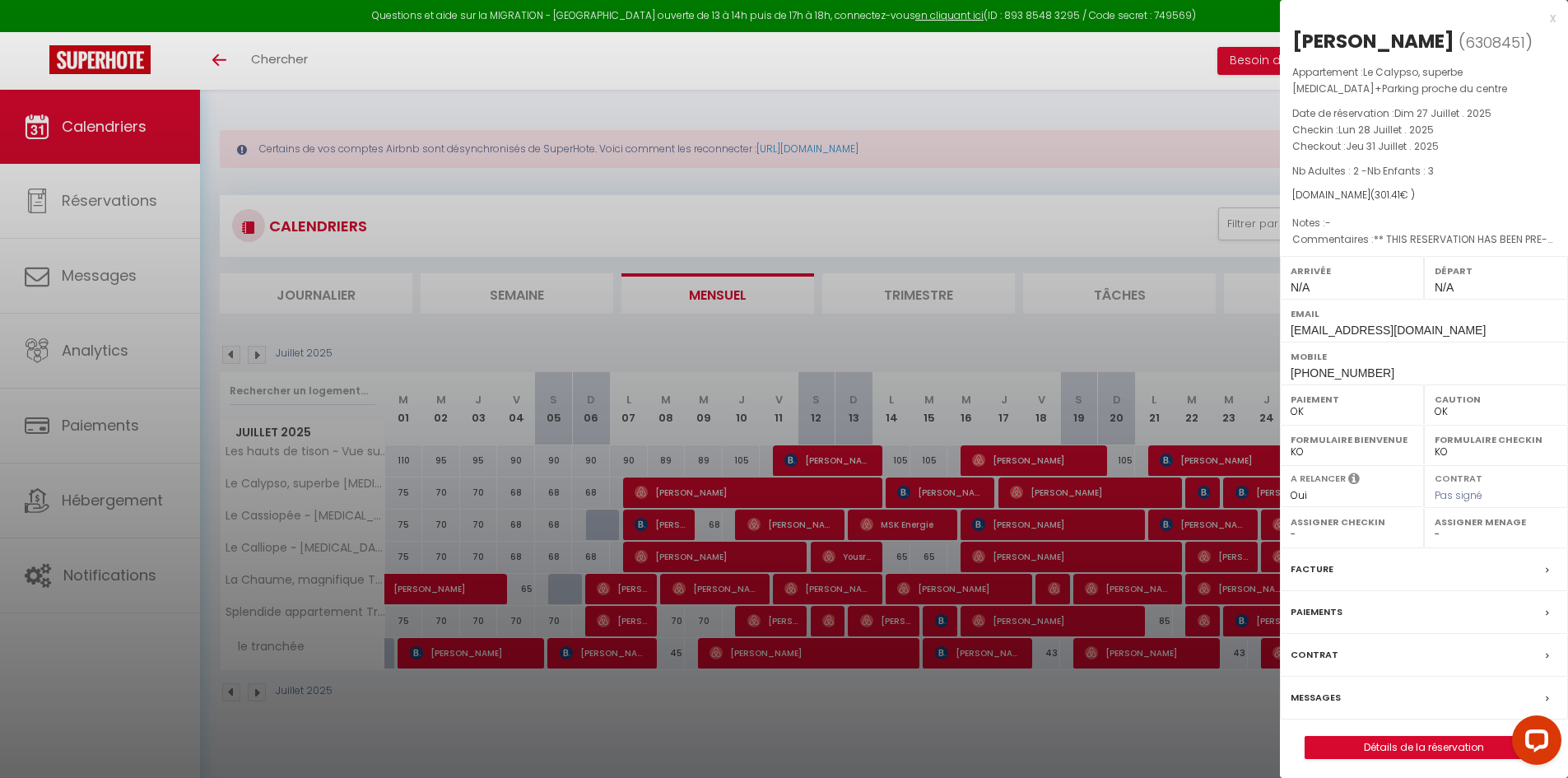
click at [648, 509] on div at bounding box center [784, 389] width 1568 height 778
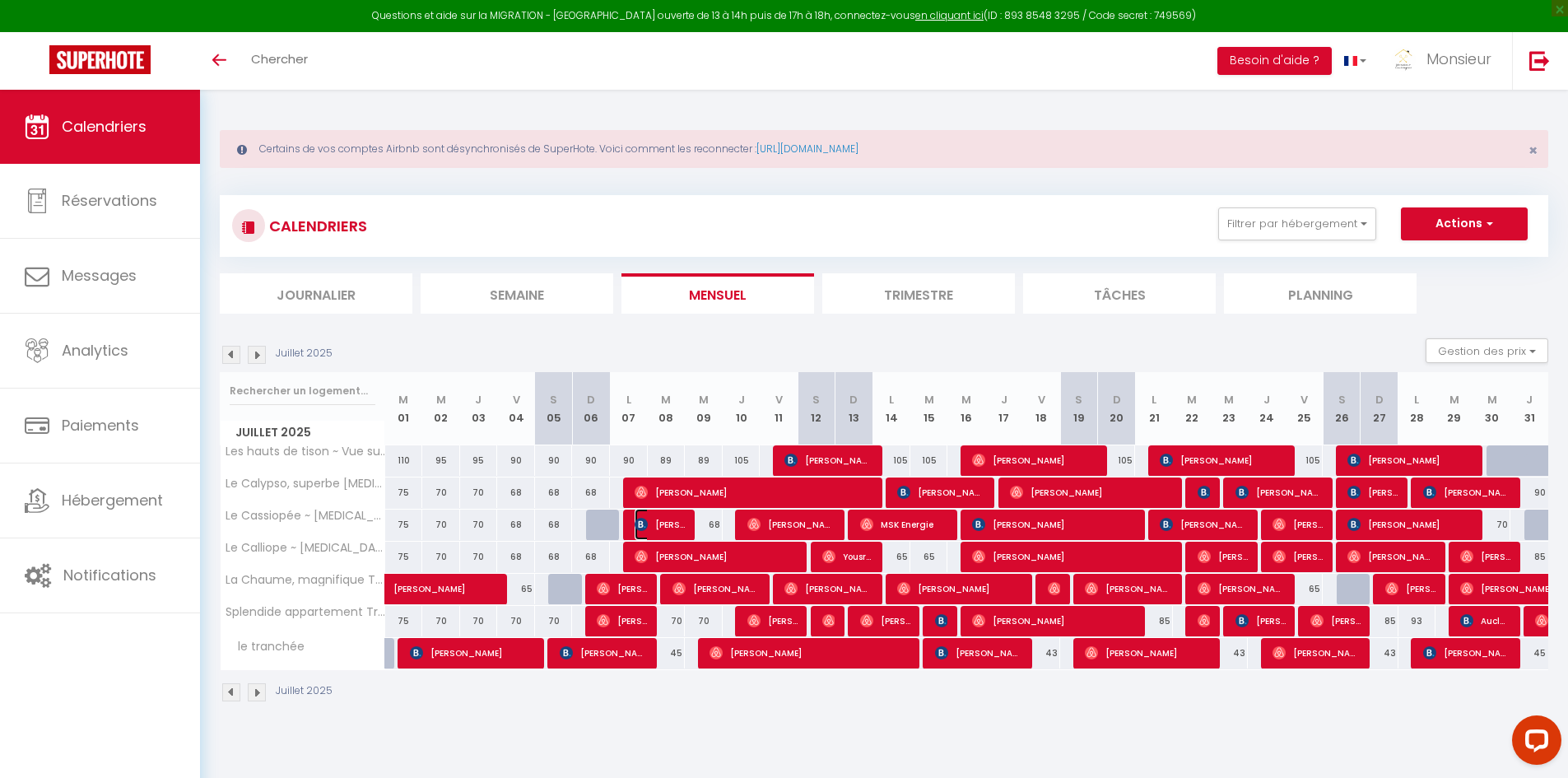
click at [648, 521] on span "[PERSON_NAME]" at bounding box center [660, 524] width 50 height 31
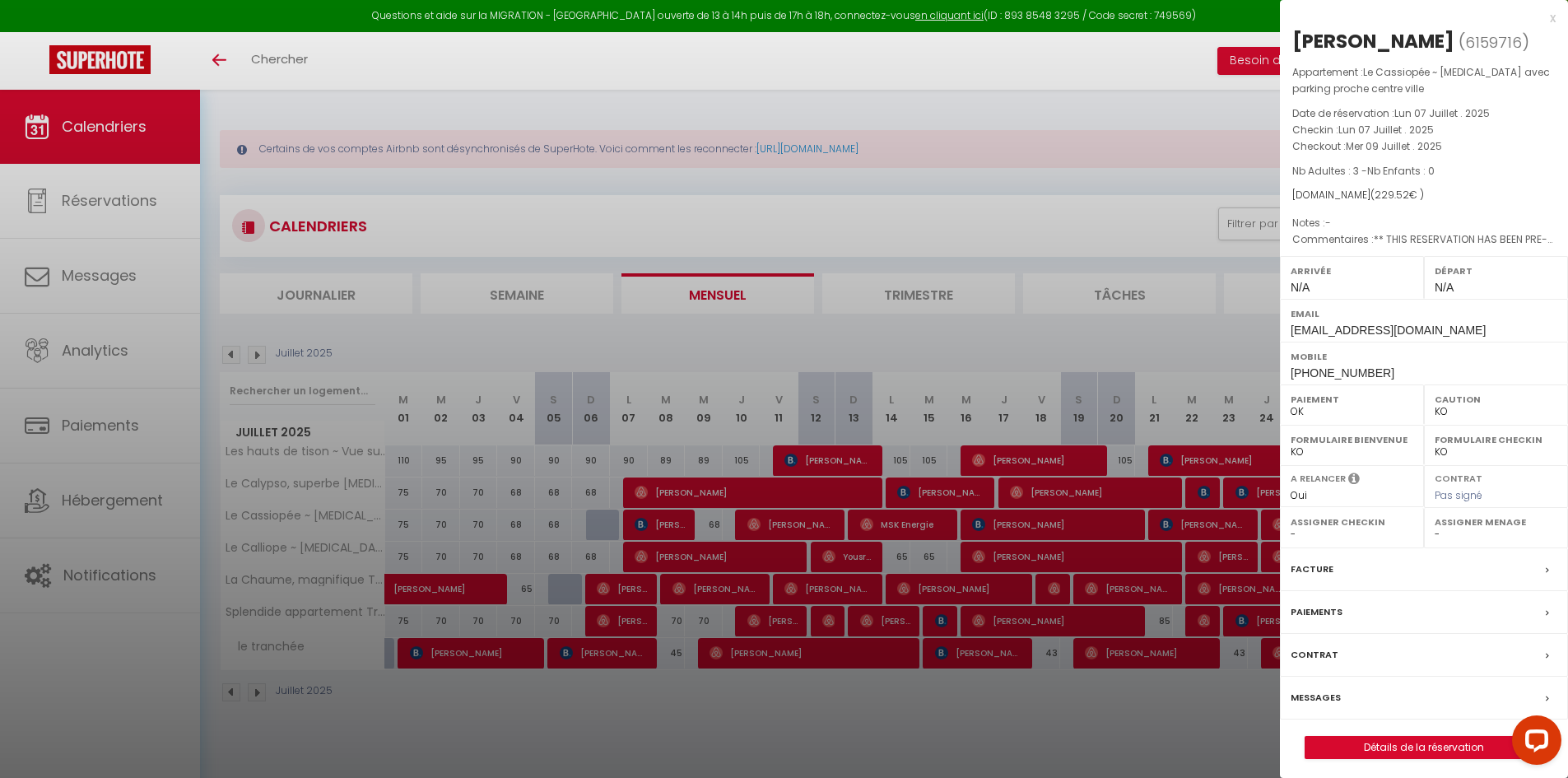
click at [649, 524] on div at bounding box center [784, 389] width 1568 height 778
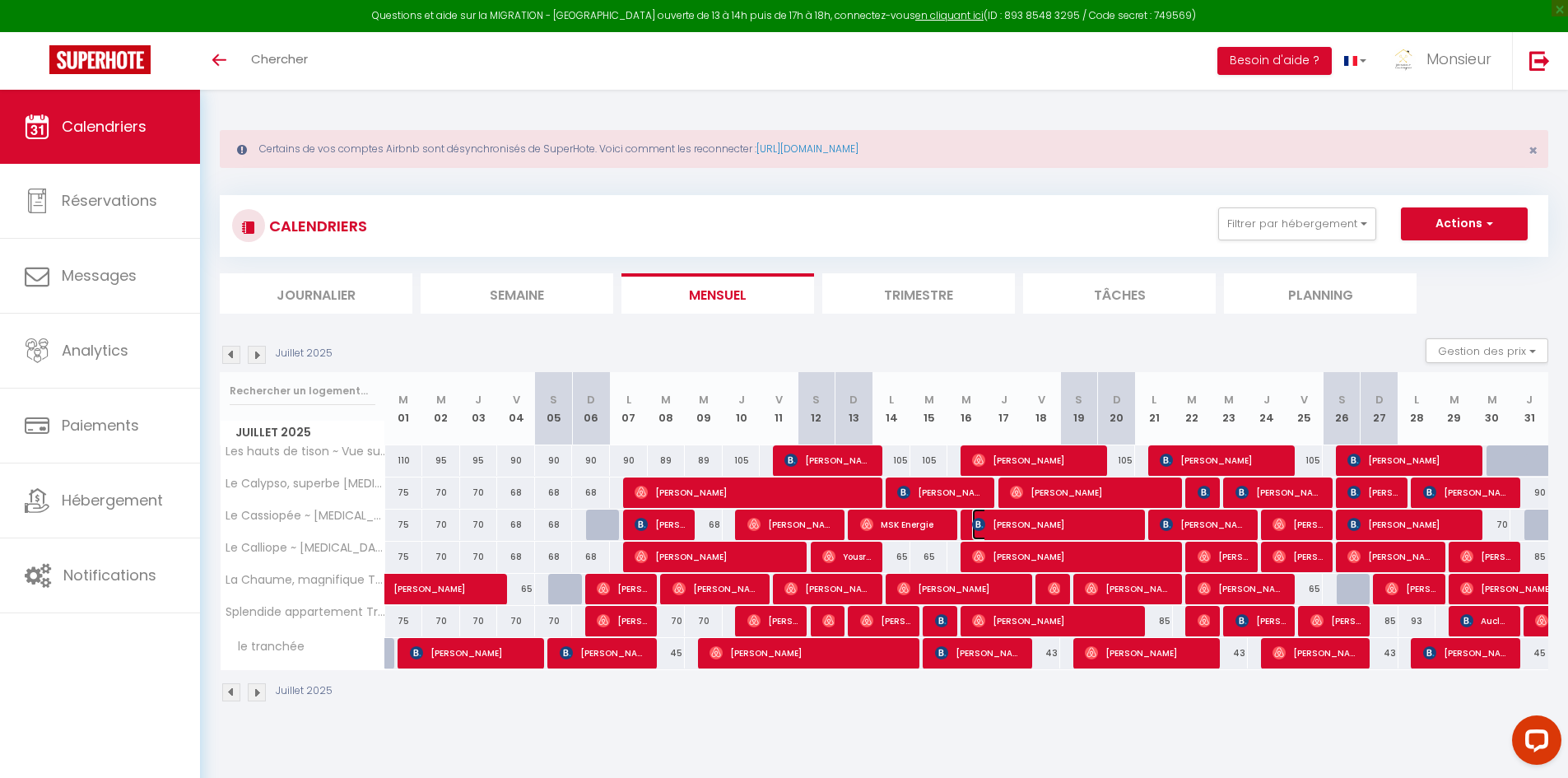
click at [1019, 523] on span "[PERSON_NAME]" at bounding box center [1053, 524] width 164 height 31
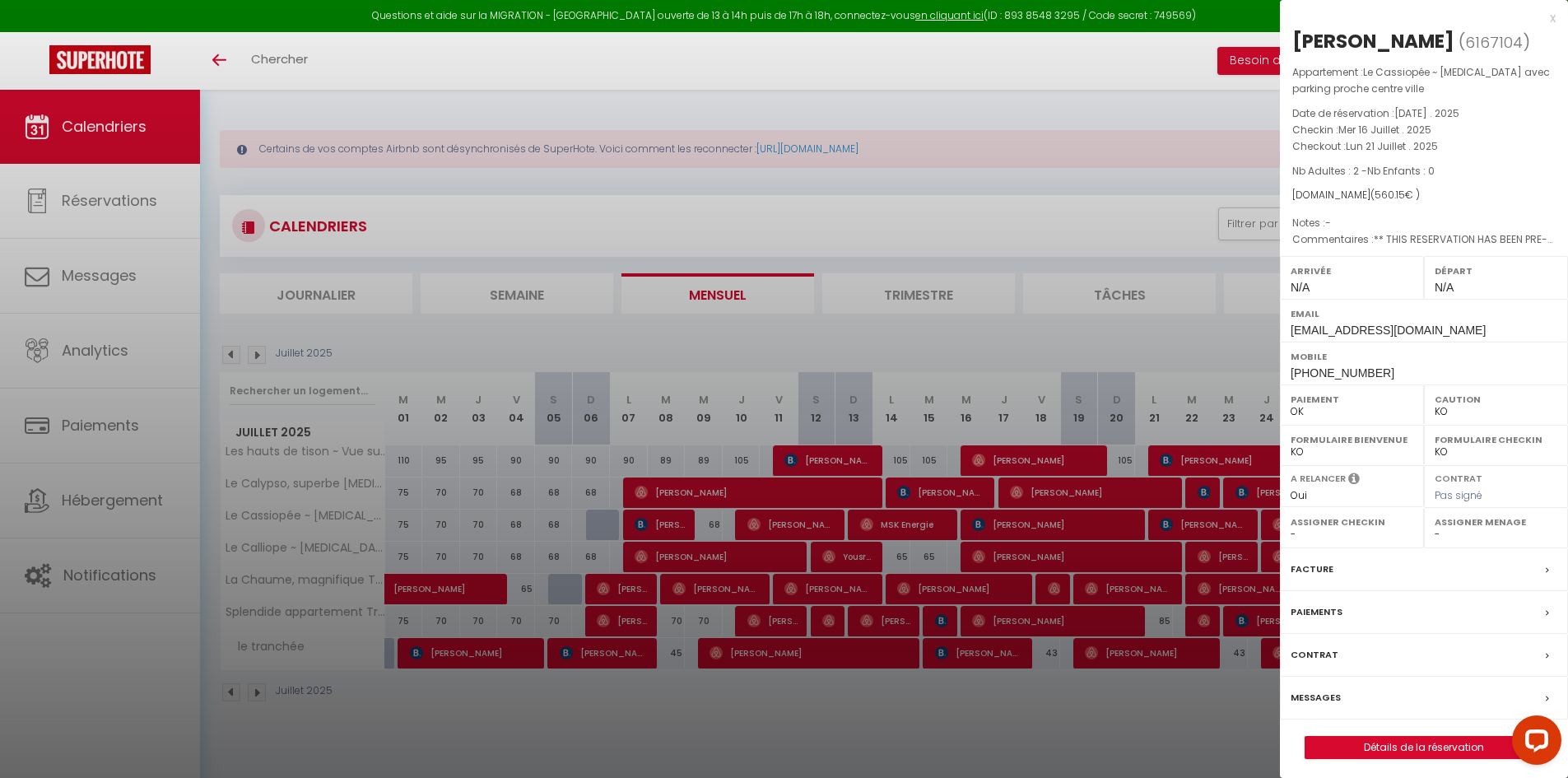
click at [1019, 523] on div at bounding box center [784, 389] width 1568 height 778
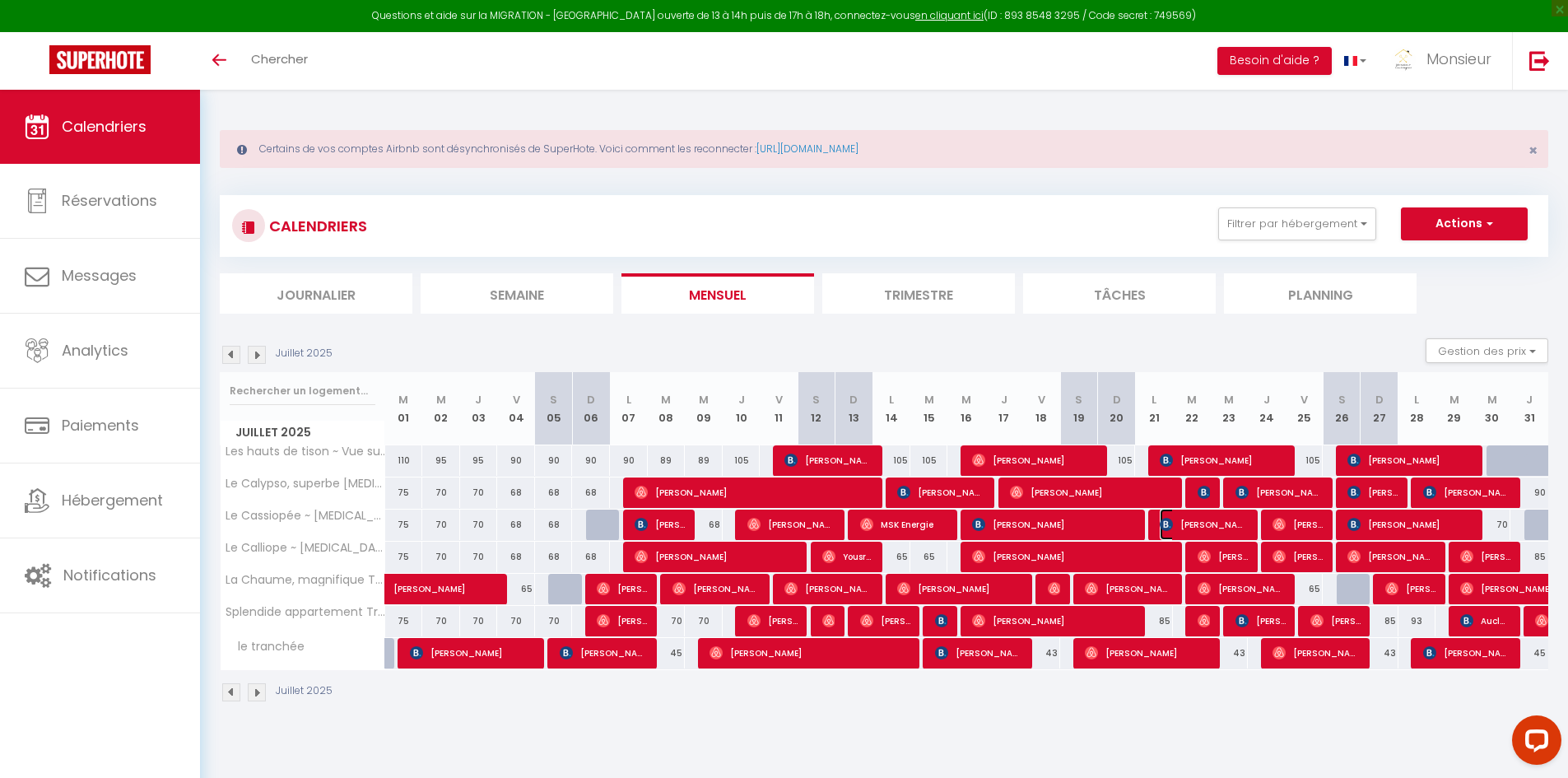
click at [1186, 524] on span "[PERSON_NAME]" at bounding box center [1203, 524] width 88 height 31
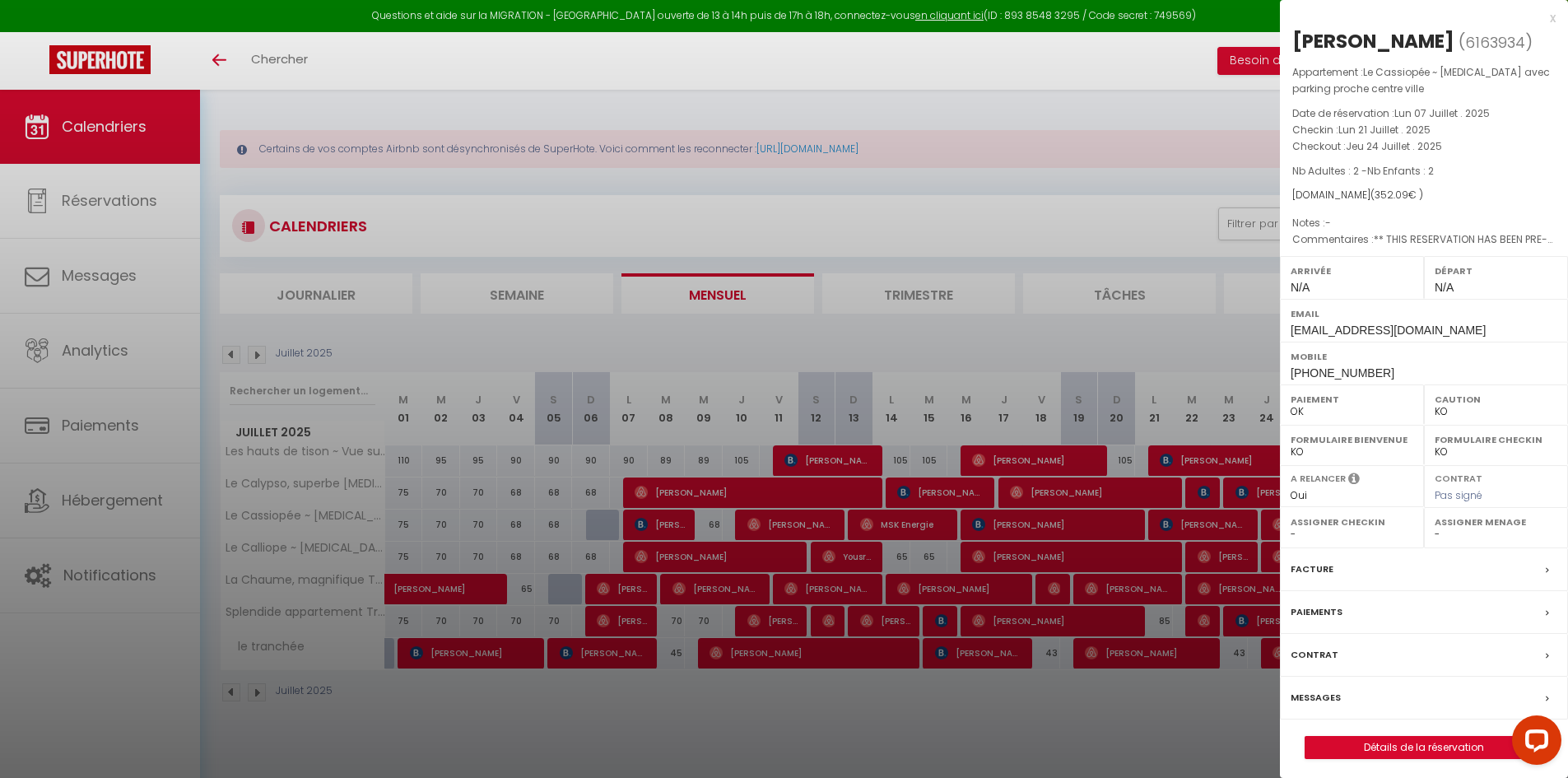
click at [1094, 501] on div at bounding box center [784, 389] width 1568 height 778
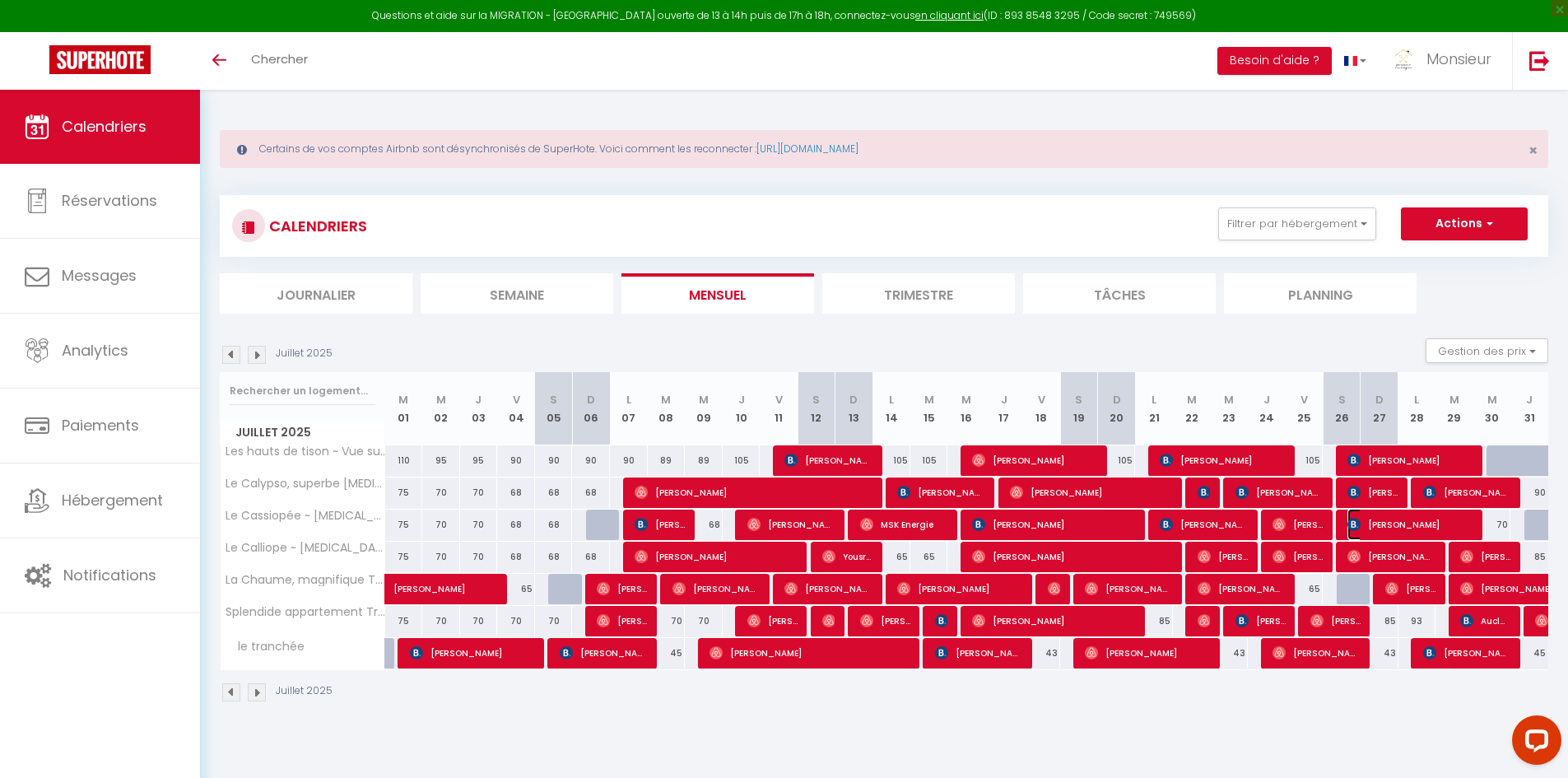
click at [1364, 529] on span "[PERSON_NAME]" at bounding box center [1410, 524] width 126 height 31
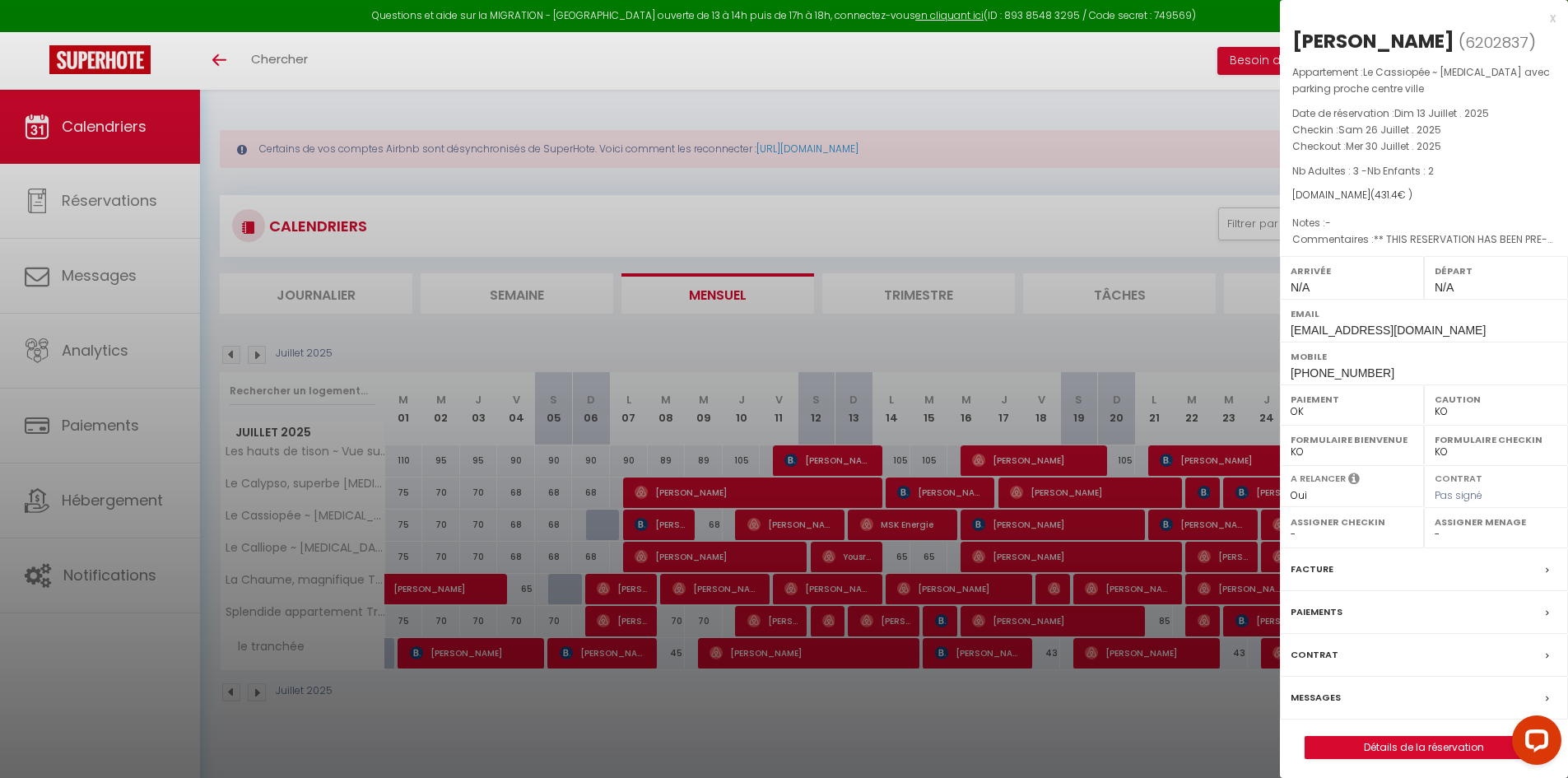
click at [1213, 525] on div at bounding box center [784, 389] width 1568 height 778
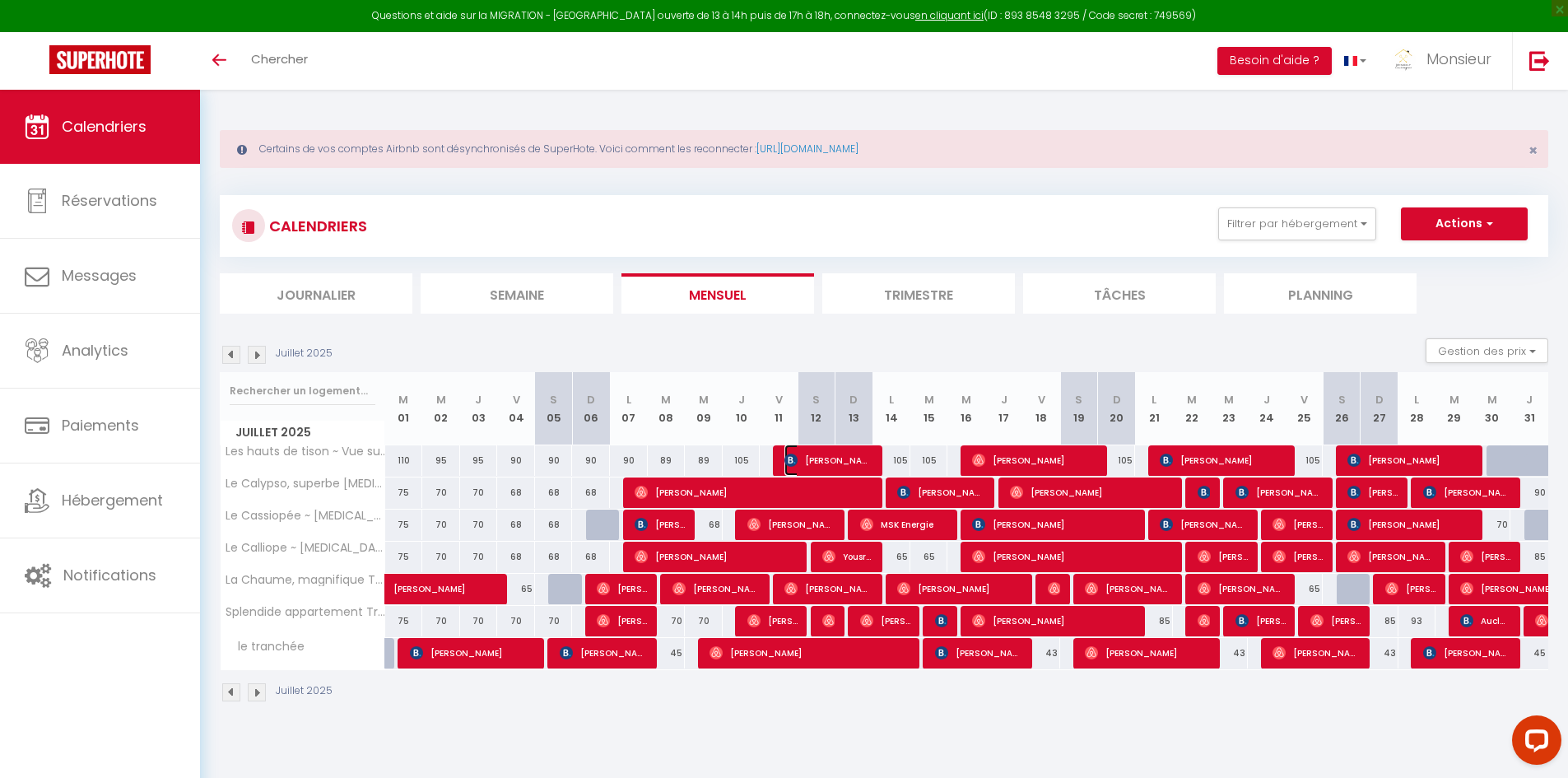
click at [822, 459] on span "[PERSON_NAME]" at bounding box center [829, 460] width 88 height 31
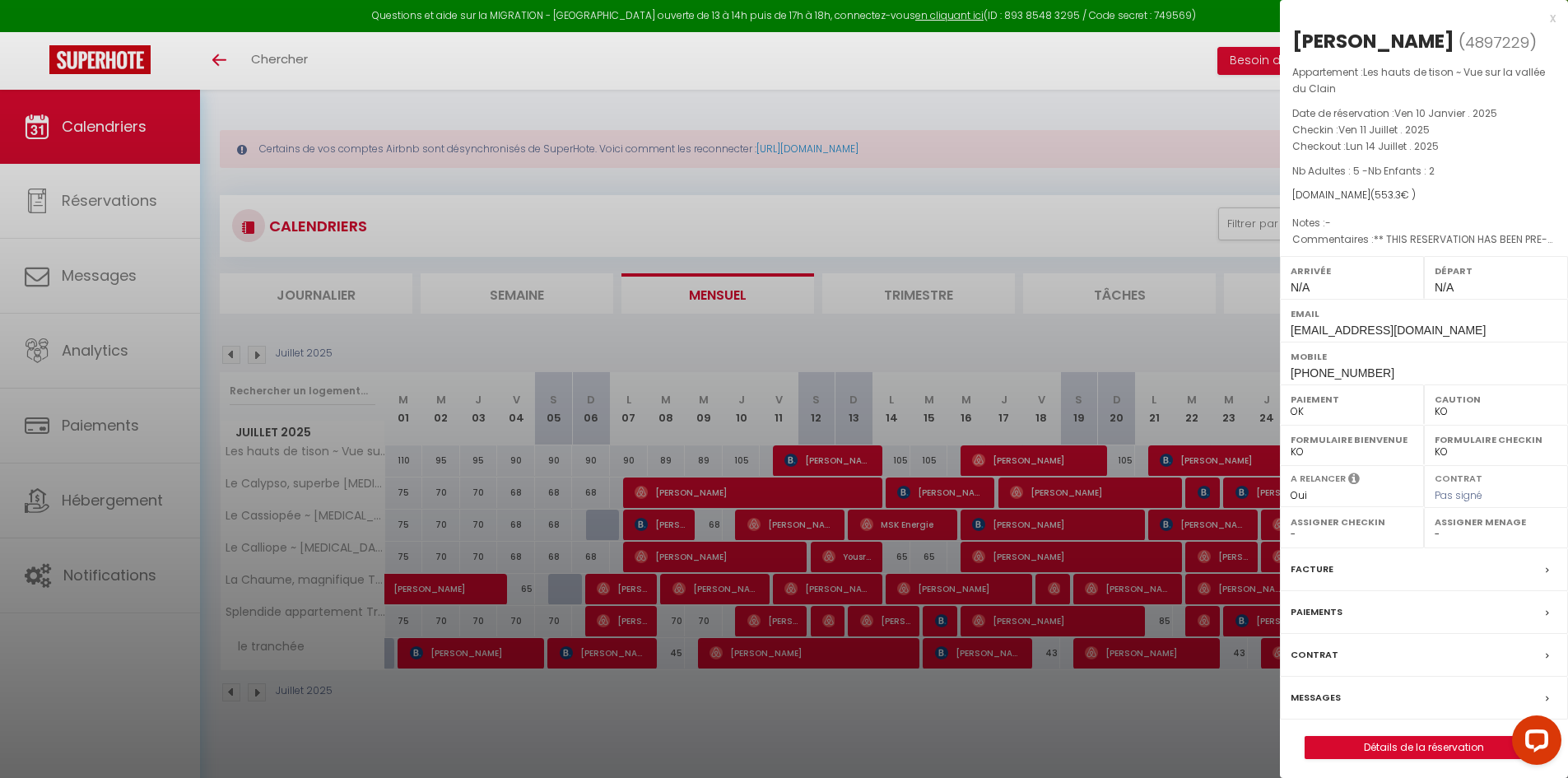
click at [822, 457] on div at bounding box center [784, 389] width 1568 height 778
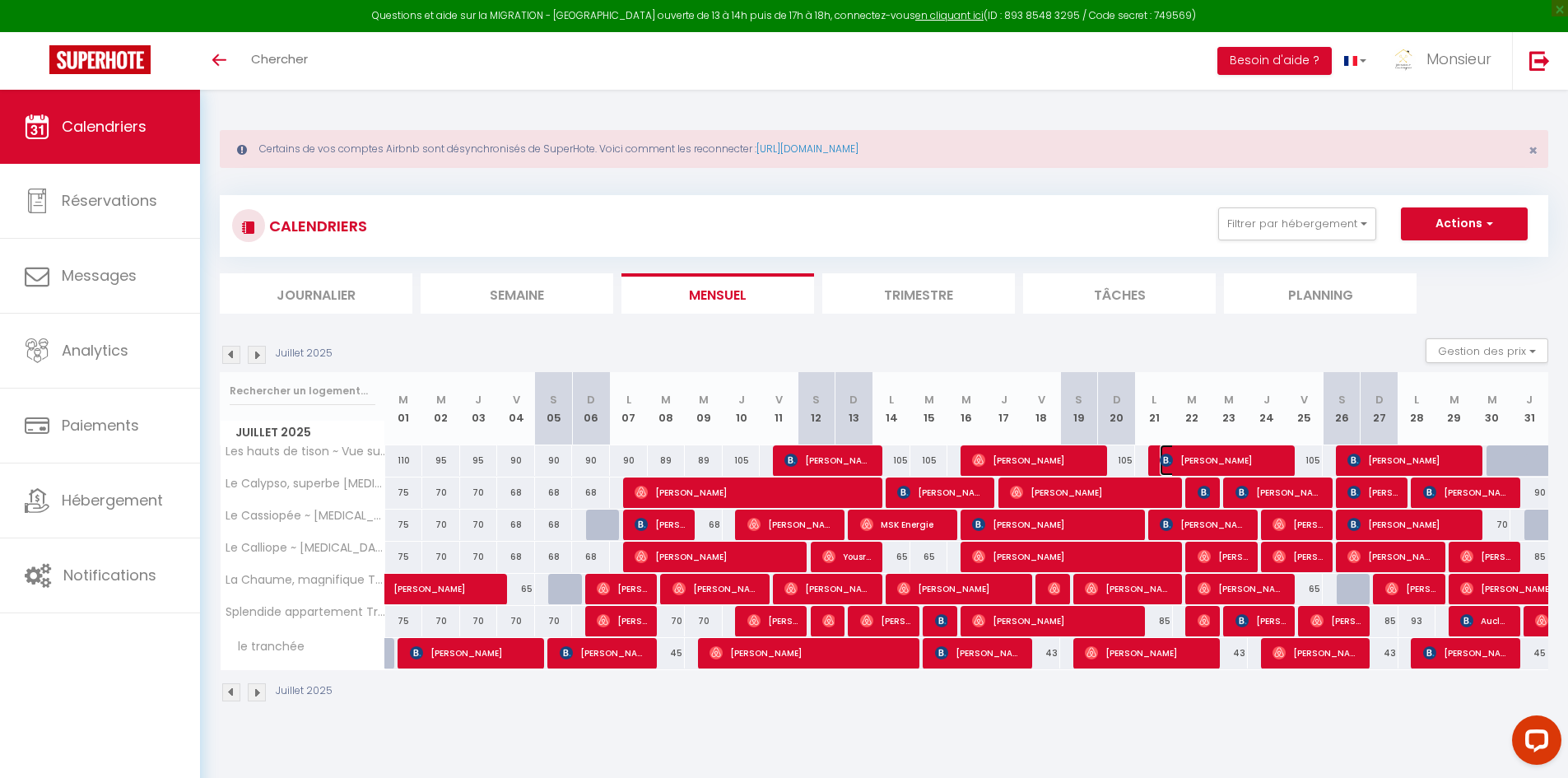
click at [1241, 465] on span "[PERSON_NAME]" at bounding box center [1222, 460] width 126 height 31
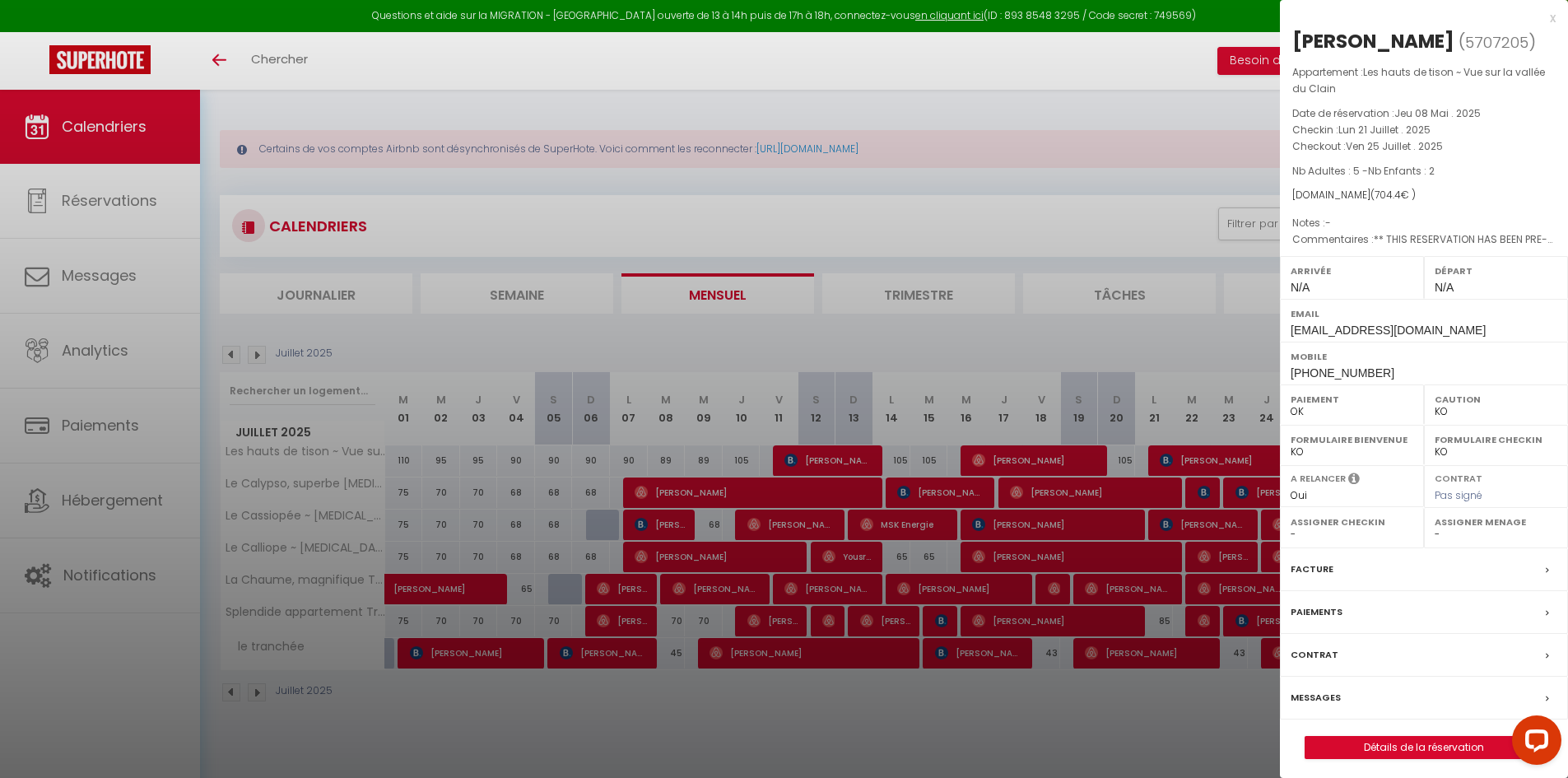
click at [1240, 475] on div at bounding box center [784, 389] width 1568 height 778
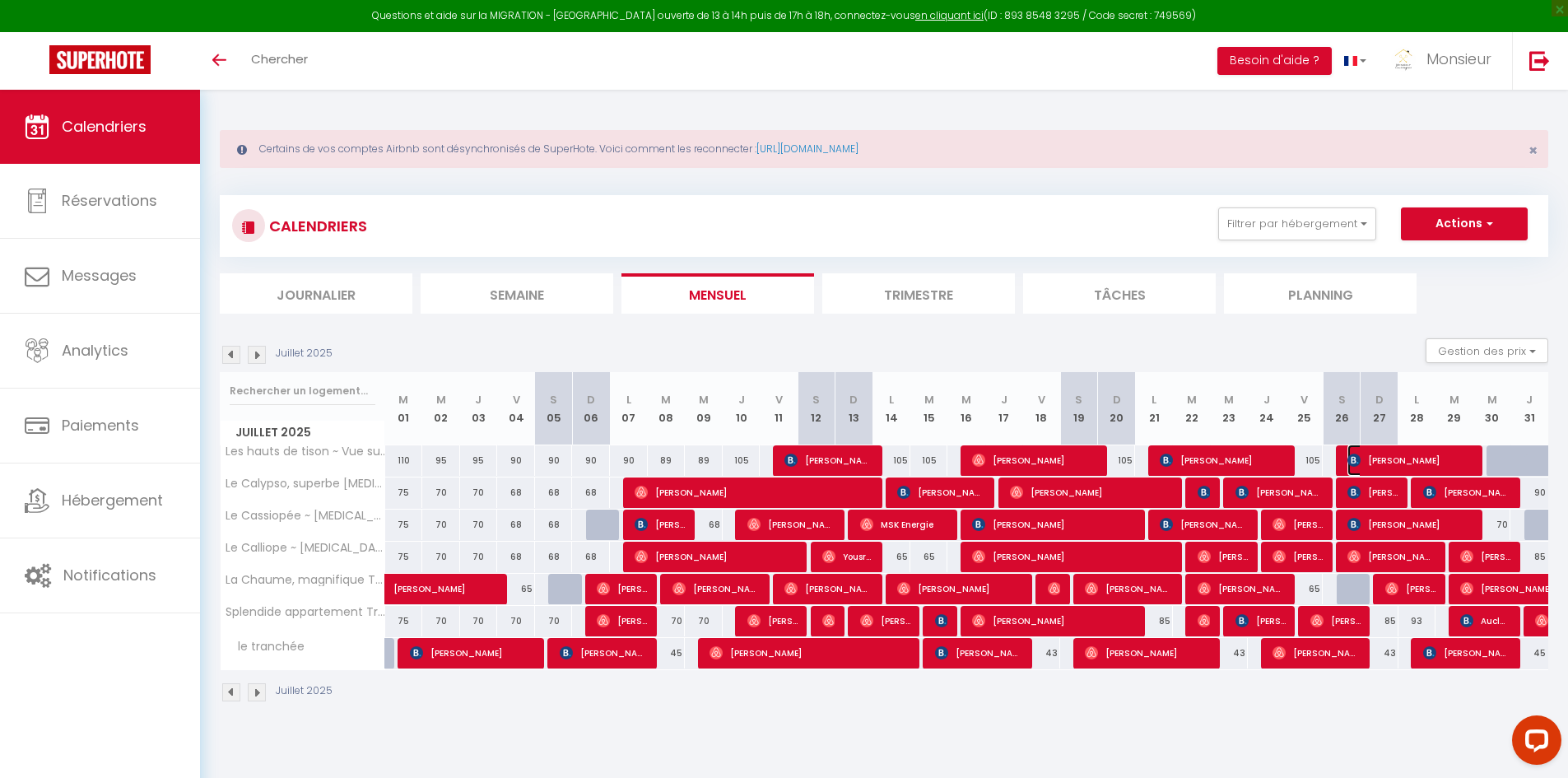
click at [1356, 460] on img at bounding box center [1354, 461] width 14 height 14
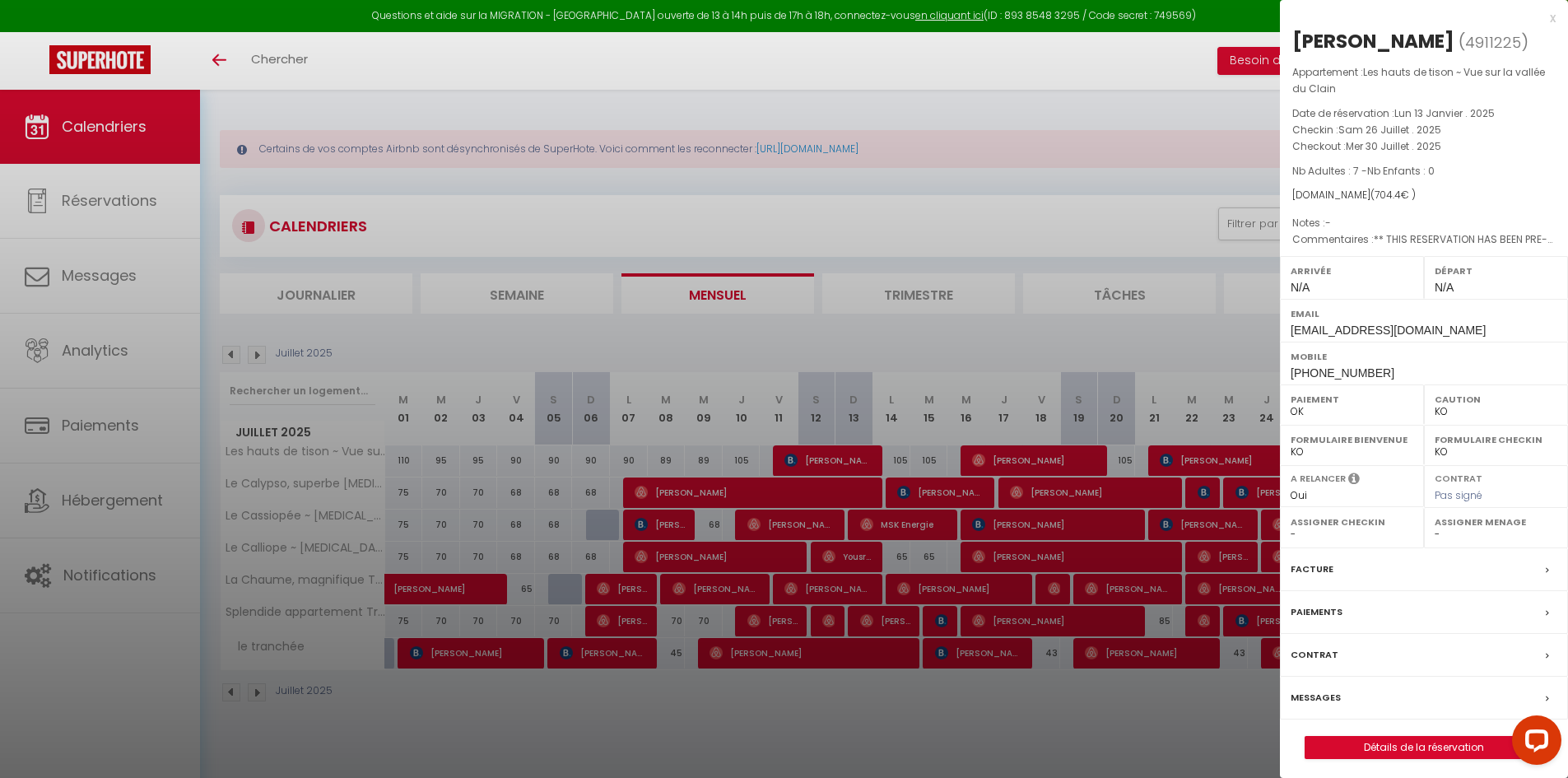
click at [726, 587] on div at bounding box center [784, 389] width 1568 height 778
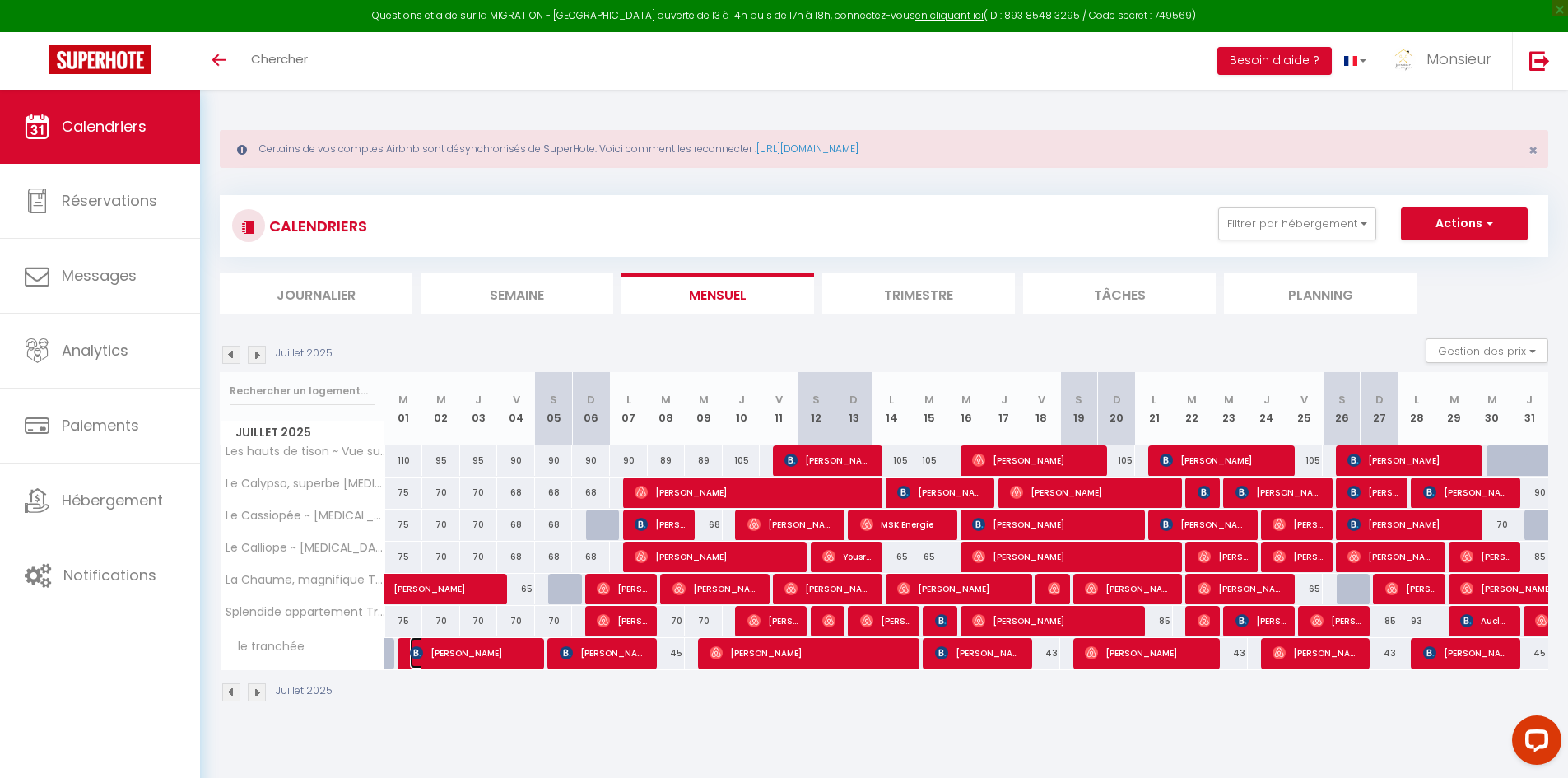
click at [462, 651] on span "[PERSON_NAME]" at bounding box center [473, 652] width 126 height 31
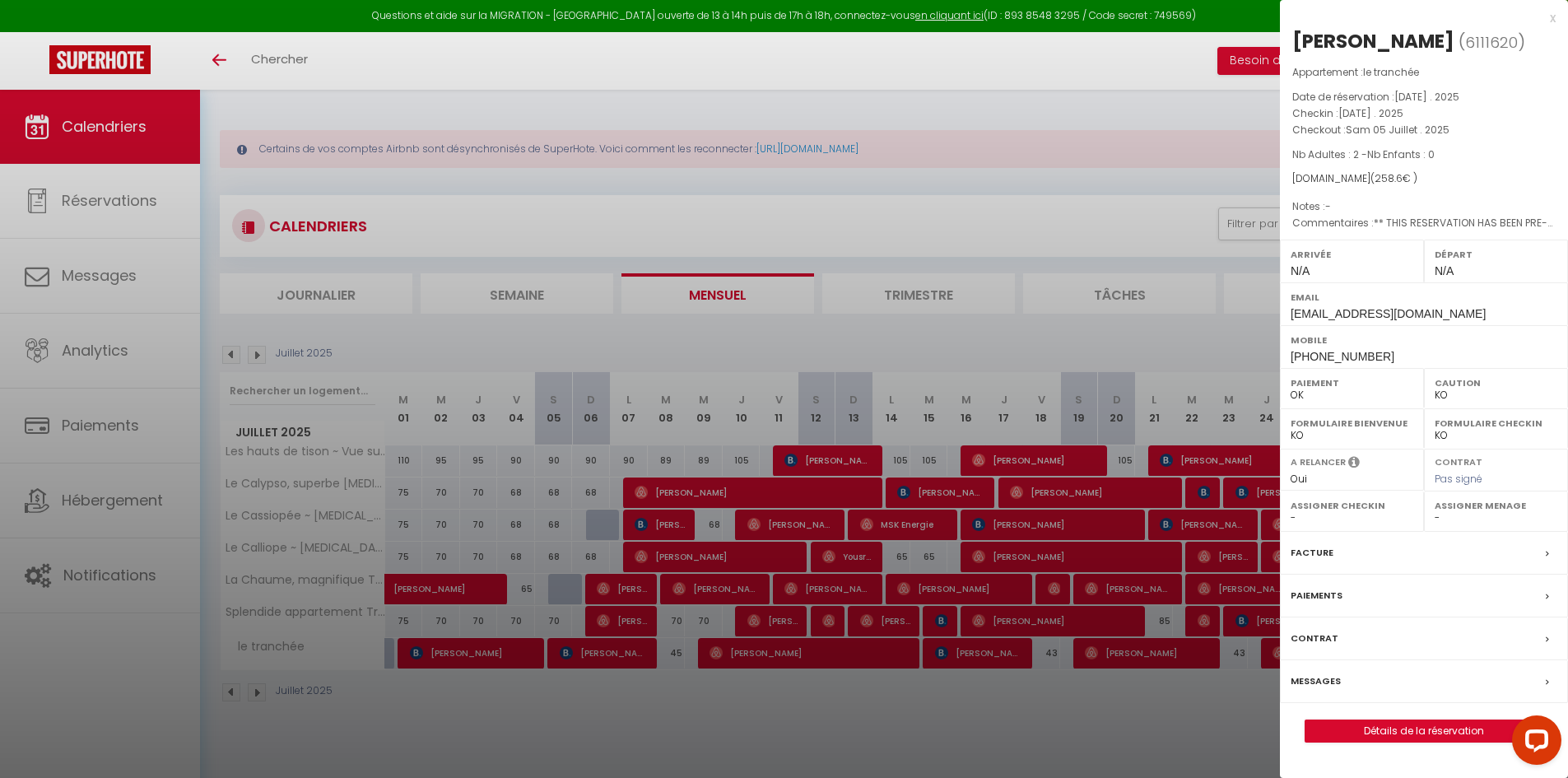
click at [551, 655] on div at bounding box center [784, 389] width 1568 height 778
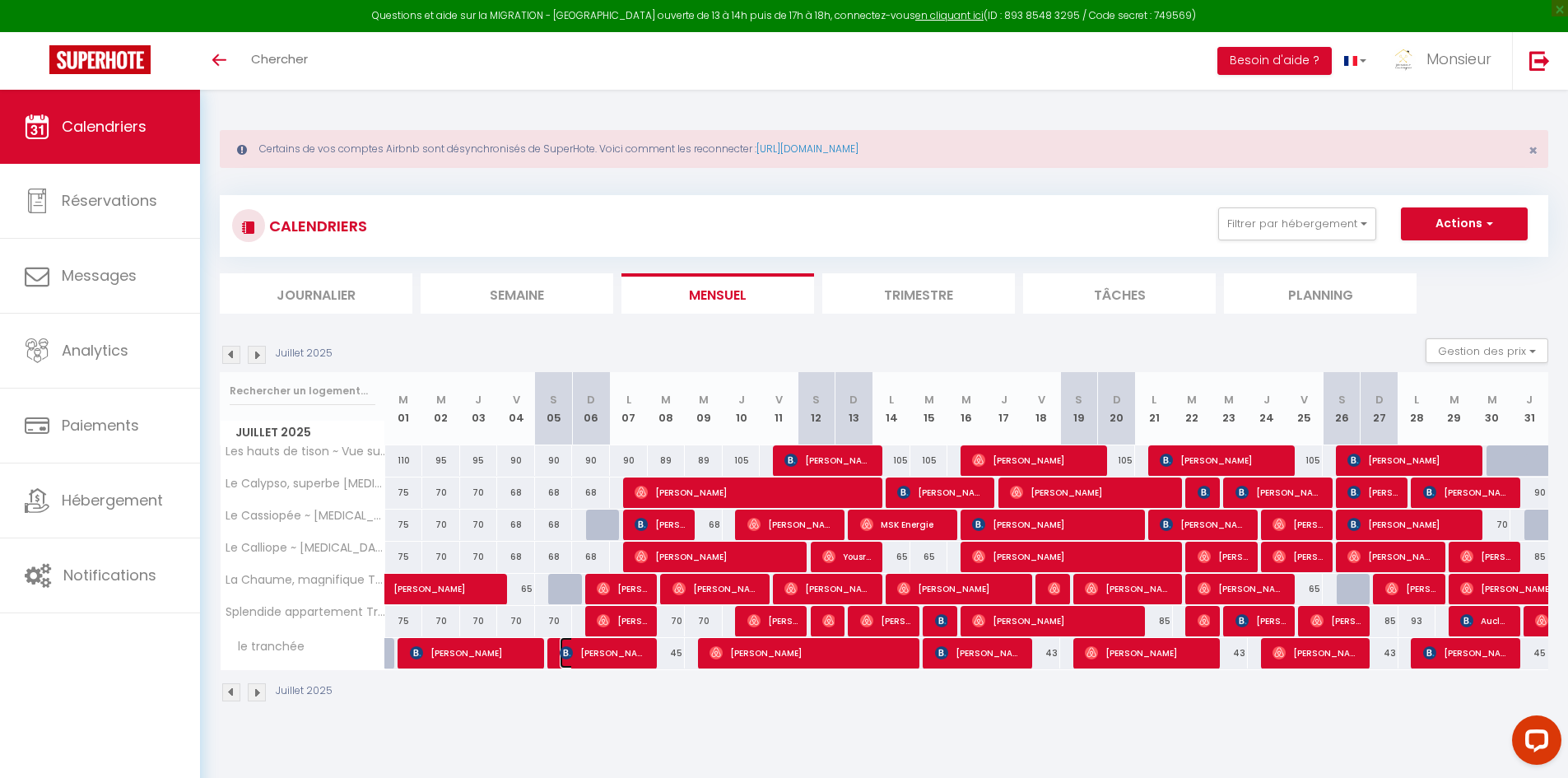
click at [559, 652] on img at bounding box center [566, 653] width 14 height 14
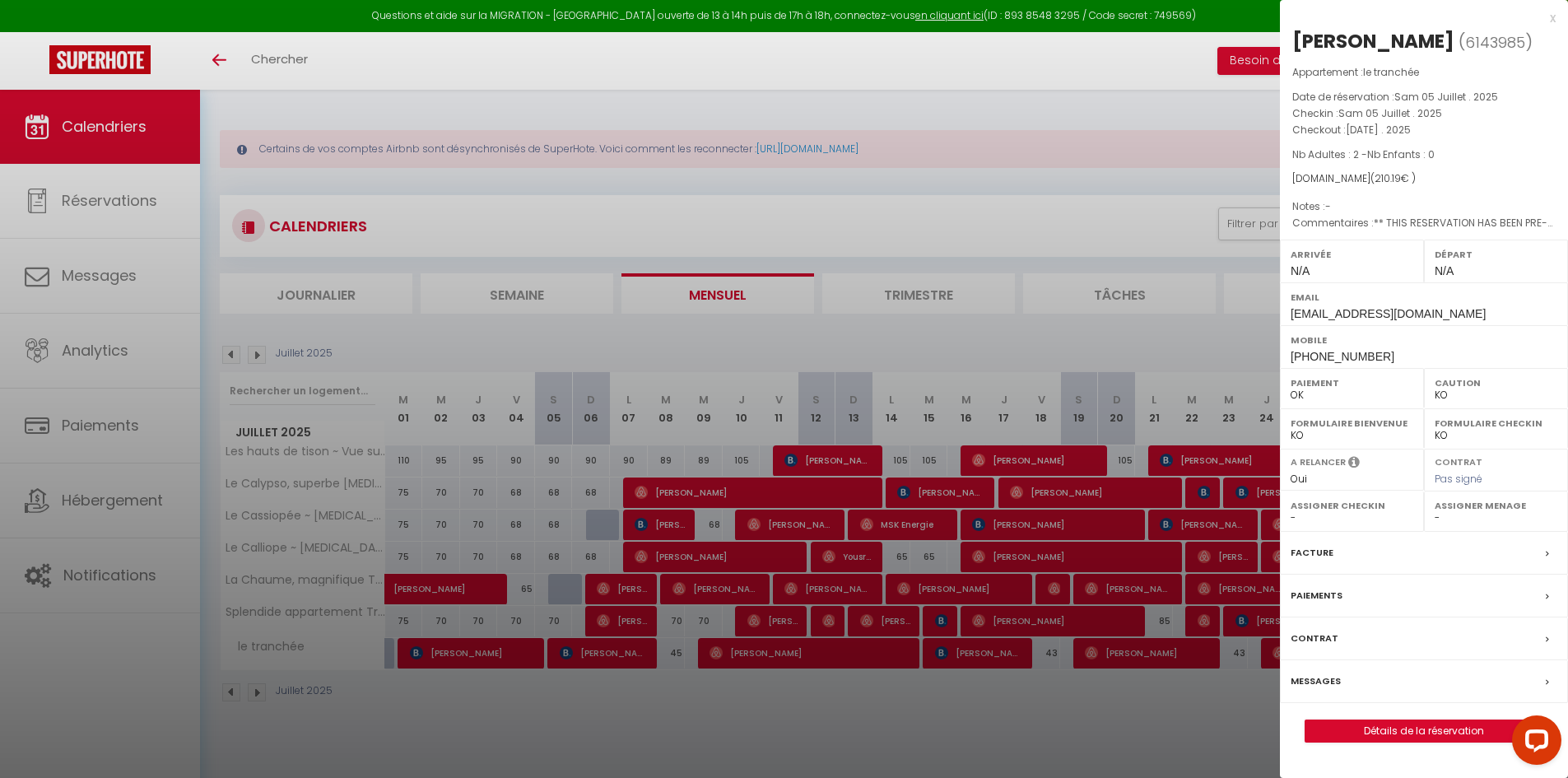
click at [558, 664] on div at bounding box center [784, 389] width 1568 height 778
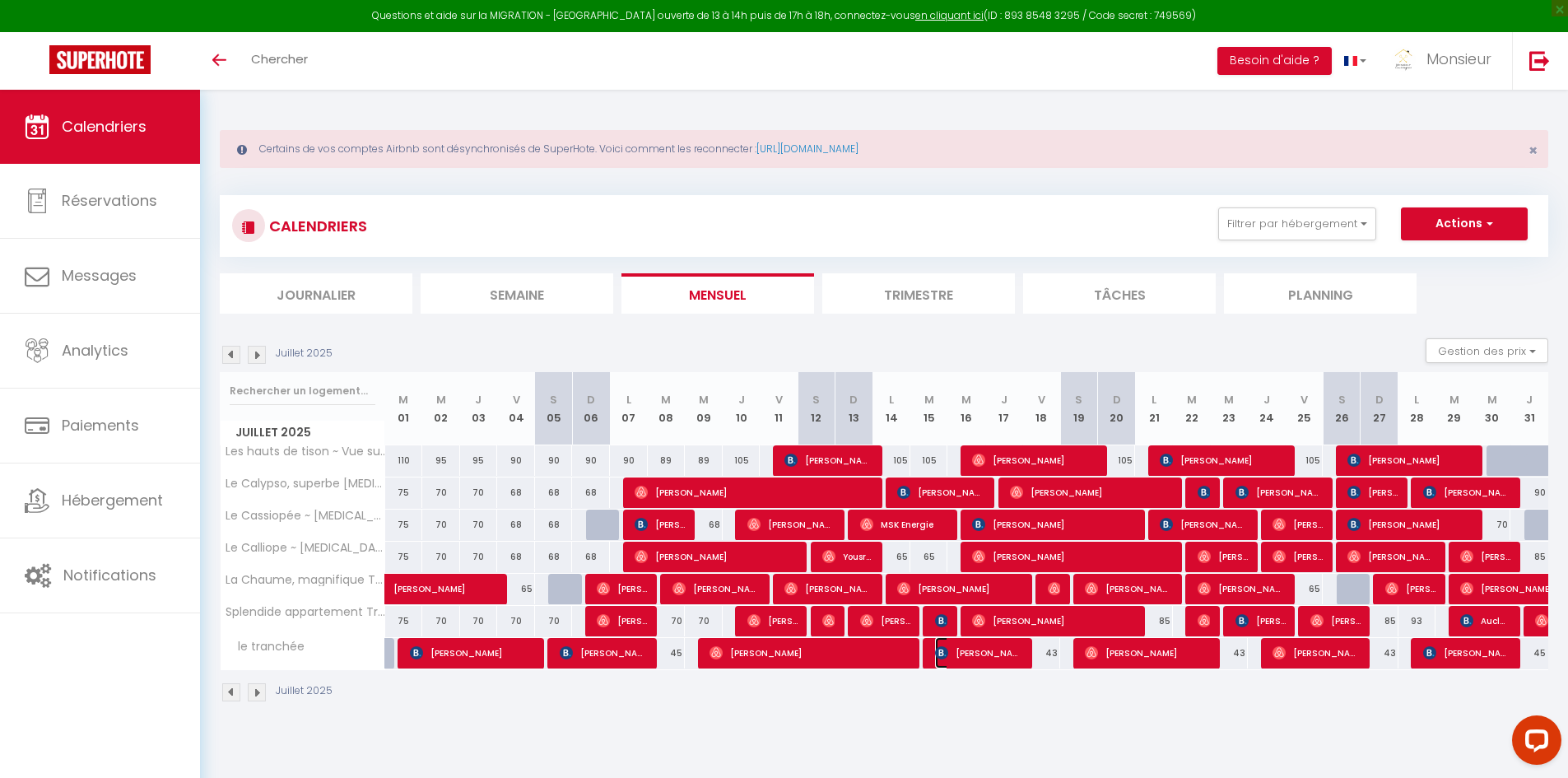
click at [946, 650] on img at bounding box center [942, 653] width 14 height 14
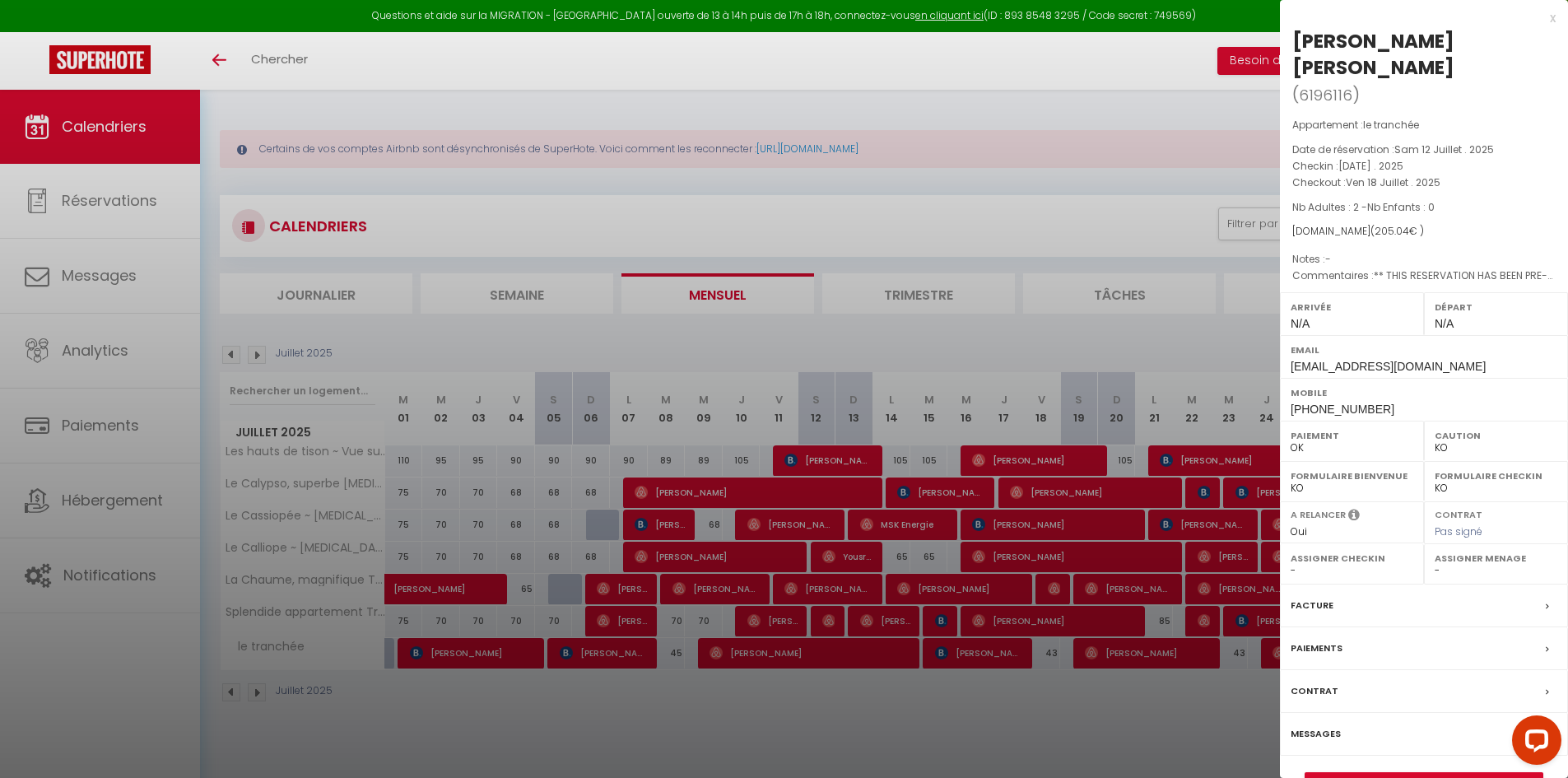
click at [947, 650] on div at bounding box center [784, 389] width 1568 height 778
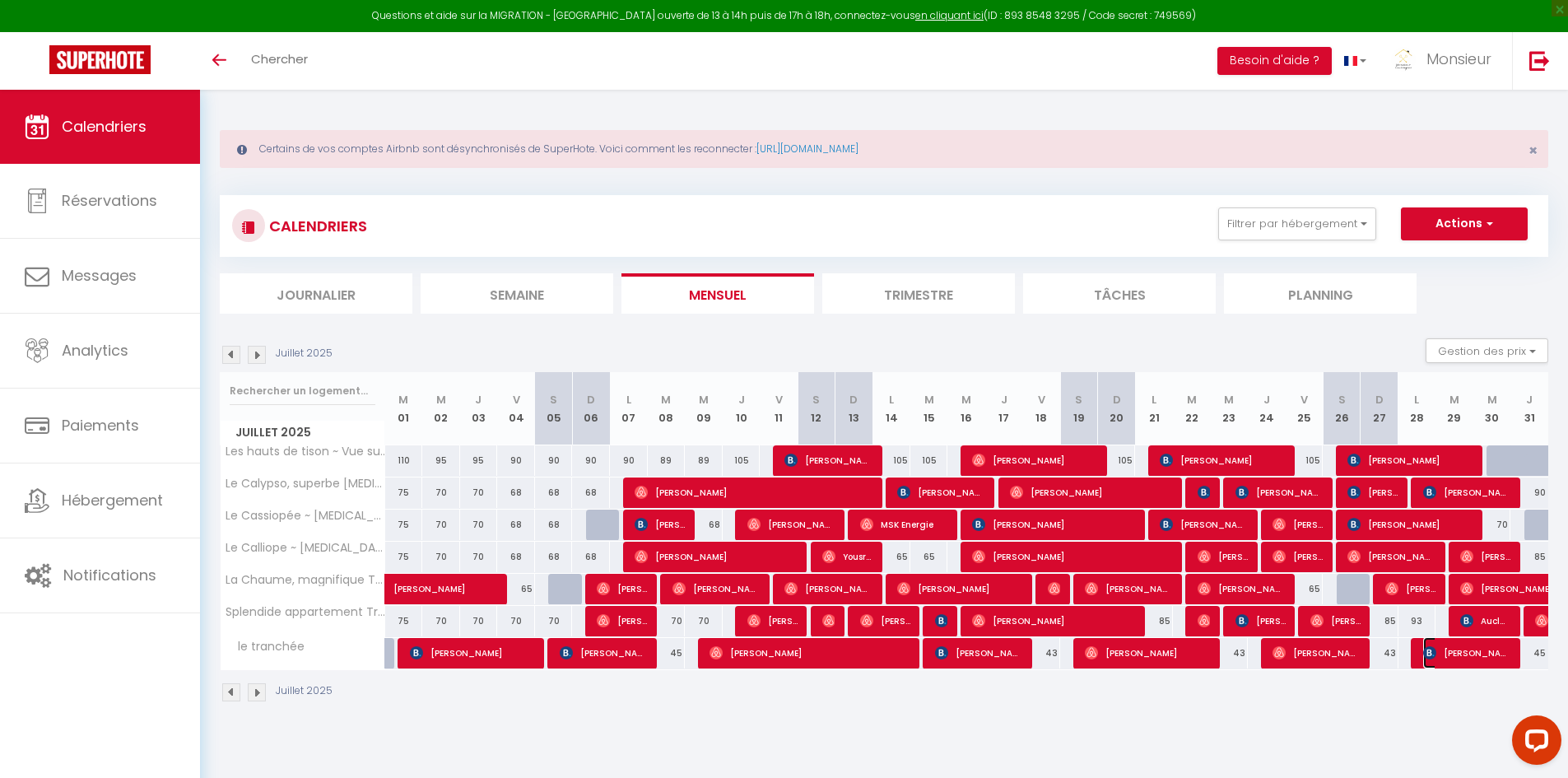
click at [1427, 643] on span "[PERSON_NAME]" at bounding box center [1467, 652] width 88 height 31
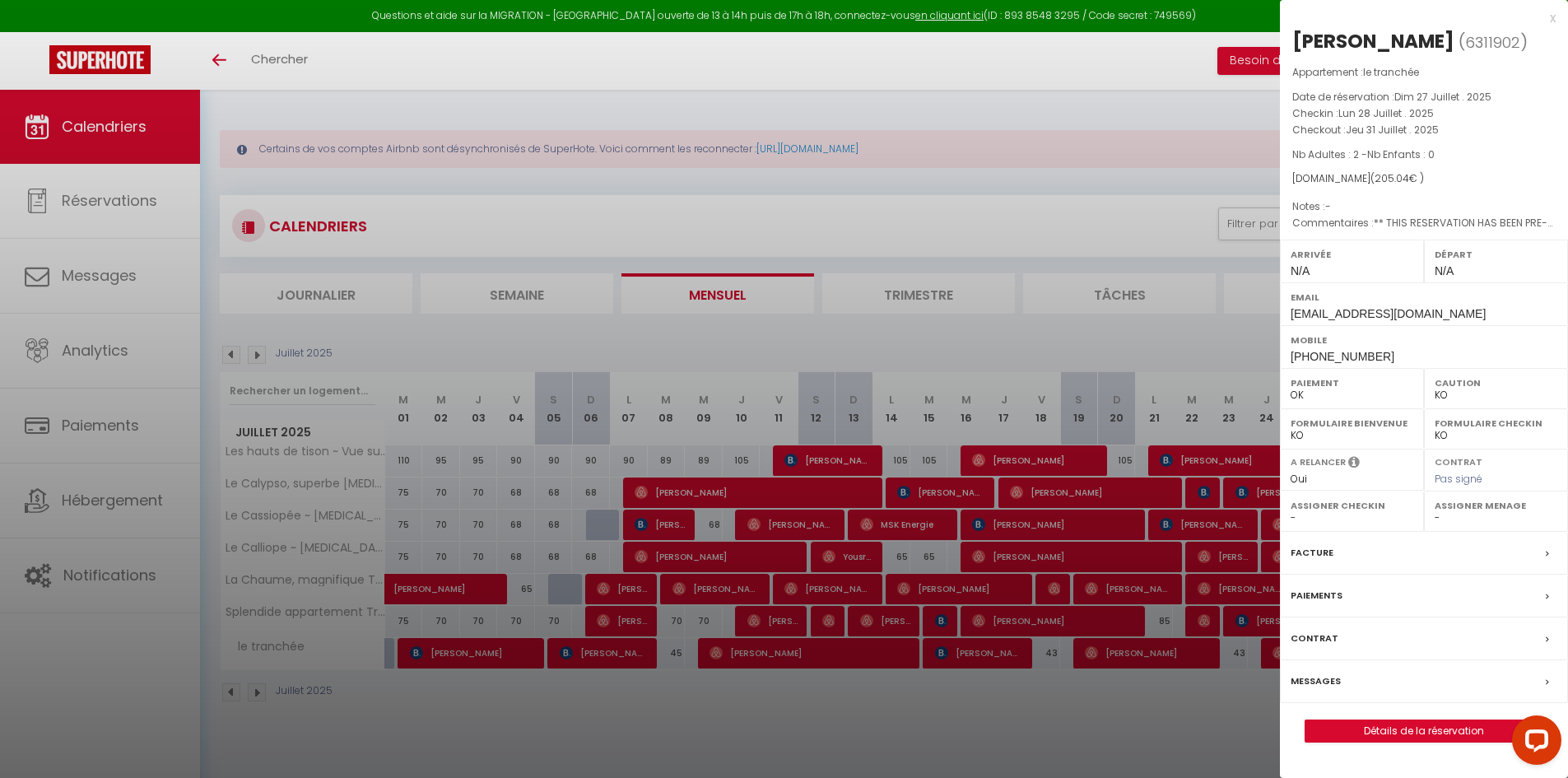
click at [1006, 374] on div at bounding box center [784, 389] width 1568 height 778
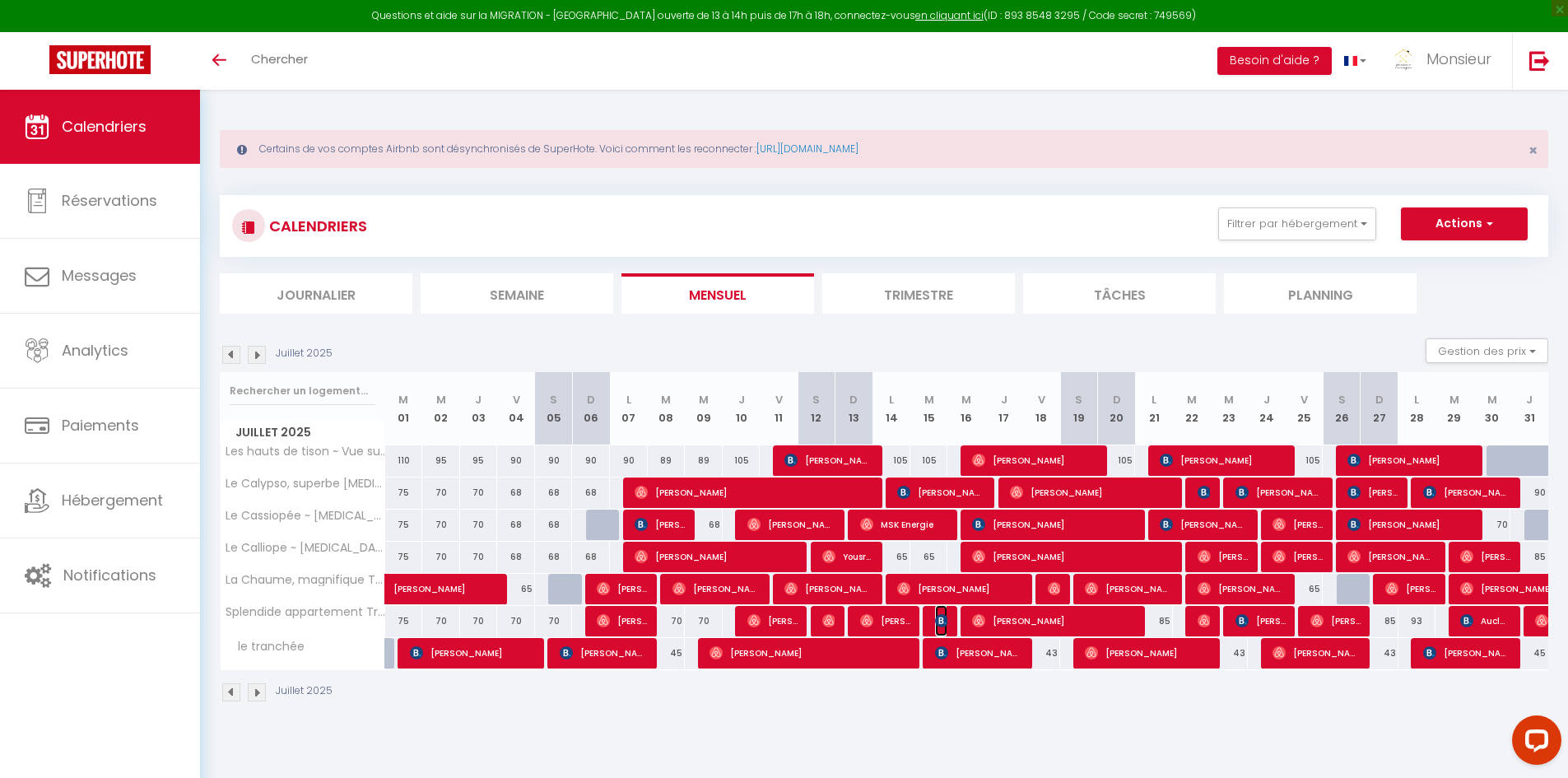
click at [942, 612] on span "[PERSON_NAME]" at bounding box center [941, 620] width 13 height 31
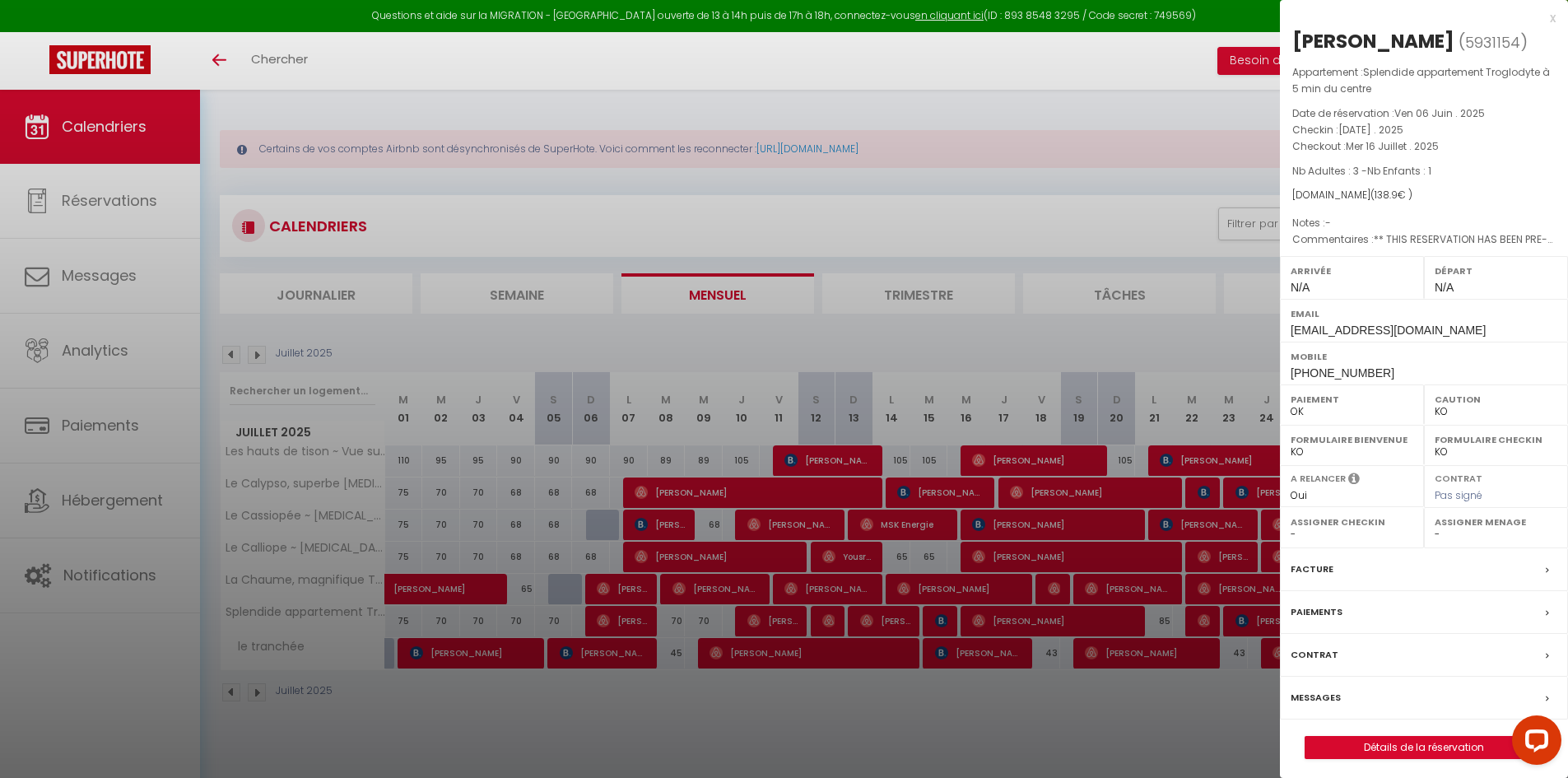
click at [942, 613] on div at bounding box center [784, 389] width 1568 height 778
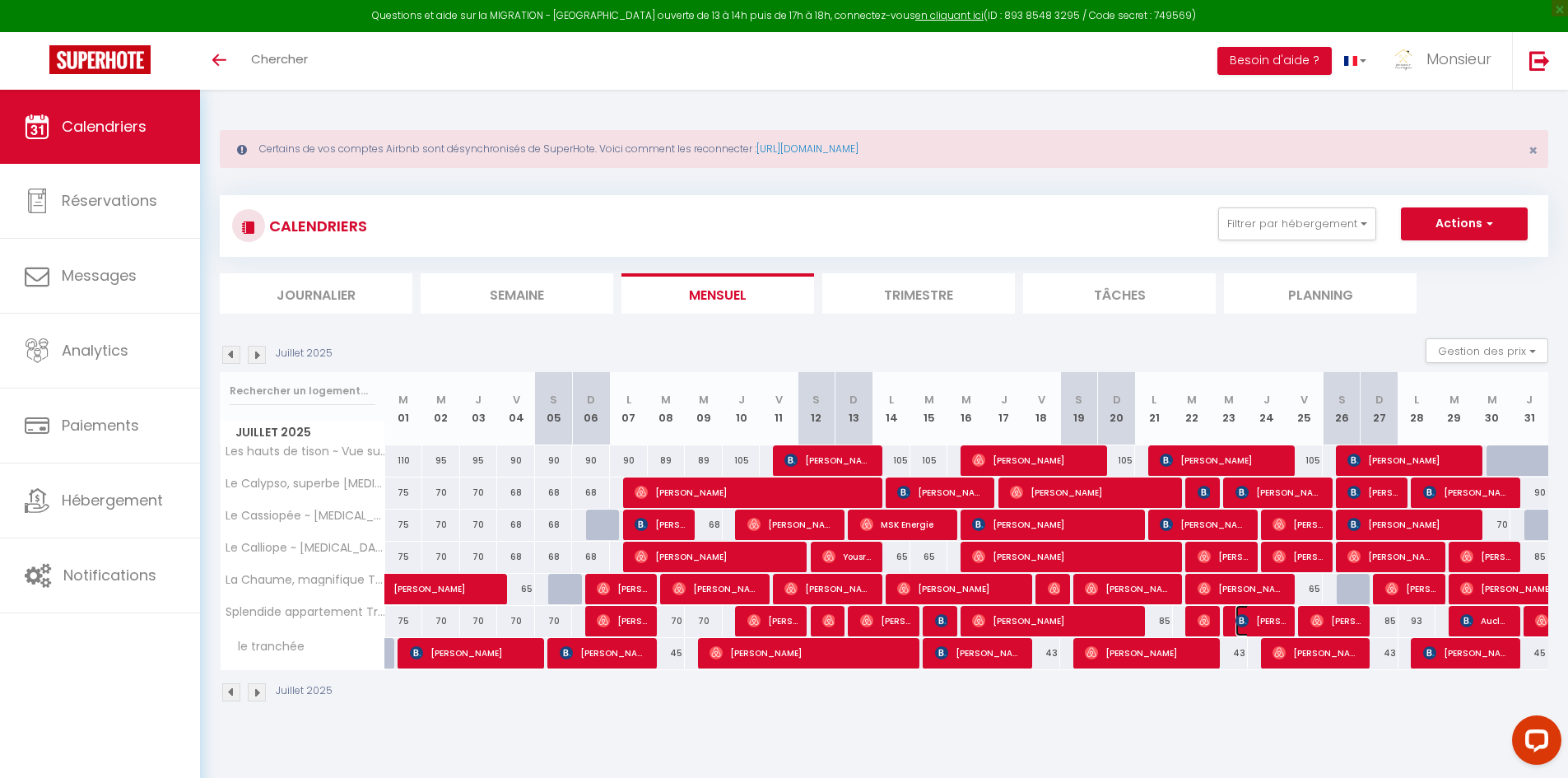
click at [1275, 623] on span "[PERSON_NAME]" at bounding box center [1261, 620] width 50 height 31
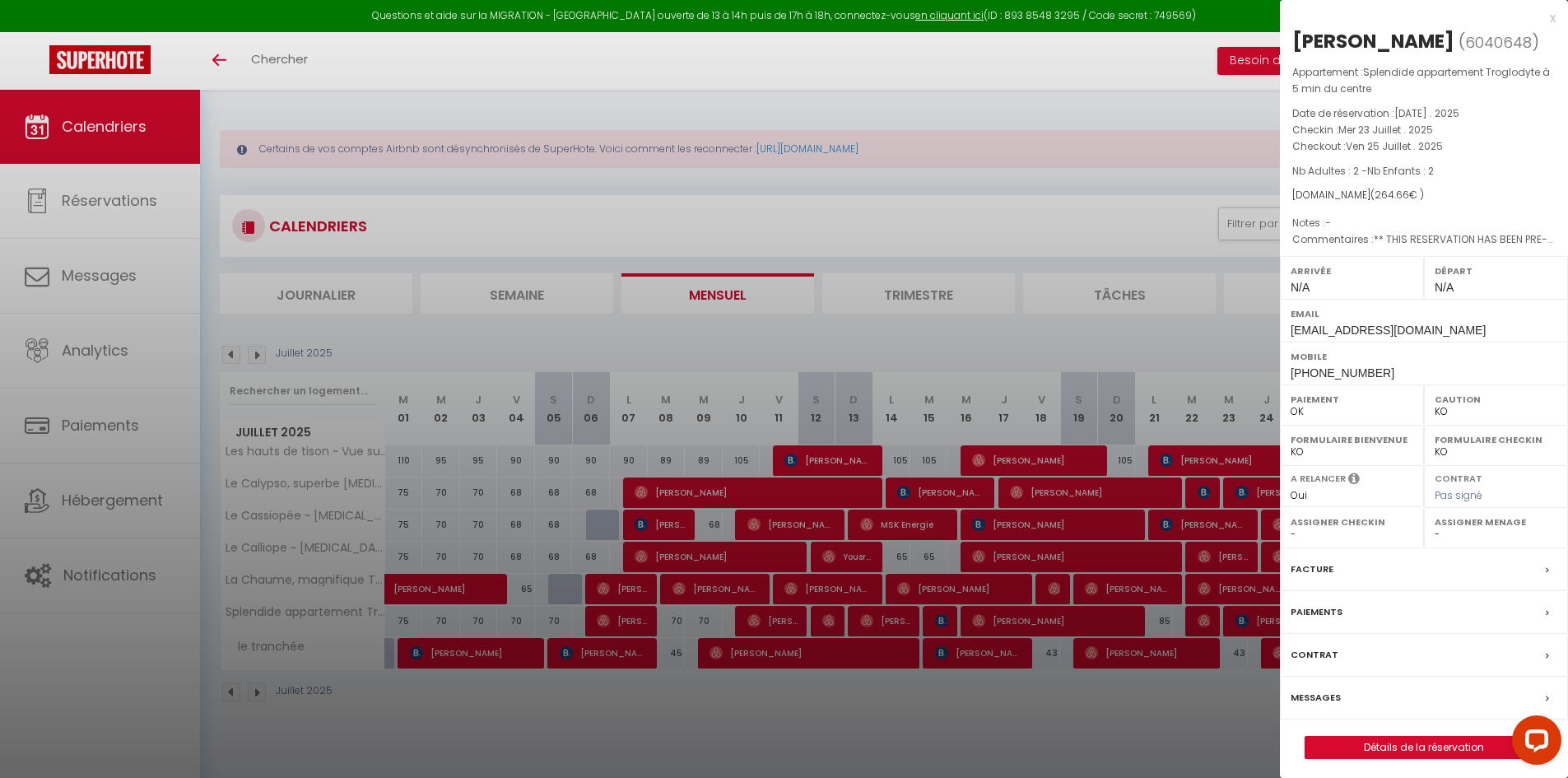
click at [1261, 621] on div at bounding box center [784, 389] width 1568 height 778
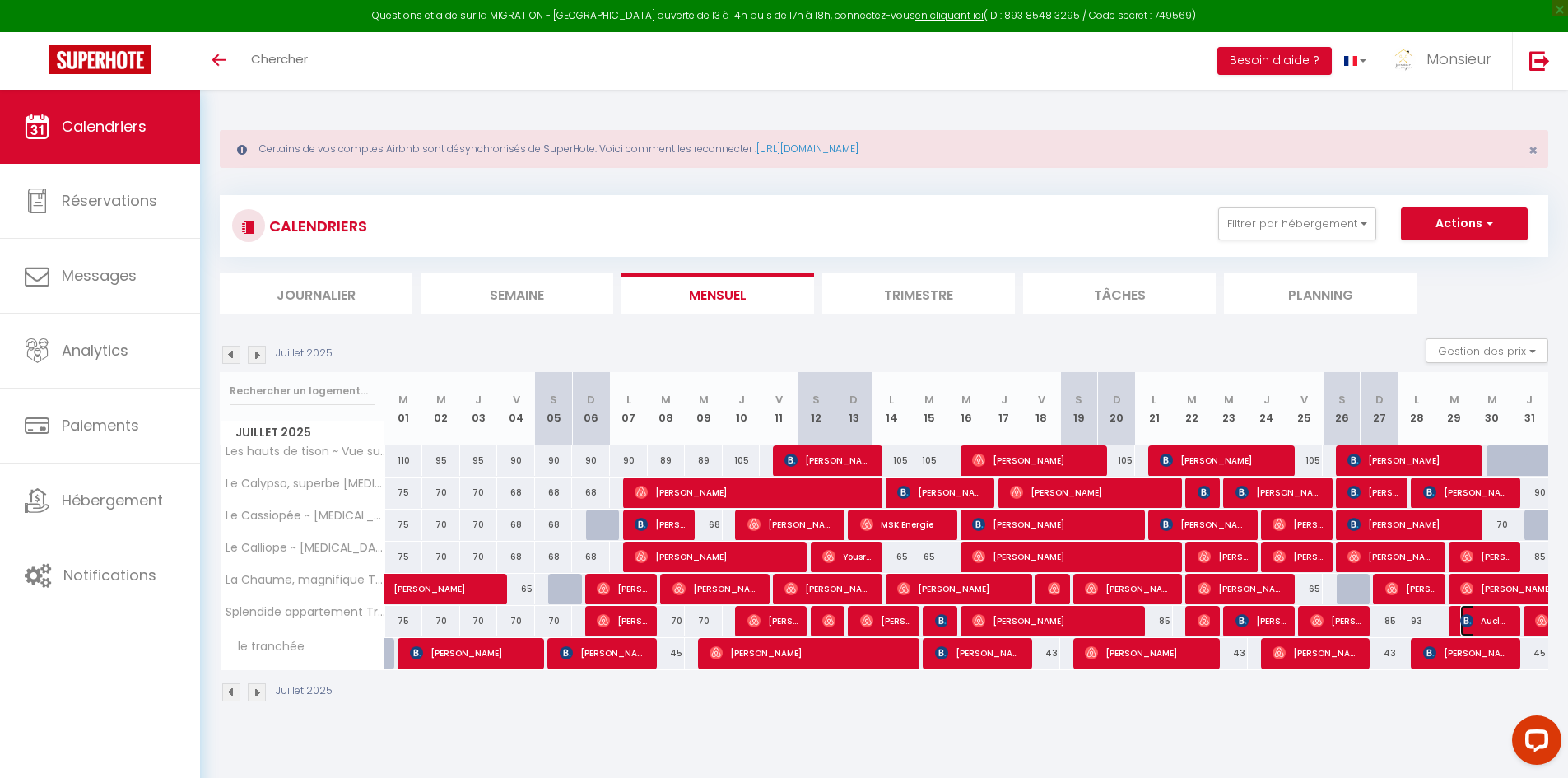
click at [1472, 624] on img at bounding box center [1467, 621] width 14 height 14
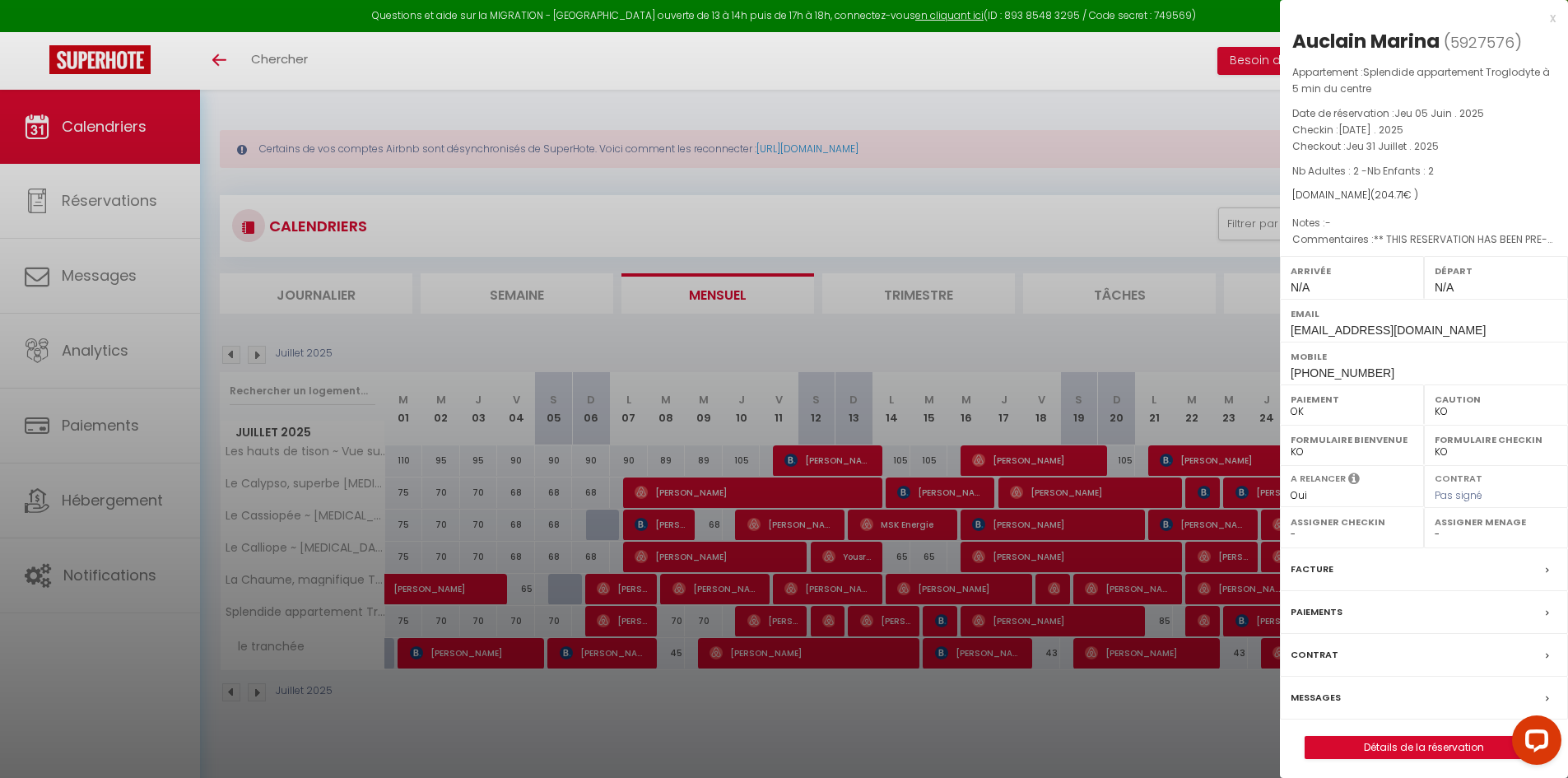
click at [1036, 616] on div at bounding box center [784, 389] width 1568 height 778
